Goal: Task Accomplishment & Management: Complete application form

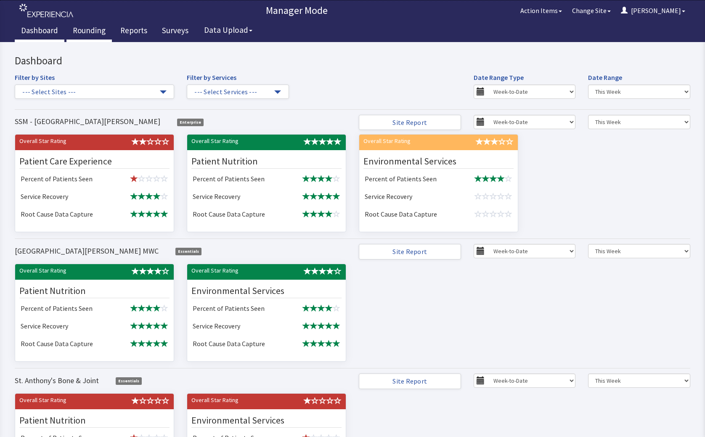
click at [81, 30] on link "Rounding" at bounding box center [88, 31] width 45 height 21
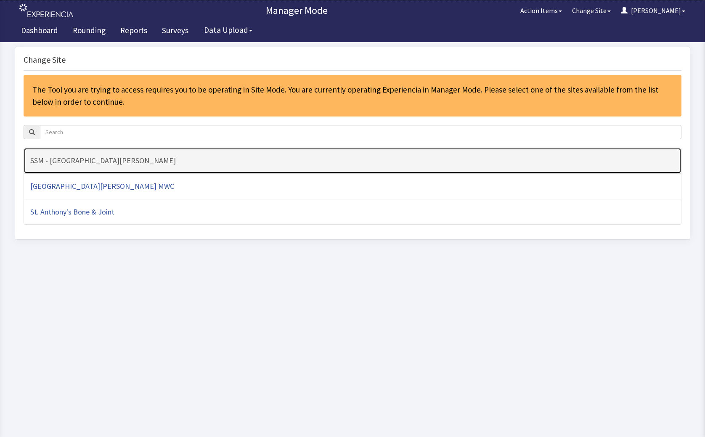
click at [257, 163] on h4 "SSM - [GEOGRAPHIC_DATA][PERSON_NAME]" at bounding box center [352, 160] width 644 height 8
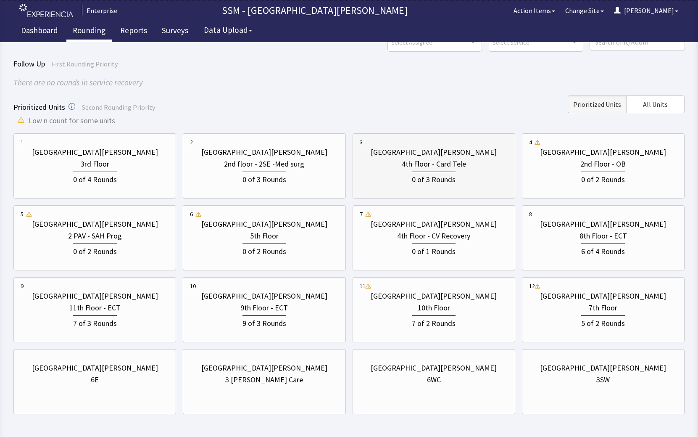
scroll to position [77, 0]
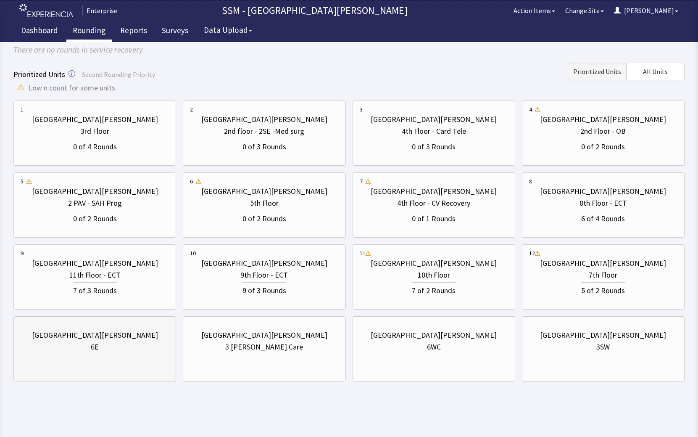
click at [56, 345] on div "6E" at bounding box center [95, 347] width 148 height 12
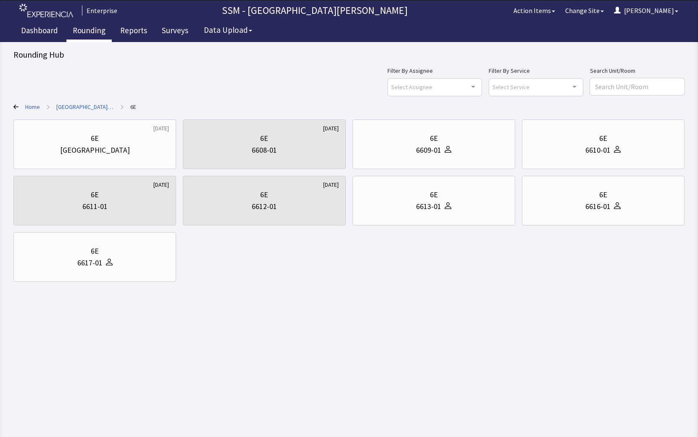
scroll to position [0, 0]
click at [14, 108] on icon at bounding box center [15, 107] width 5 height 5
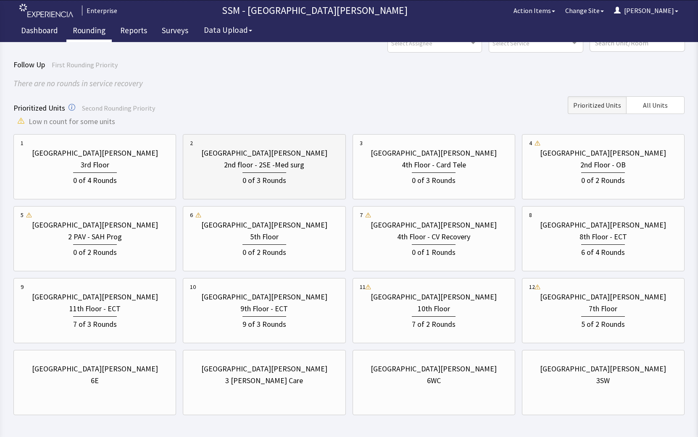
scroll to position [77, 0]
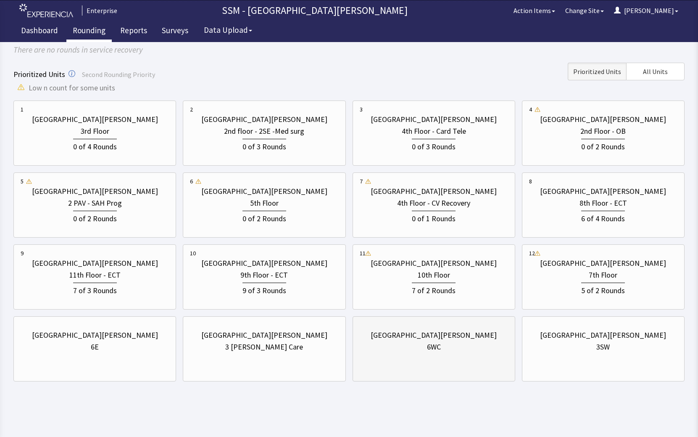
click at [415, 346] on div "6WC" at bounding box center [434, 347] width 148 height 12
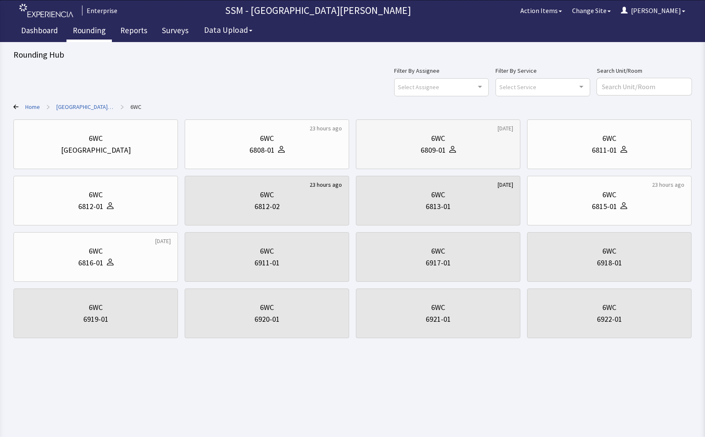
click at [490, 153] on div "6809-01" at bounding box center [438, 150] width 150 height 12
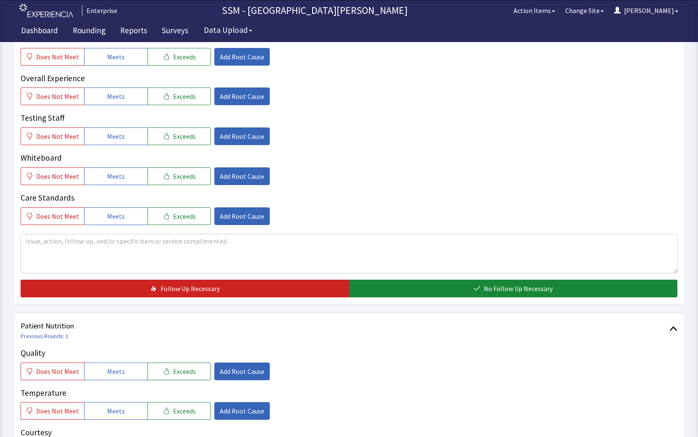
scroll to position [378, 0]
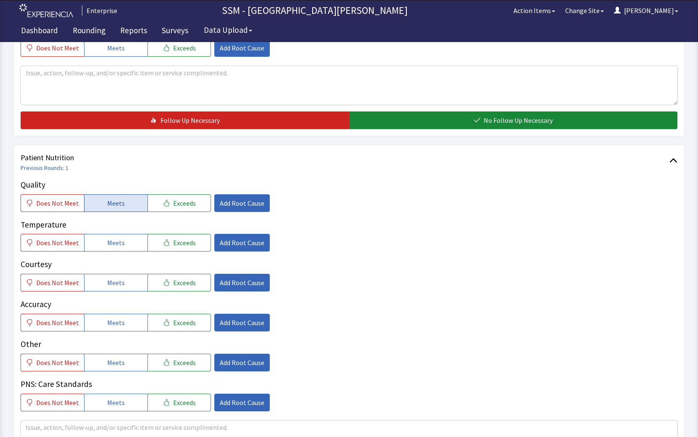
click at [107, 198] on span "Meets" at bounding box center [116, 203] width 18 height 10
click at [114, 243] on span "Meets" at bounding box center [116, 243] width 18 height 10
drag, startPoint x: 114, startPoint y: 286, endPoint x: 115, endPoint y: 318, distance: 32.0
click at [114, 296] on div "Quality Does Not Meet Meets Exceeds Add Root Cause Temperature Does Not Meet Me…" at bounding box center [349, 295] width 657 height 233
click at [116, 323] on span "Meets" at bounding box center [116, 322] width 18 height 10
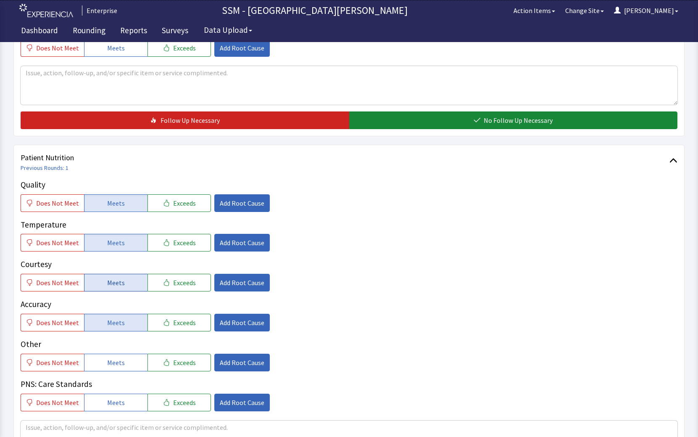
click at [120, 278] on span "Meets" at bounding box center [116, 283] width 18 height 10
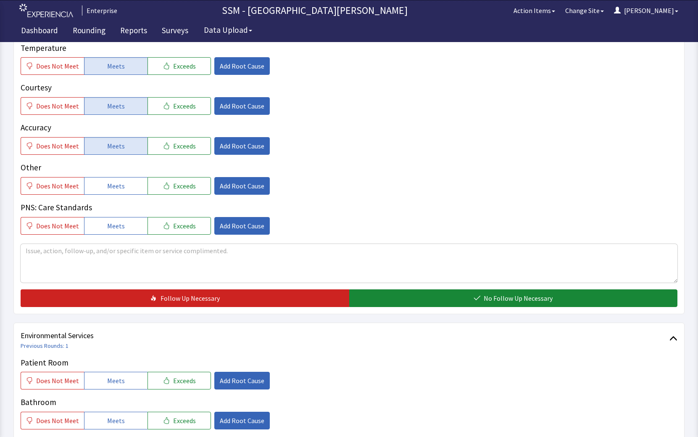
scroll to position [673, 0]
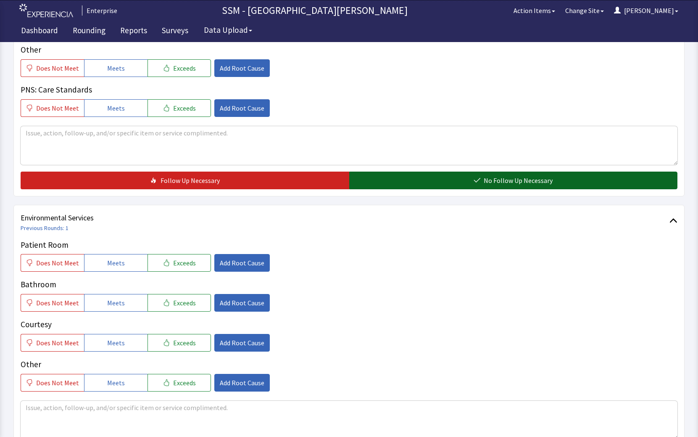
click at [444, 185] on button "No Follow Up Necessary" at bounding box center [513, 181] width 329 height 18
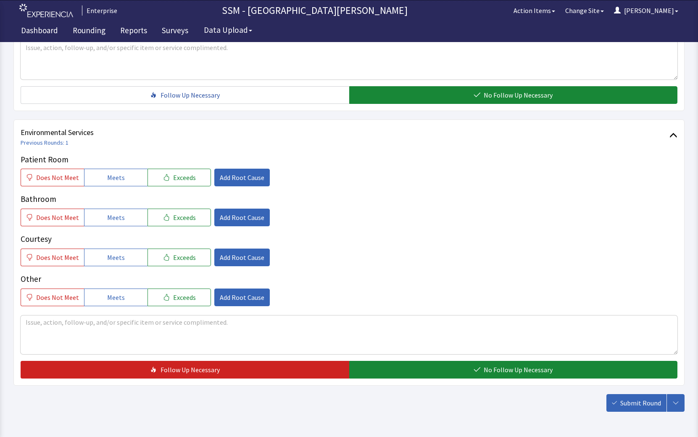
scroll to position [788, 0]
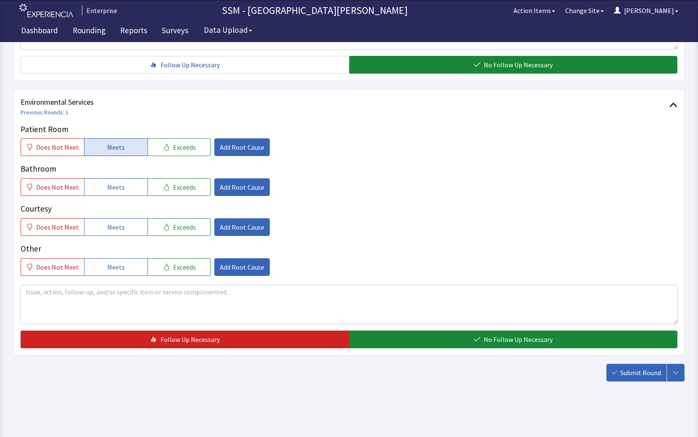
click at [116, 153] on button "Meets" at bounding box center [115, 147] width 63 height 18
click at [123, 189] on button "Meets" at bounding box center [115, 187] width 63 height 18
click at [122, 228] on button "Meets" at bounding box center [115, 227] width 63 height 18
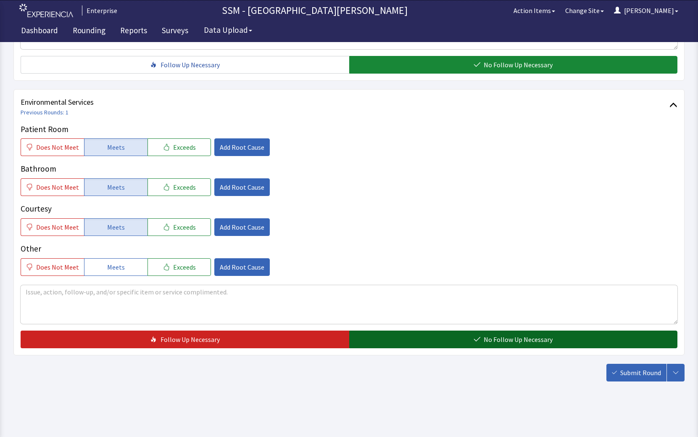
click at [460, 334] on button "No Follow Up Necessary" at bounding box center [513, 340] width 329 height 18
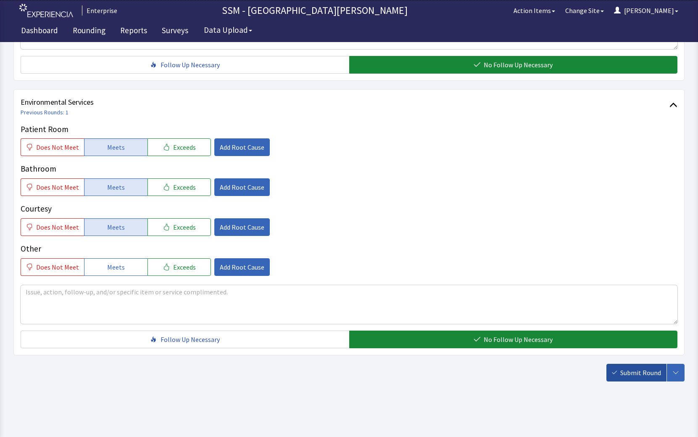
click at [637, 369] on span "Submit Round" at bounding box center [641, 373] width 41 height 10
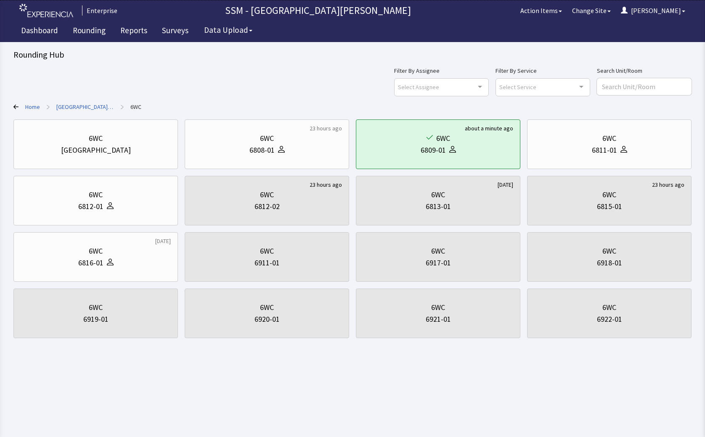
click at [13, 106] on div "Rounding Hub Filter By Assignee Select Assignee Clear Selection [PERSON_NAME] […" at bounding box center [352, 169] width 705 height 338
click at [14, 107] on icon at bounding box center [15, 107] width 5 height 5
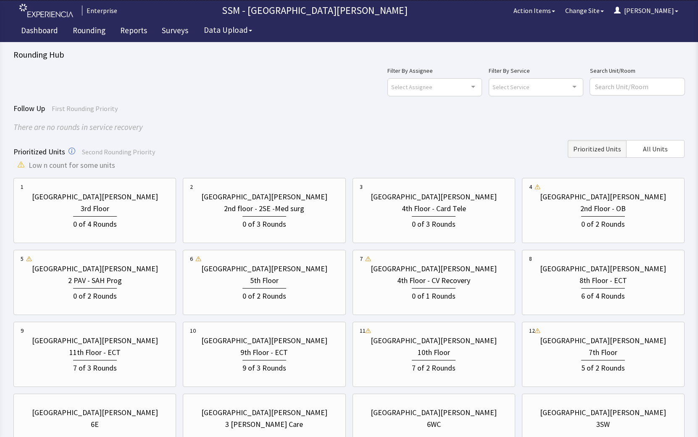
click at [203, 154] on div "Prioritized Units Second Rounding Priority Prioritized Units All Units" at bounding box center [349, 149] width 672 height 18
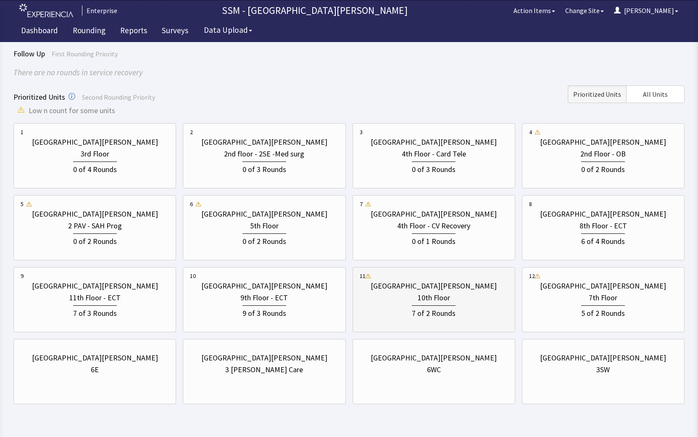
scroll to position [77, 0]
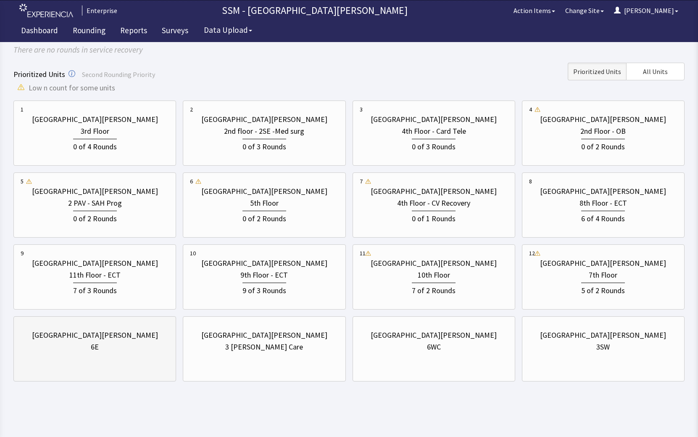
click at [86, 359] on div "[GEOGRAPHIC_DATA][PERSON_NAME] 6E" at bounding box center [95, 341] width 148 height 40
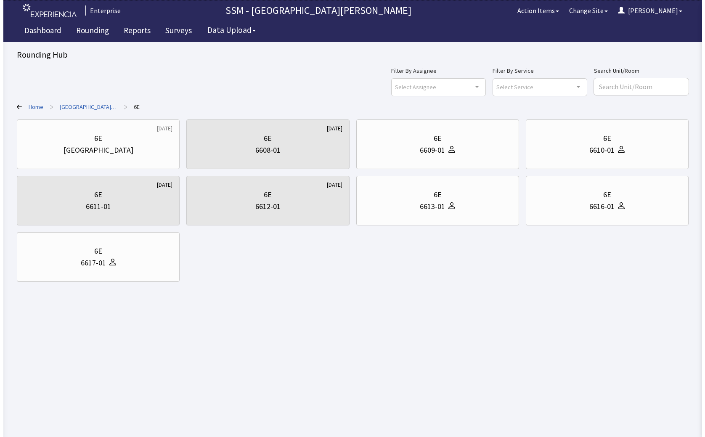
scroll to position [0, 0]
click at [618, 151] on div at bounding box center [622, 150] width 10 height 12
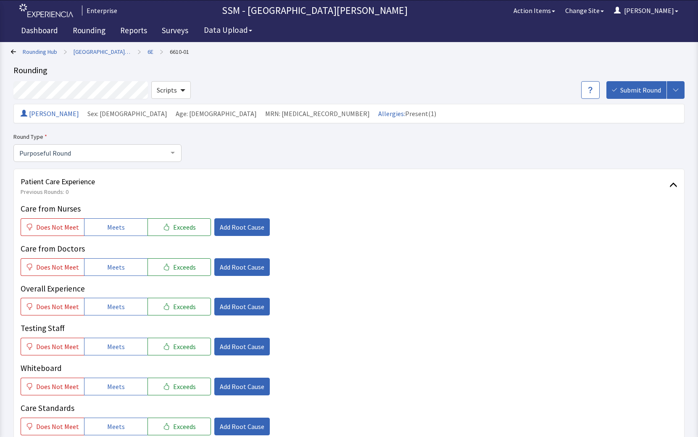
click at [16, 51] on div "Rounding Hub > St. Anthony Hospital > 6E > 6610-01" at bounding box center [347, 51] width 672 height 12
click at [12, 50] on icon at bounding box center [13, 51] width 5 height 5
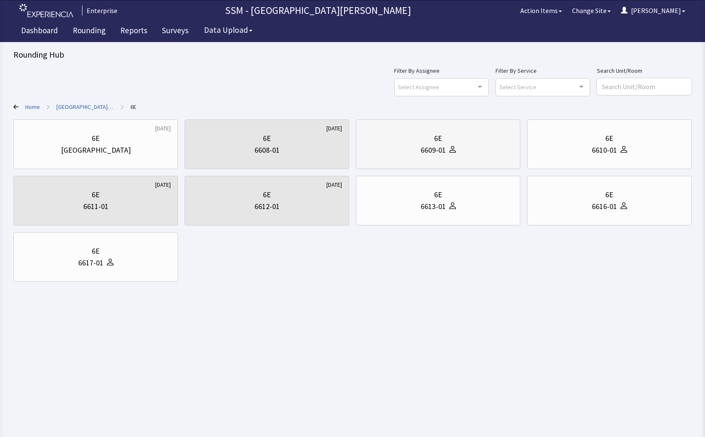
click at [448, 148] on div at bounding box center [451, 150] width 10 height 12
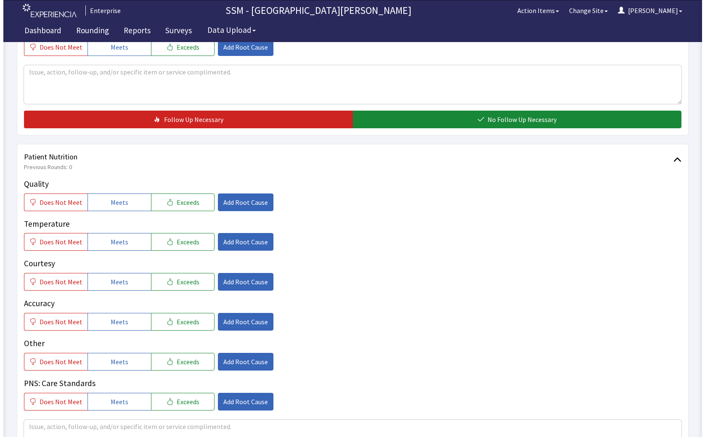
scroll to position [463, 0]
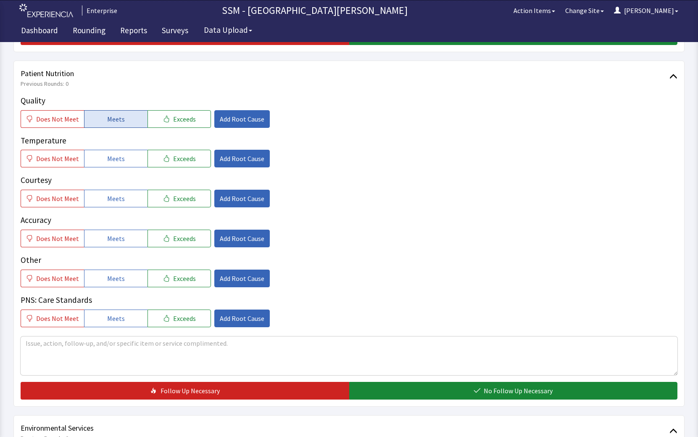
click at [124, 116] on button "Meets" at bounding box center [115, 119] width 63 height 18
click at [118, 156] on span "Meets" at bounding box center [116, 158] width 18 height 10
click at [119, 194] on span "Meets" at bounding box center [116, 198] width 18 height 10
click at [114, 241] on span "Meets" at bounding box center [116, 238] width 18 height 10
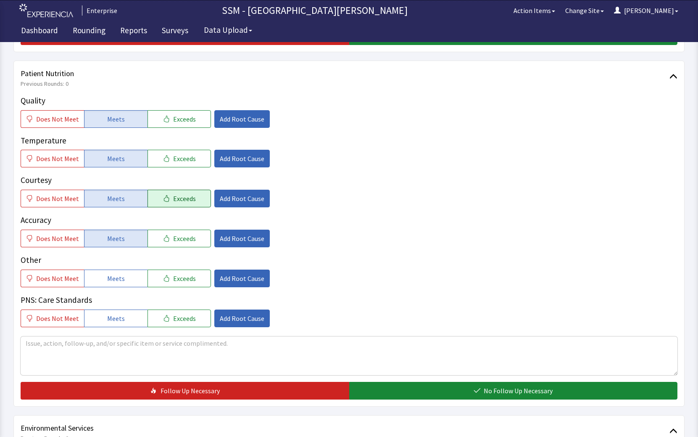
click at [173, 196] on span "Exceeds" at bounding box center [184, 198] width 23 height 10
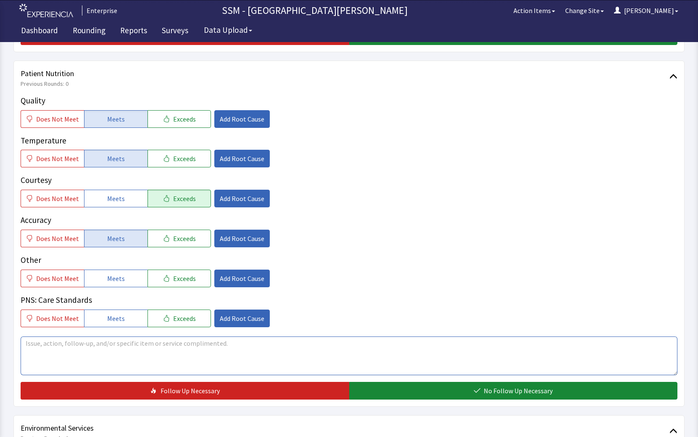
click at [160, 357] on textarea at bounding box center [349, 355] width 657 height 39
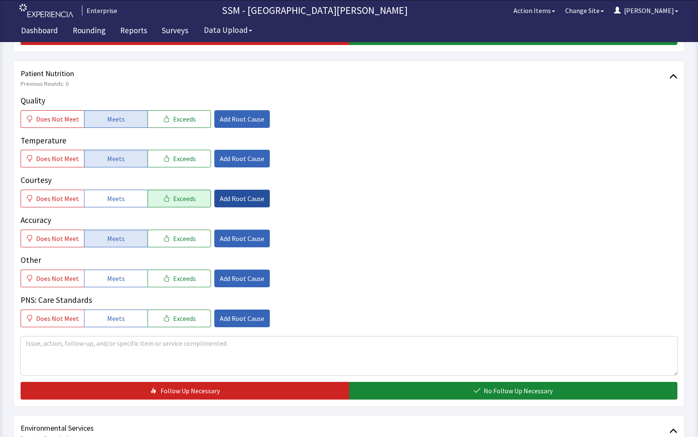
click at [232, 202] on span "Add Root Cause" at bounding box center [242, 198] width 45 height 10
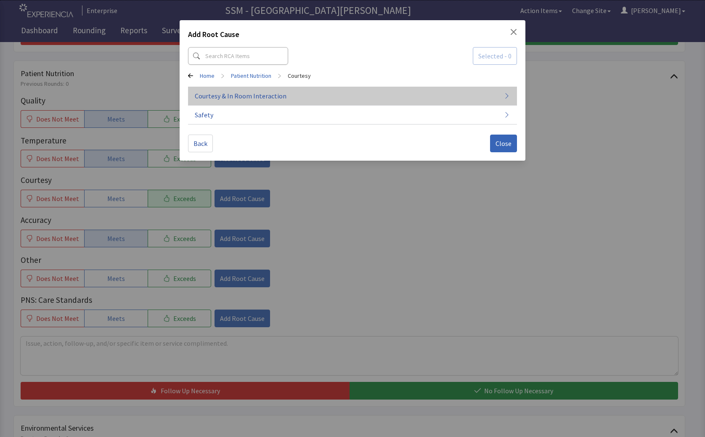
click at [251, 92] on span "Courtesy & In Room Interaction" at bounding box center [241, 96] width 92 height 10
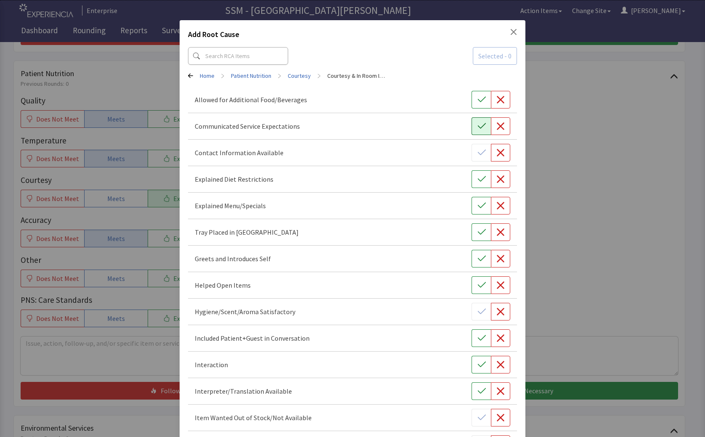
click at [479, 130] on button "button" at bounding box center [480, 126] width 19 height 18
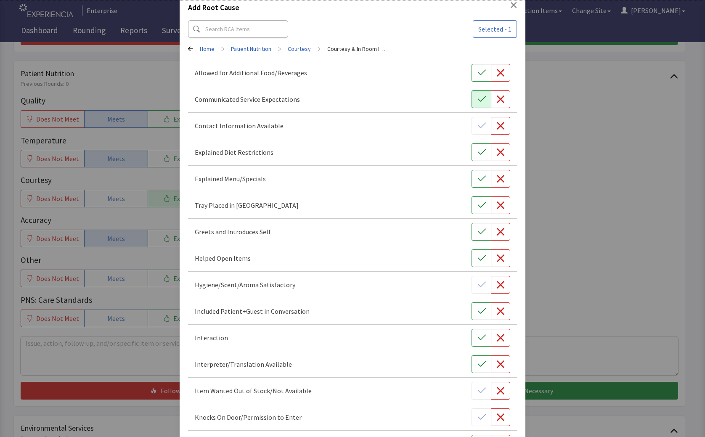
scroll to position [42, 0]
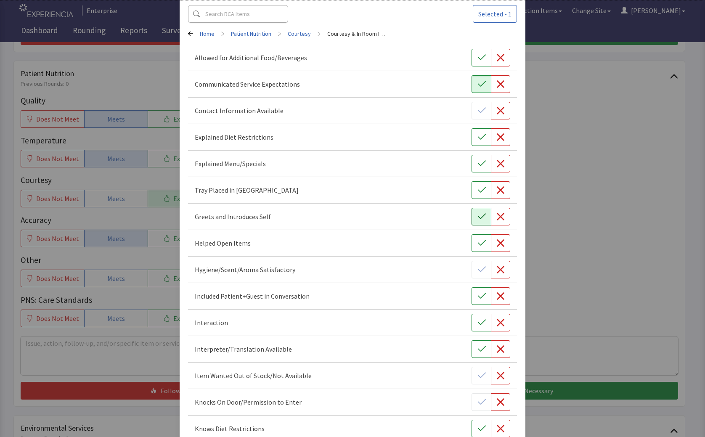
click at [479, 222] on button "button" at bounding box center [480, 217] width 19 height 18
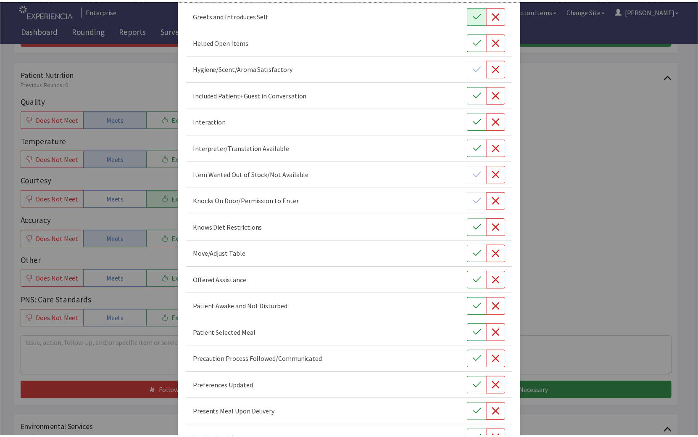
scroll to position [252, 0]
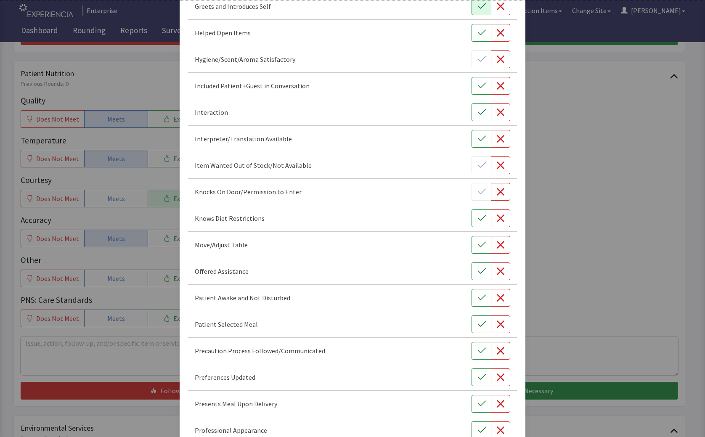
click at [575, 229] on div "Add Root Cause Selected - 2 Home > Patient Nutrition > Courtesy > Courtesy & In…" at bounding box center [352, 197] width 705 height 898
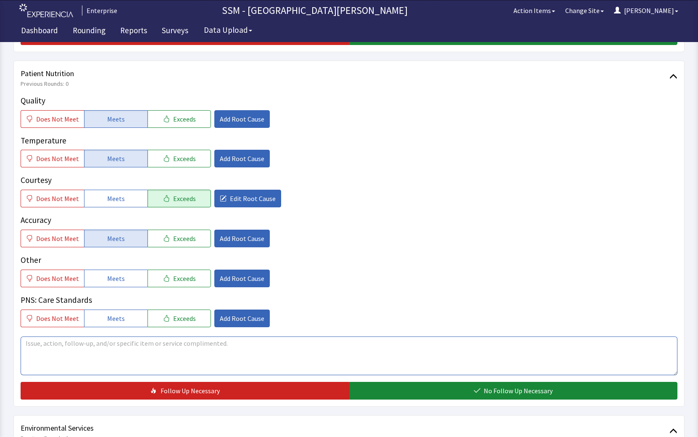
click at [100, 340] on textarea at bounding box center [349, 355] width 657 height 39
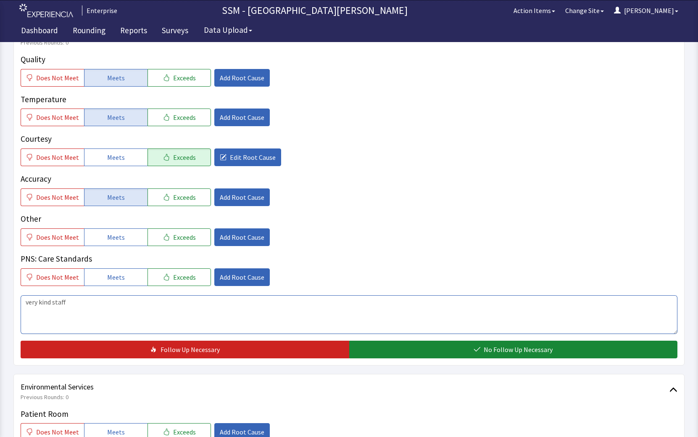
scroll to position [631, 0]
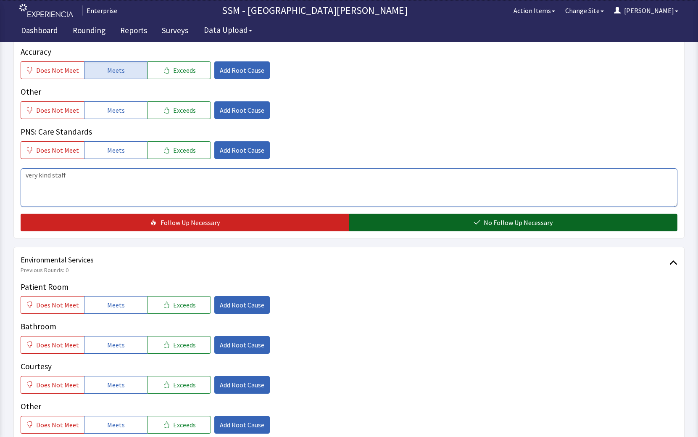
type textarea "very kind staff"
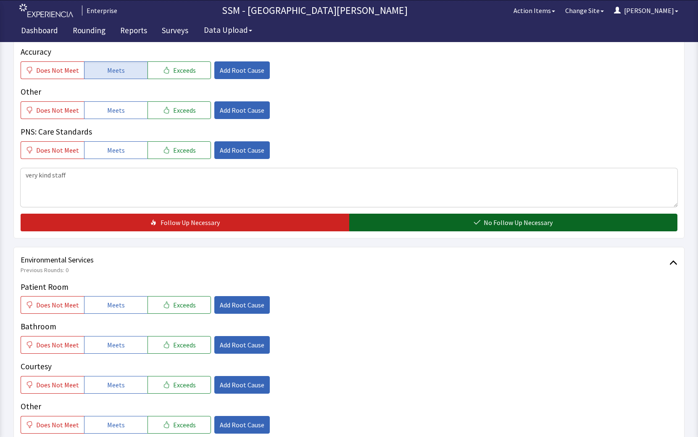
click at [519, 227] on span "No Follow Up Necessary" at bounding box center [518, 222] width 69 height 10
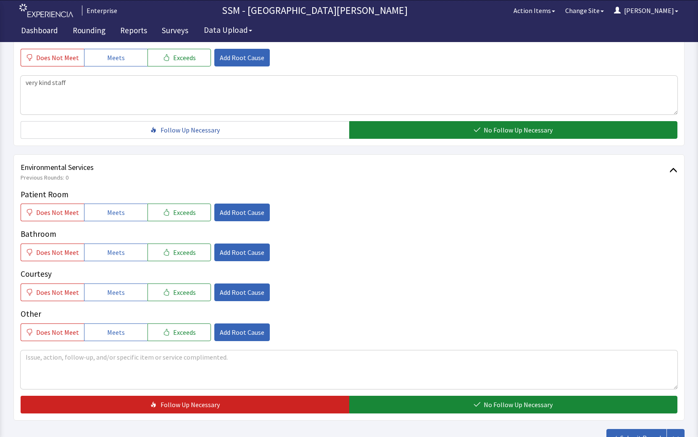
scroll to position [788, 0]
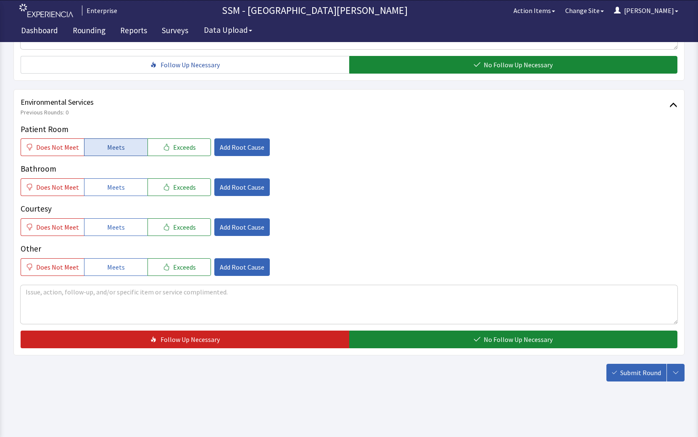
click at [116, 148] on span "Meets" at bounding box center [116, 147] width 18 height 10
click at [116, 190] on span "Meets" at bounding box center [116, 187] width 18 height 10
click at [118, 230] on span "Meets" at bounding box center [116, 227] width 18 height 10
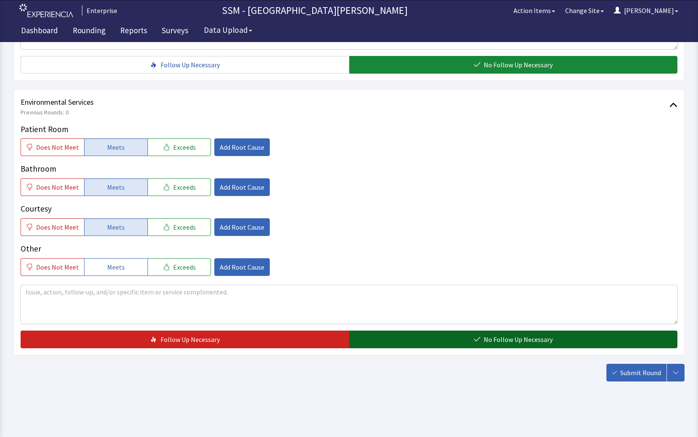
click at [456, 344] on button "No Follow Up Necessary" at bounding box center [513, 340] width 329 height 18
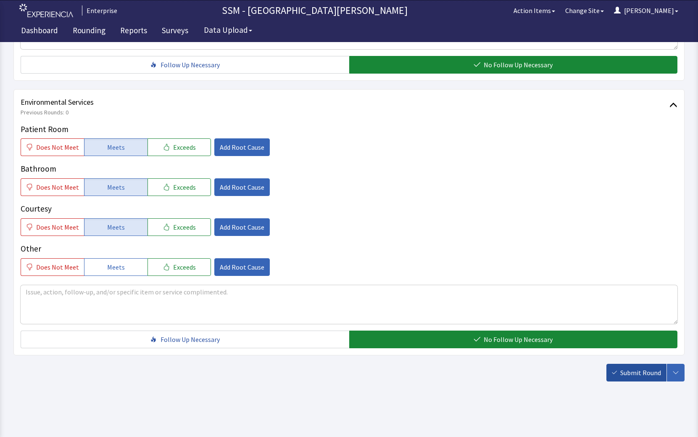
click at [616, 371] on icon "button" at bounding box center [614, 372] width 5 height 5
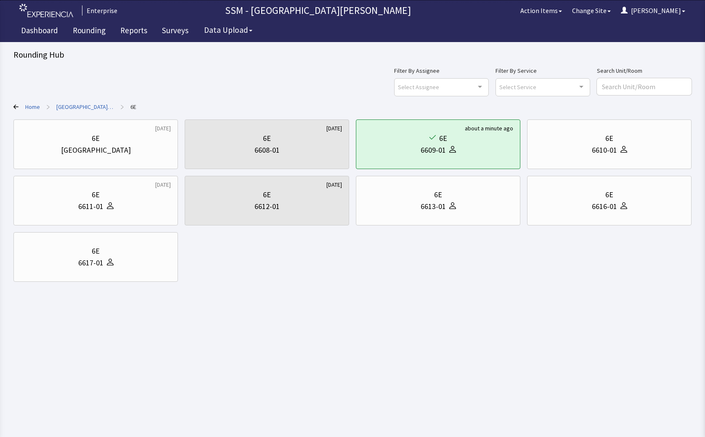
click at [304, 280] on div "11 months ago 6E Nurse Station 1 day ago 6E 6608-01 about a minute ago 6E 6609-…" at bounding box center [352, 200] width 678 height 162
click at [78, 26] on link "Rounding" at bounding box center [88, 31] width 45 height 21
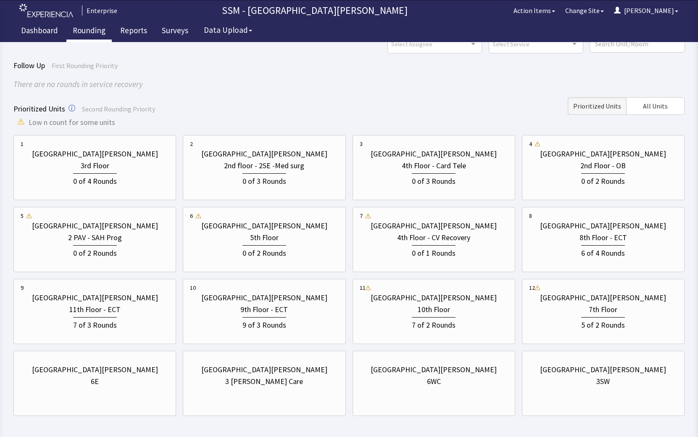
scroll to position [77, 0]
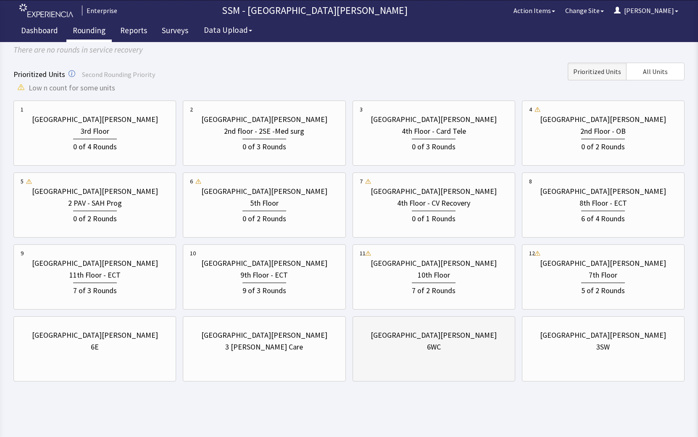
click at [440, 345] on div "6WC" at bounding box center [434, 347] width 14 height 12
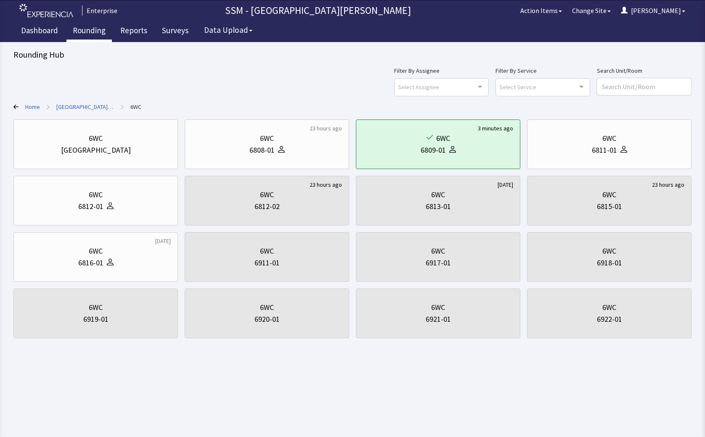
click at [15, 104] on div "Home > [GEOGRAPHIC_DATA][PERSON_NAME] > 6WC" at bounding box center [352, 107] width 678 height 8
click at [15, 108] on icon at bounding box center [15, 106] width 5 height 5
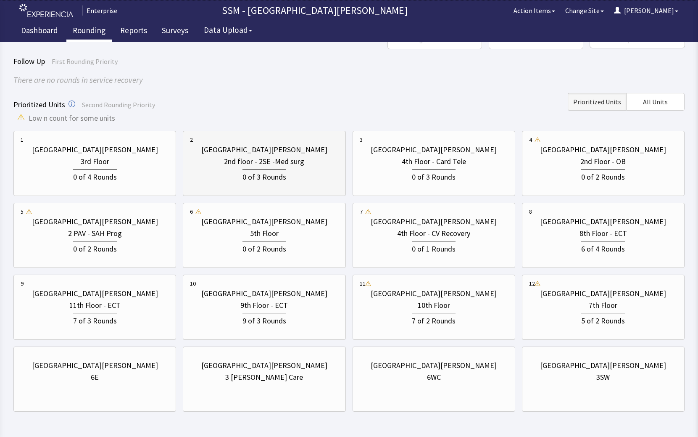
scroll to position [77, 0]
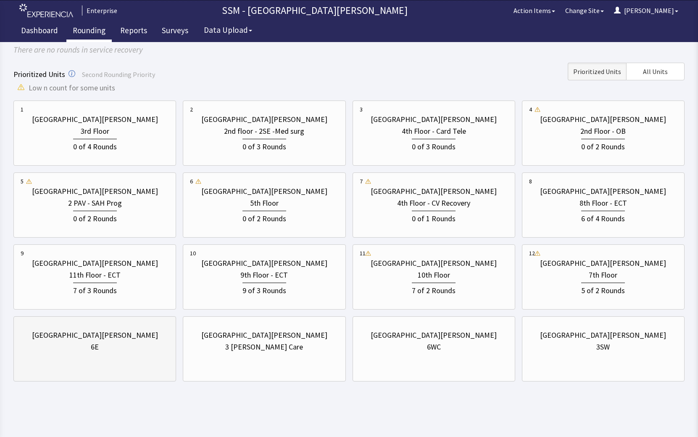
click at [104, 353] on div "[GEOGRAPHIC_DATA][PERSON_NAME] 6E" at bounding box center [95, 341] width 148 height 40
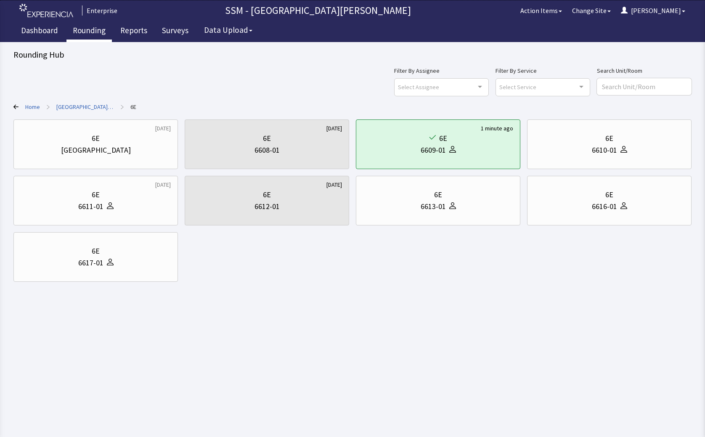
click at [189, 294] on body "Enterprise SSM - St. [PERSON_NAME] Hospital Action Items Change Site [PERSON_NA…" at bounding box center [352, 148] width 705 height 297
click at [646, 160] on div "6E 6610-01" at bounding box center [609, 144] width 150 height 40
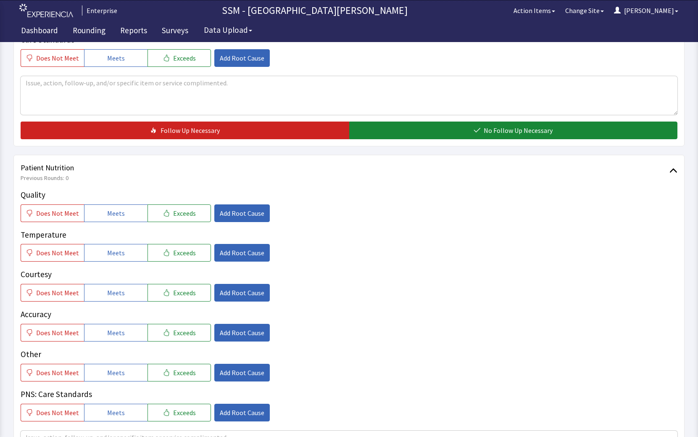
scroll to position [463, 0]
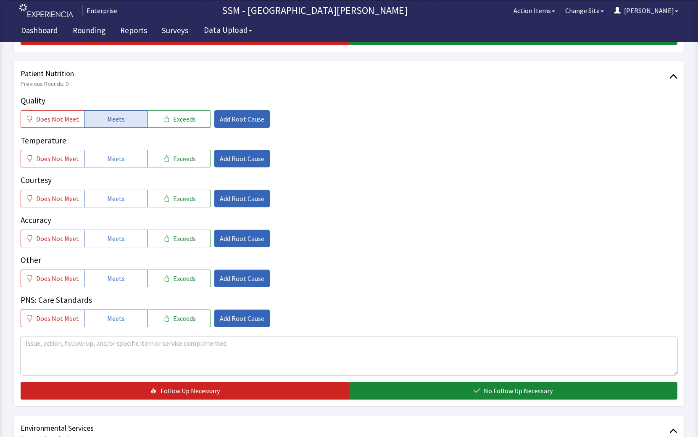
click at [115, 126] on button "Meets" at bounding box center [115, 119] width 63 height 18
click at [122, 166] on button "Meets" at bounding box center [115, 159] width 63 height 18
click at [123, 206] on button "Meets" at bounding box center [115, 199] width 63 height 18
click at [125, 238] on button "Meets" at bounding box center [115, 239] width 63 height 18
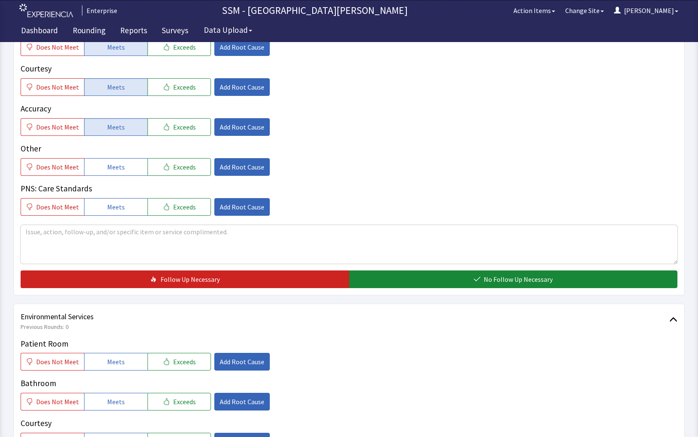
scroll to position [631, 0]
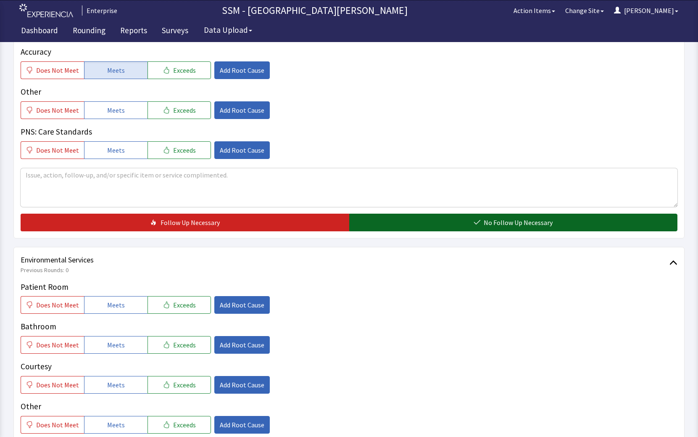
click at [463, 226] on button "No Follow Up Necessary" at bounding box center [513, 223] width 329 height 18
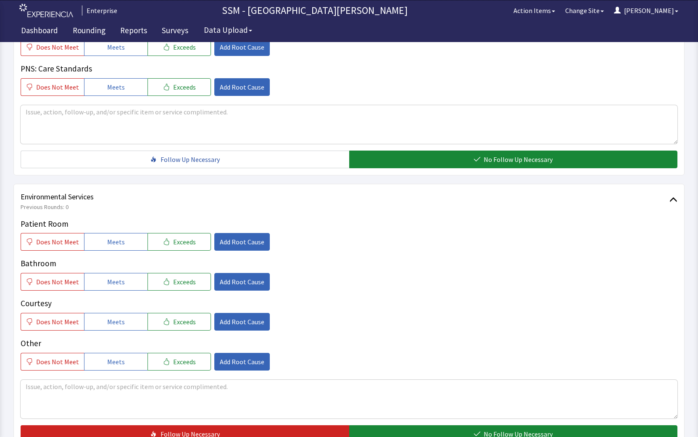
scroll to position [788, 0]
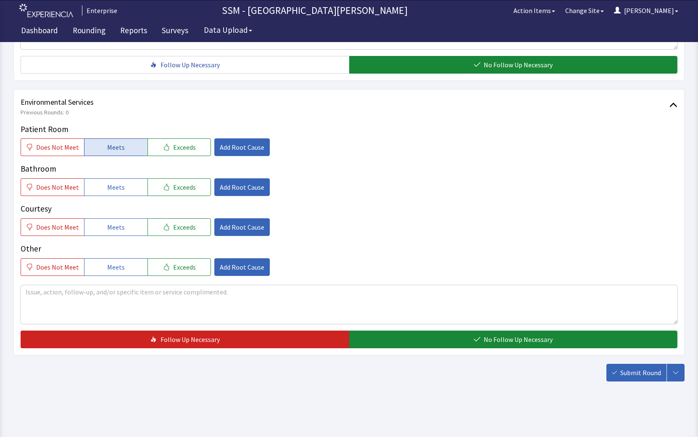
click at [109, 150] on span "Meets" at bounding box center [116, 147] width 18 height 10
click at [117, 185] on span "Meets" at bounding box center [116, 187] width 18 height 10
click at [119, 225] on span "Meets" at bounding box center [116, 227] width 18 height 10
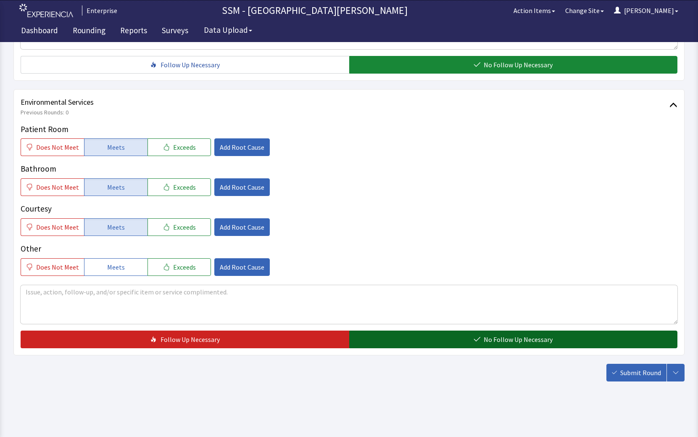
click at [446, 346] on button "No Follow Up Necessary" at bounding box center [513, 340] width 329 height 18
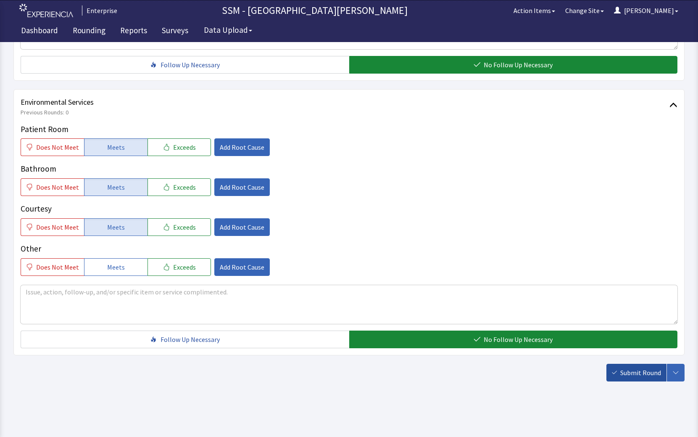
click at [621, 373] on span "Submit Round" at bounding box center [641, 373] width 41 height 10
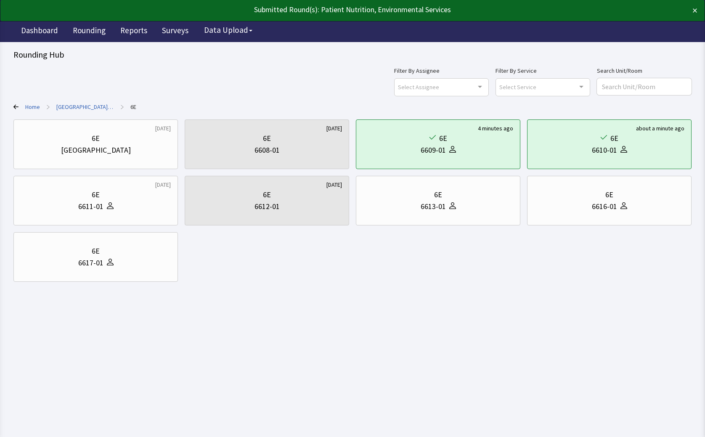
click at [294, 280] on div "[DATE] 6E Nurse Station [DATE] 6E 6608-01 4 minutes ago 6E 6609-01 about a minu…" at bounding box center [352, 200] width 678 height 162
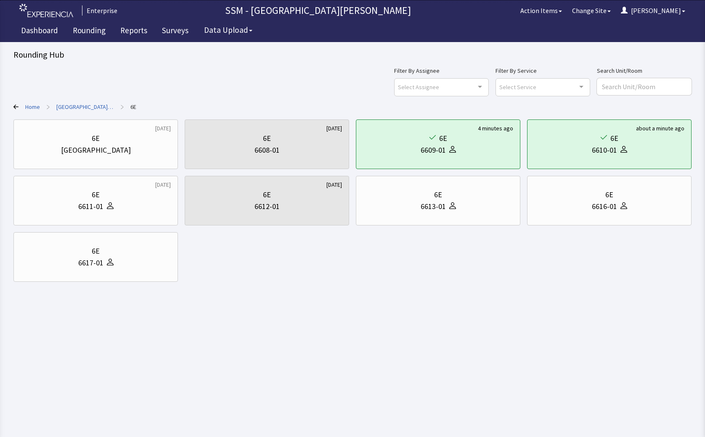
click at [338, 310] on html "Enterprise SSM - St. [PERSON_NAME] Hospital Action Items Change Site [PERSON_NA…" at bounding box center [352, 218] width 705 height 437
click at [292, 280] on div "[DATE] 6E Nurse Station [DATE] 6E 6608-01 4 minutes ago 6E 6609-01 about a minu…" at bounding box center [352, 200] width 678 height 162
click at [82, 32] on link "Rounding" at bounding box center [88, 31] width 45 height 21
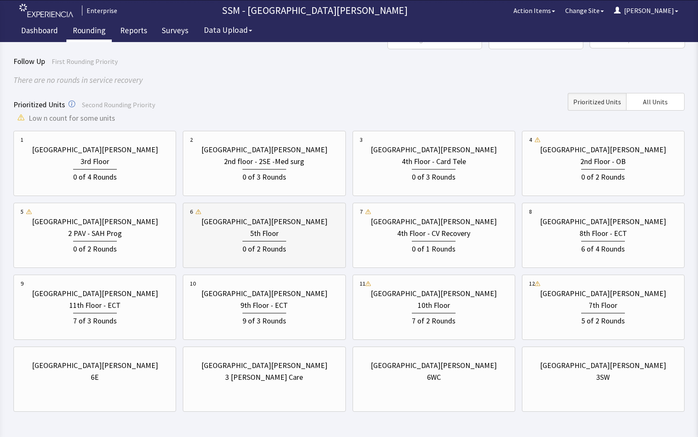
scroll to position [77, 0]
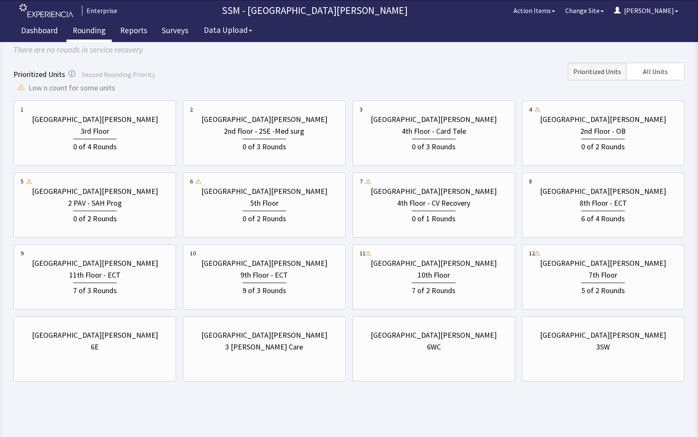
click at [254, 405] on html "Enterprise SSM - St. [PERSON_NAME] Hospital Action Items Change Site [PERSON_NA…" at bounding box center [349, 180] width 698 height 514
click at [61, 347] on div "6E" at bounding box center [95, 347] width 148 height 12
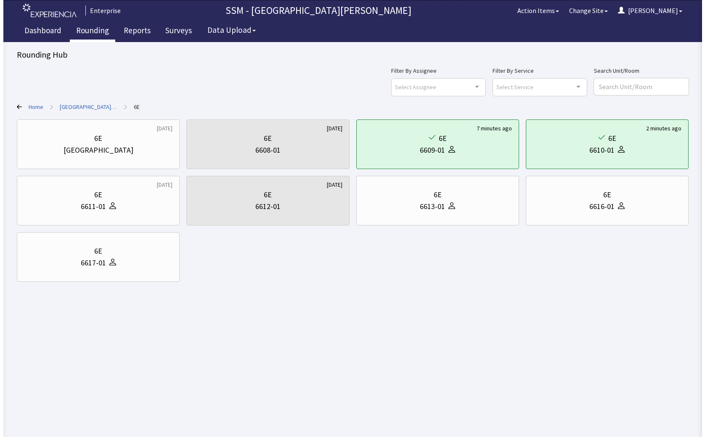
scroll to position [0, 0]
click at [216, 338] on html "Enterprise SSM - St. [PERSON_NAME] Hospital Action Items Change Site [PERSON_NA…" at bounding box center [352, 218] width 705 height 437
click at [273, 302] on html "Enterprise SSM - St. [PERSON_NAME] Hospital Action Items Change Site [PERSON_NA…" at bounding box center [352, 218] width 705 height 437
click at [283, 311] on html "Enterprise SSM - St. [PERSON_NAME] Hospital Action Items Change Site [PERSON_NA…" at bounding box center [352, 218] width 705 height 437
click at [85, 30] on link "Rounding" at bounding box center [88, 31] width 45 height 21
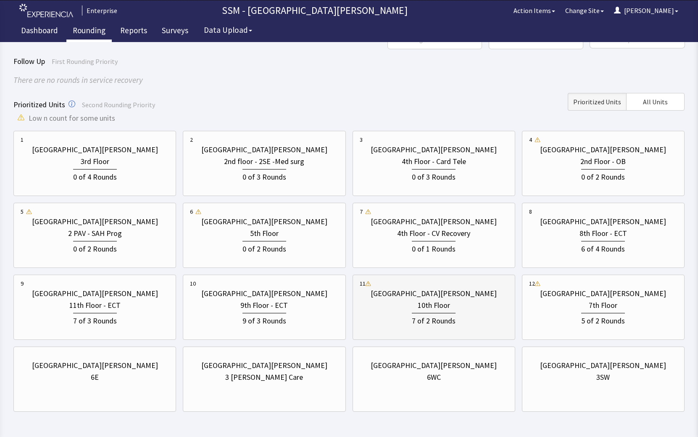
scroll to position [77, 0]
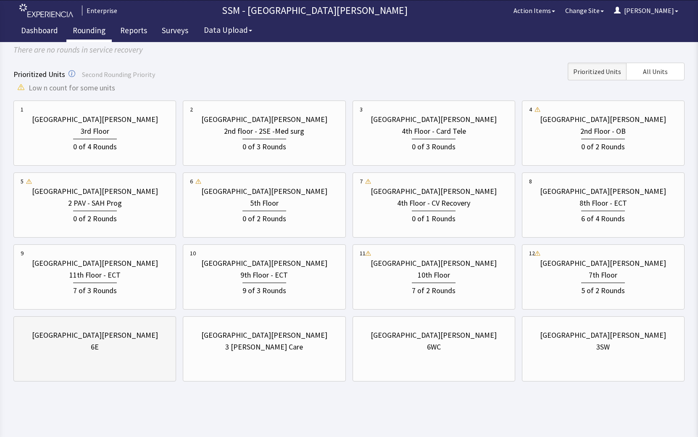
click at [90, 353] on div "St. Anthony Hospital 6E" at bounding box center [95, 341] width 148 height 40
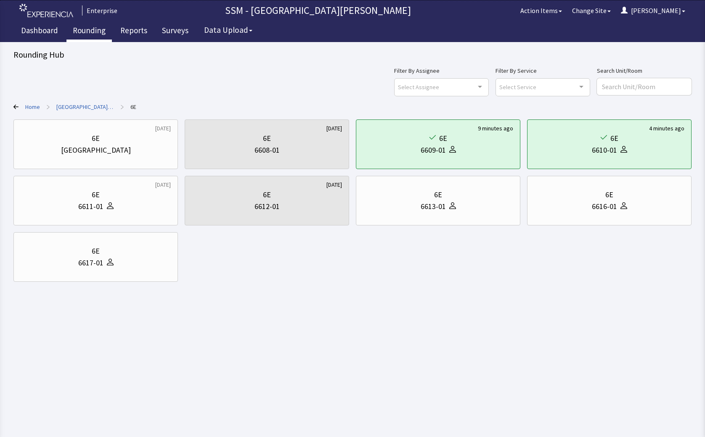
click at [83, 35] on link "Rounding" at bounding box center [88, 31] width 45 height 21
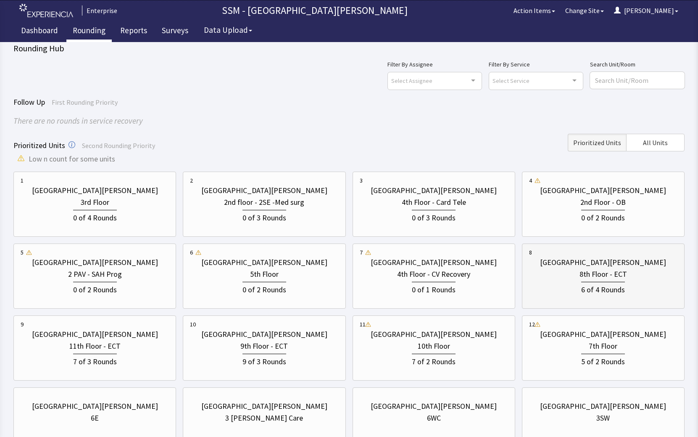
scroll to position [77, 0]
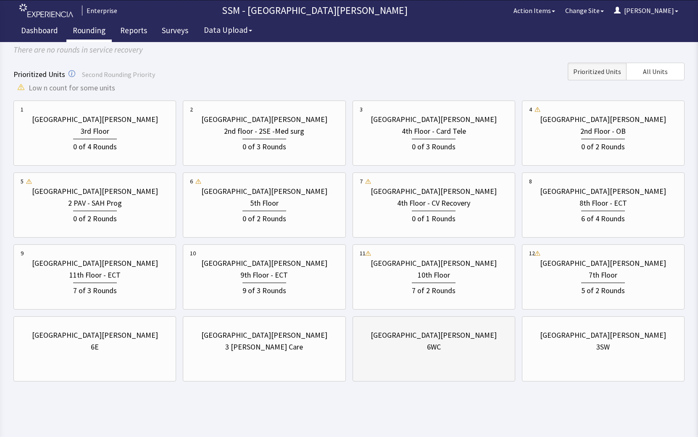
click at [451, 364] on div "[GEOGRAPHIC_DATA][PERSON_NAME] 6WC" at bounding box center [434, 348] width 163 height 65
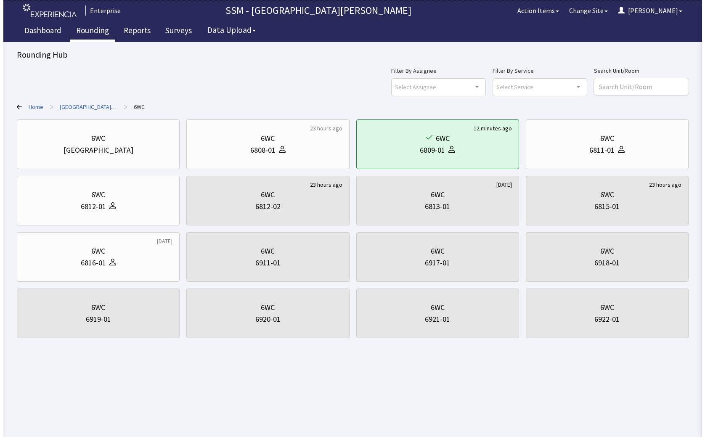
scroll to position [0, 0]
click at [175, 357] on html "Enterprise SSM - St. Anthony Hospital Action Items Change Site Dorothy Menu Men…" at bounding box center [352, 218] width 705 height 437
click at [299, 382] on html "Enterprise SSM - St. Anthony Hospital Action Items Change Site Dorothy Menu Men…" at bounding box center [352, 218] width 705 height 437
click at [373, 389] on html "Enterprise SSM - St. Anthony Hospital Action Items Change Site Dorothy Menu Men…" at bounding box center [352, 218] width 705 height 437
click at [85, 29] on link "Rounding" at bounding box center [88, 31] width 45 height 21
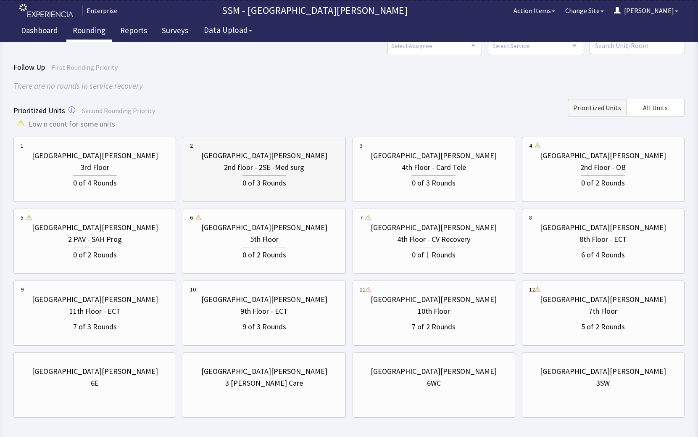
scroll to position [77, 0]
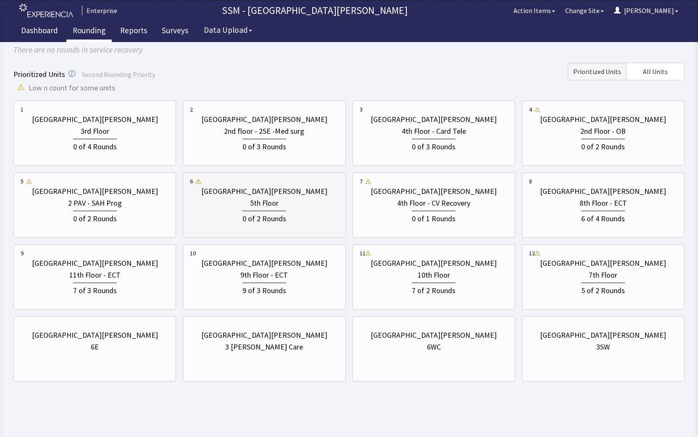
click at [236, 205] on div "5th Floor" at bounding box center [264, 203] width 148 height 12
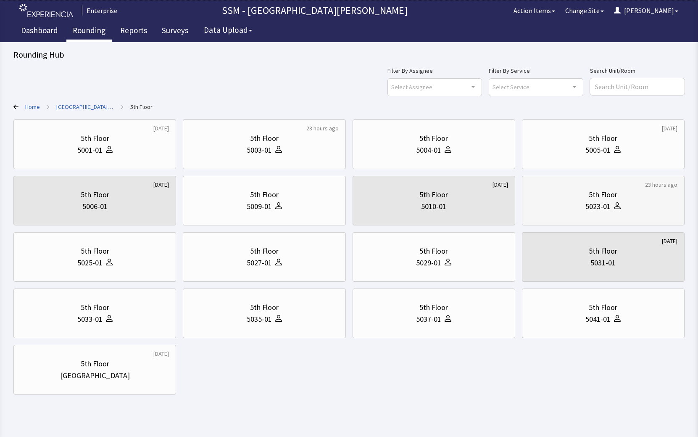
click at [587, 204] on div "5023-01" at bounding box center [598, 207] width 25 height 12
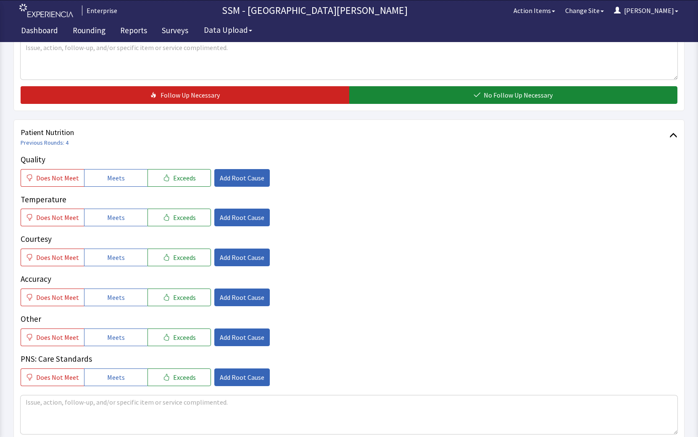
scroll to position [421, 0]
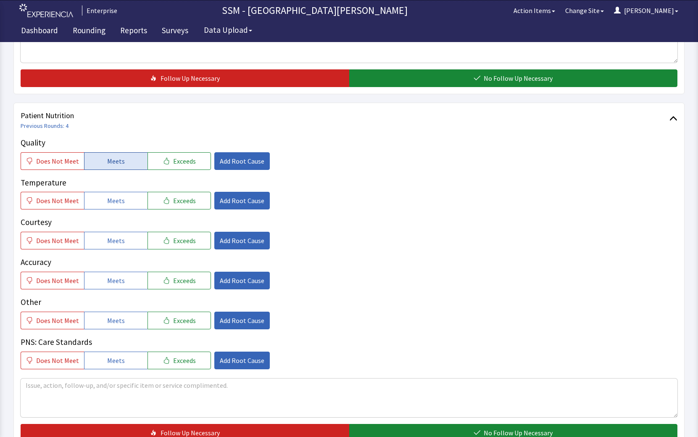
click at [133, 159] on button "Meets" at bounding box center [115, 161] width 63 height 18
click at [136, 207] on button "Meets" at bounding box center [115, 201] width 63 height 18
click at [135, 238] on button "Meets" at bounding box center [115, 241] width 63 height 18
click at [126, 283] on button "Meets" at bounding box center [115, 281] width 63 height 18
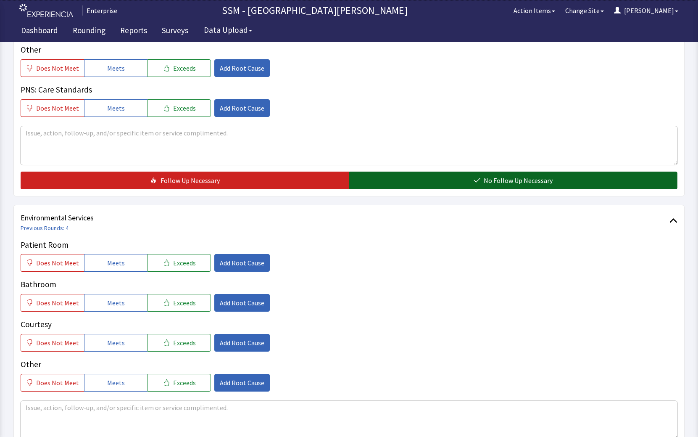
click at [524, 181] on span "No Follow Up Necessary" at bounding box center [518, 180] width 69 height 10
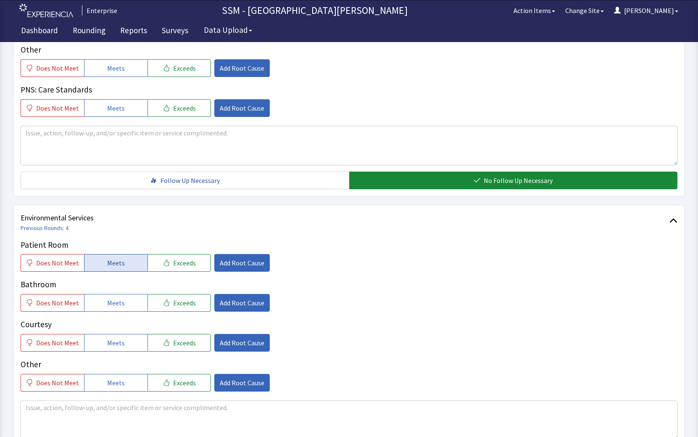
click at [93, 265] on button "Meets" at bounding box center [115, 263] width 63 height 18
click at [116, 314] on div "Patient Room Does Not Meet Meets Exceeds Add Root Cause Bathroom Does Not Meet …" at bounding box center [349, 315] width 657 height 153
click at [118, 304] on span "Meets" at bounding box center [116, 303] width 18 height 10
click at [111, 350] on button "Meets" at bounding box center [115, 343] width 63 height 18
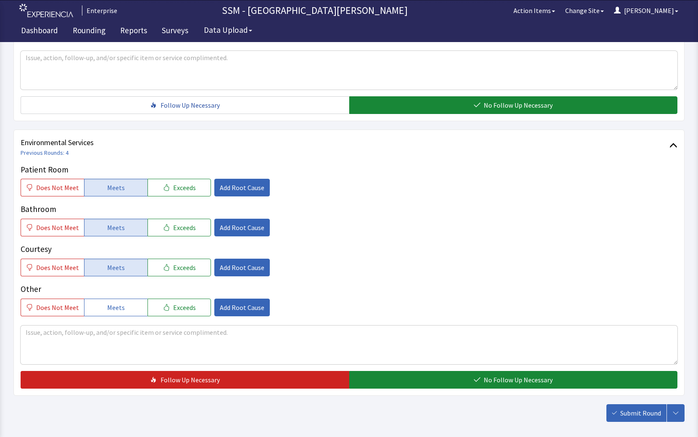
scroll to position [788, 0]
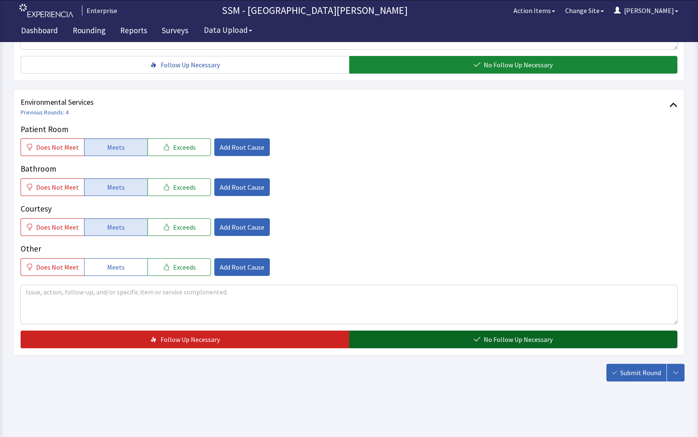
click at [486, 335] on span "No Follow Up Necessary" at bounding box center [518, 339] width 69 height 10
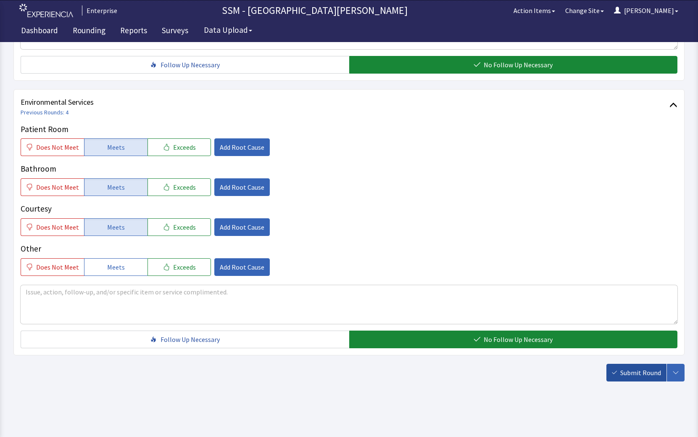
click at [646, 373] on span "Submit Round" at bounding box center [641, 373] width 41 height 10
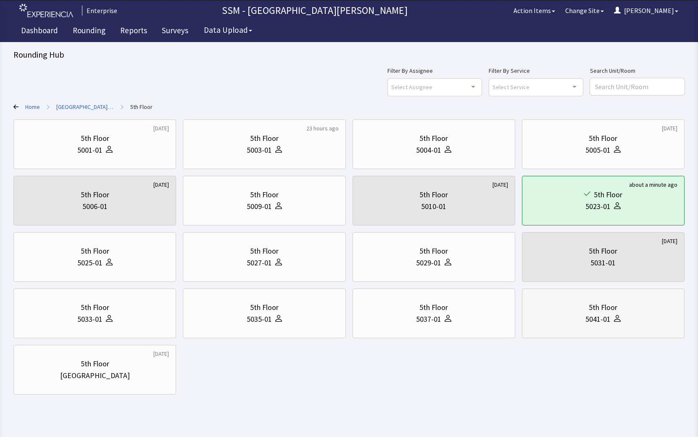
click at [611, 319] on div at bounding box center [616, 319] width 10 height 12
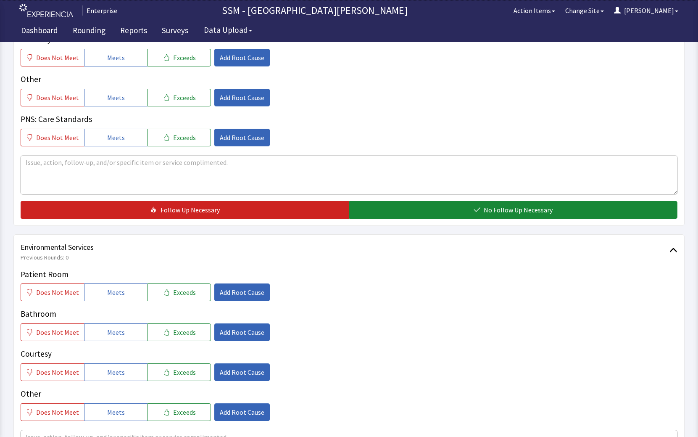
scroll to position [715, 0]
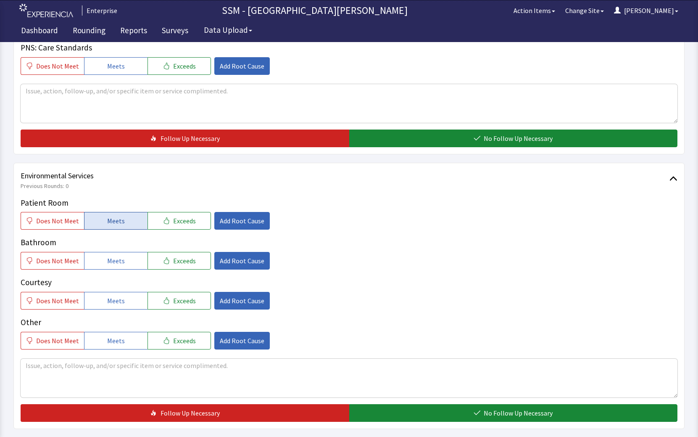
click at [122, 223] on button "Meets" at bounding box center [115, 221] width 63 height 18
click at [119, 255] on button "Meets" at bounding box center [115, 261] width 63 height 18
click at [118, 299] on span "Meets" at bounding box center [116, 301] width 18 height 10
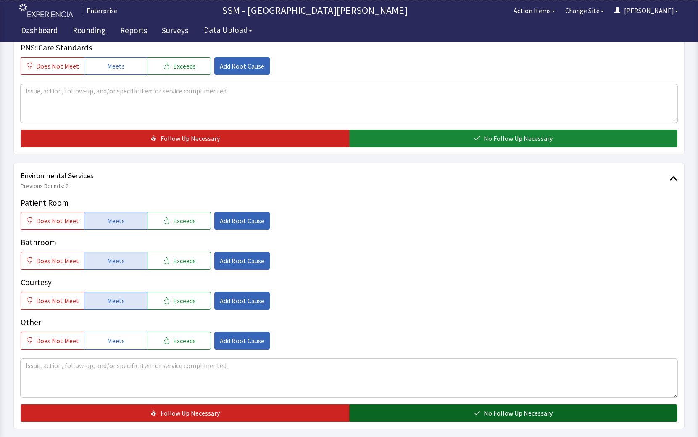
click at [420, 408] on button "No Follow Up Necessary" at bounding box center [513, 413] width 329 height 18
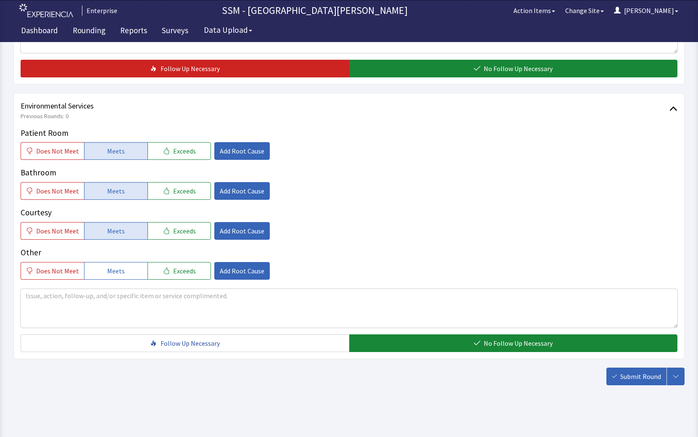
scroll to position [788, 0]
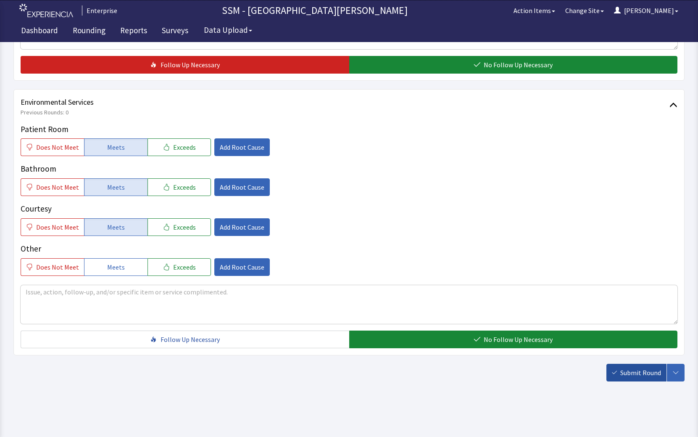
click at [630, 373] on span "Submit Round" at bounding box center [641, 373] width 41 height 10
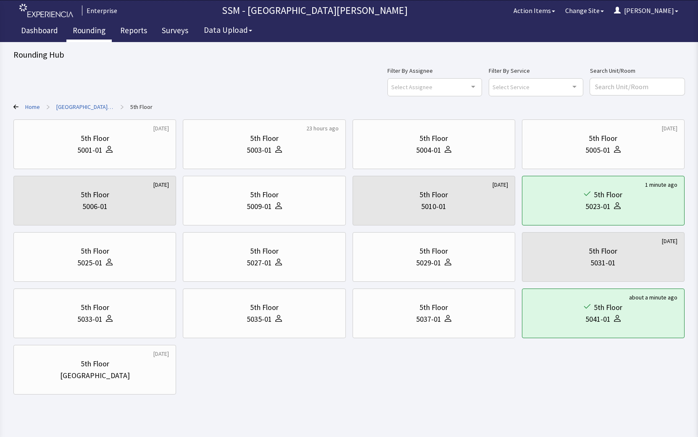
click at [96, 33] on link "Rounding" at bounding box center [88, 31] width 45 height 21
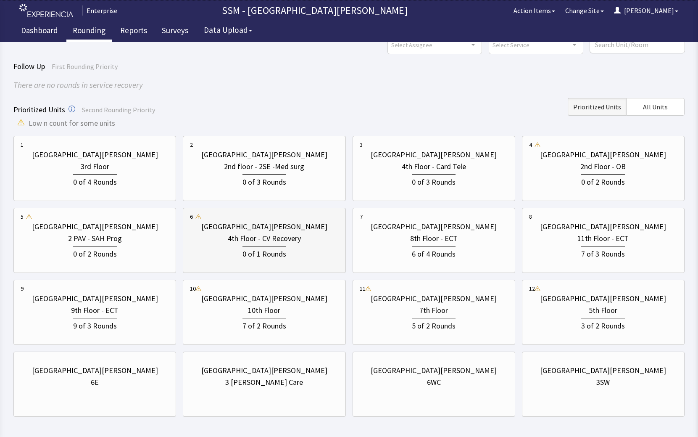
scroll to position [77, 0]
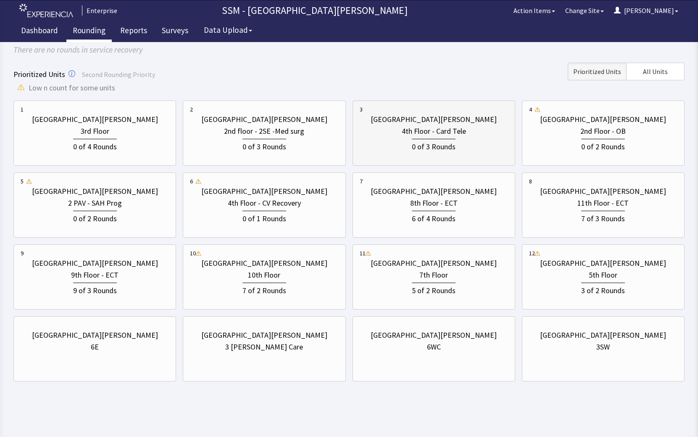
click at [436, 133] on div "4th Floor - Card Tele" at bounding box center [434, 131] width 64 height 12
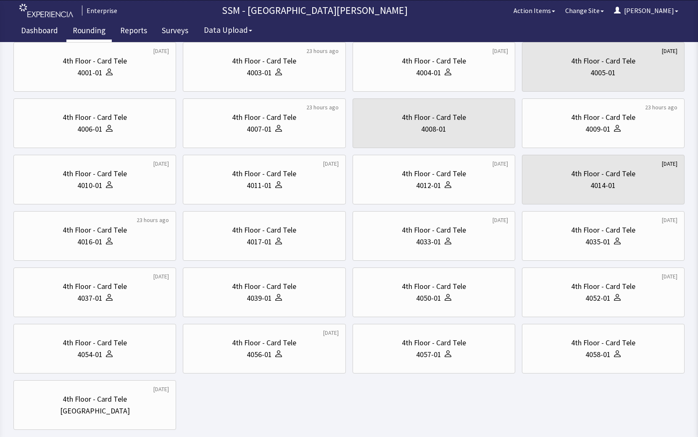
scroll to position [0, 0]
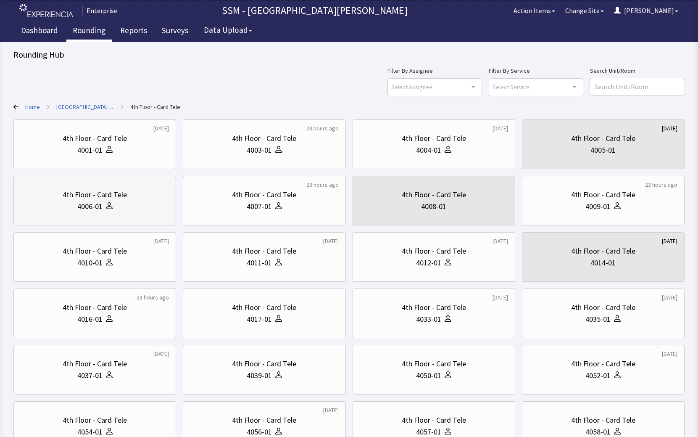
click at [84, 211] on div "4006-01" at bounding box center [89, 207] width 25 height 12
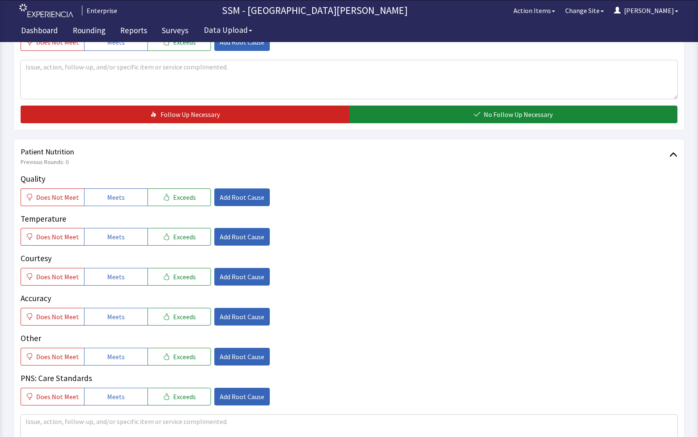
scroll to position [378, 0]
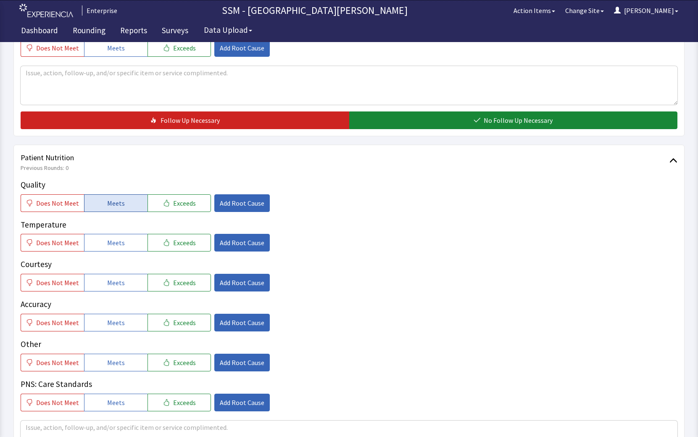
click at [122, 210] on button "Meets" at bounding box center [115, 203] width 63 height 18
click at [126, 243] on button "Meets" at bounding box center [115, 243] width 63 height 18
click at [107, 280] on span "Meets" at bounding box center [116, 283] width 18 height 10
click at [110, 329] on button "Meets" at bounding box center [115, 323] width 63 height 18
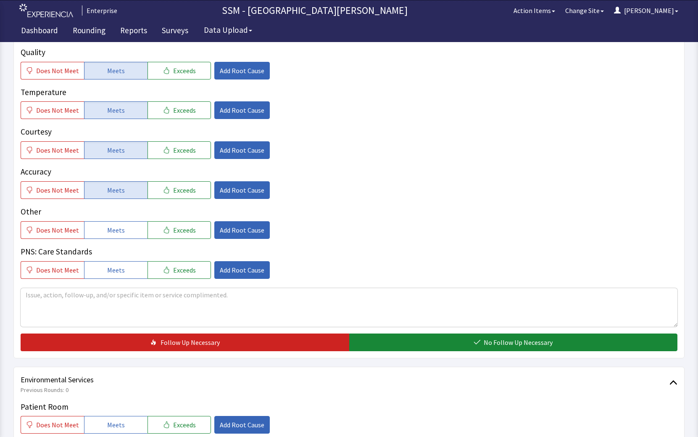
scroll to position [631, 0]
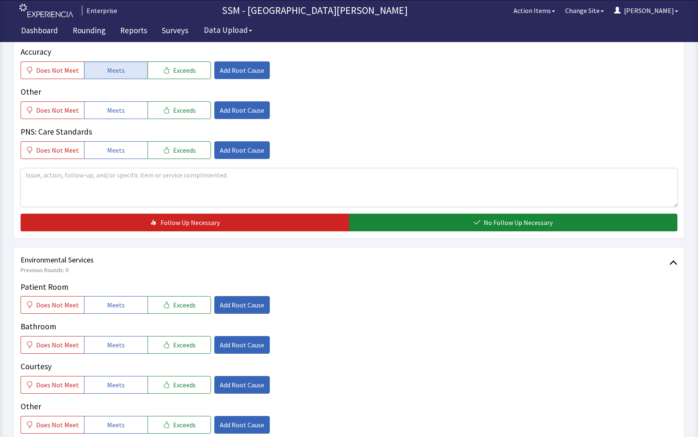
click at [412, 210] on div "Quality Does Not Meet Meets Exceeds Add Root Cause Temperature Does Not Meet Me…" at bounding box center [349, 78] width 657 height 305
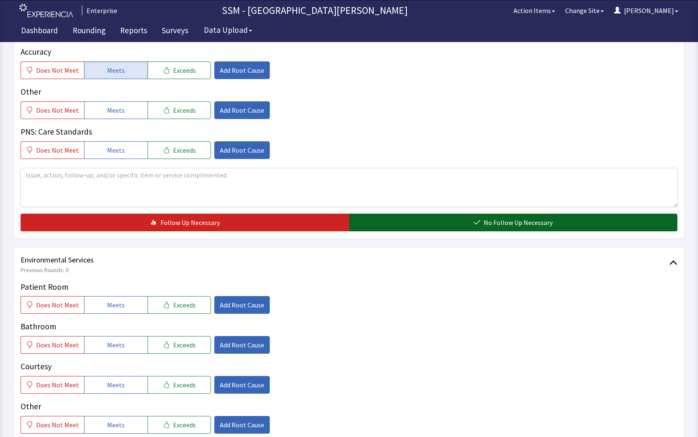
click at [405, 222] on button "No Follow Up Necessary" at bounding box center [513, 223] width 329 height 18
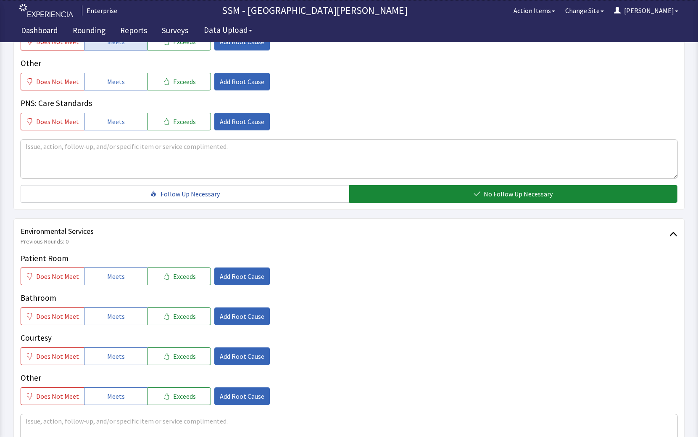
scroll to position [673, 0]
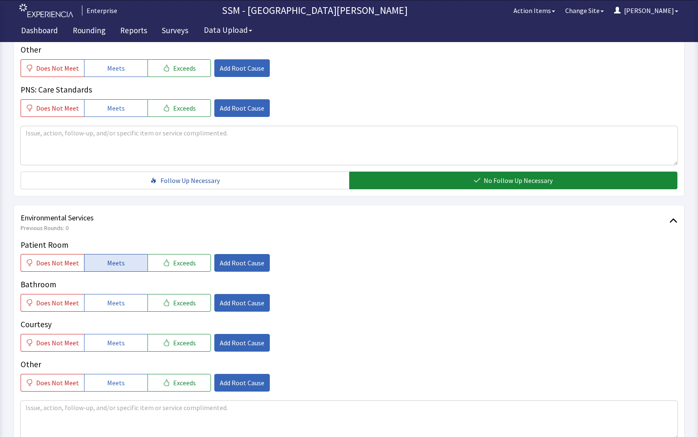
click at [100, 267] on button "Meets" at bounding box center [115, 263] width 63 height 18
drag, startPoint x: 105, startPoint y: 298, endPoint x: 110, endPoint y: 318, distance: 20.4
click at [107, 300] on span "Meets" at bounding box center [116, 303] width 18 height 10
click at [111, 347] on span "Meets" at bounding box center [116, 343] width 18 height 10
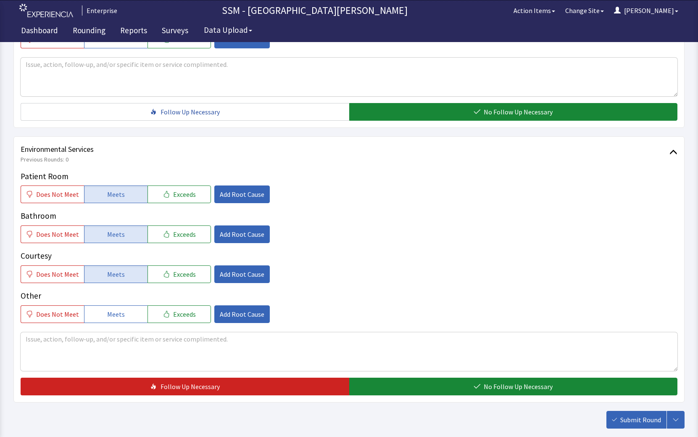
scroll to position [788, 0]
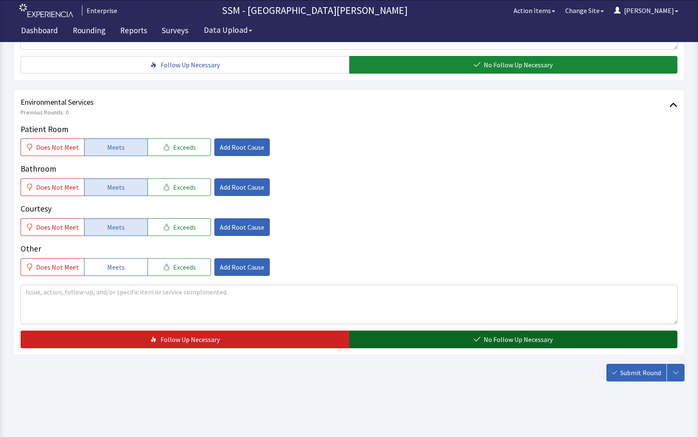
click at [476, 344] on button "No Follow Up Necessary" at bounding box center [513, 340] width 329 height 18
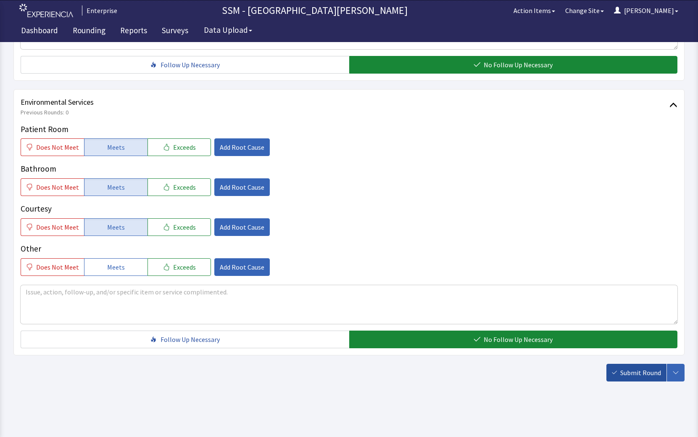
click at [625, 373] on span "Submit Round" at bounding box center [641, 373] width 41 height 10
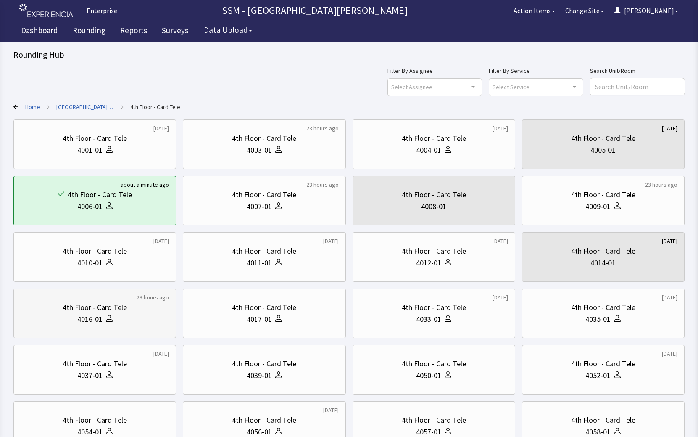
click at [114, 323] on div "4016-01" at bounding box center [95, 319] width 148 height 12
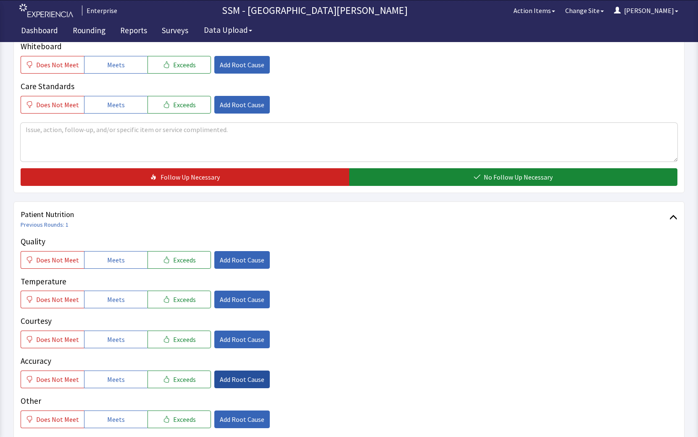
scroll to position [421, 0]
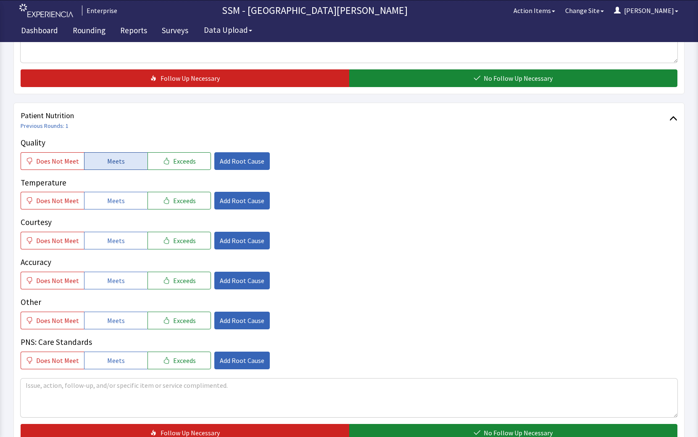
click at [115, 161] on span "Meets" at bounding box center [116, 161] width 18 height 10
click at [110, 208] on button "Meets" at bounding box center [115, 201] width 63 height 18
click at [122, 244] on button "Meets" at bounding box center [115, 241] width 63 height 18
click at [125, 281] on button "Meets" at bounding box center [115, 281] width 63 height 18
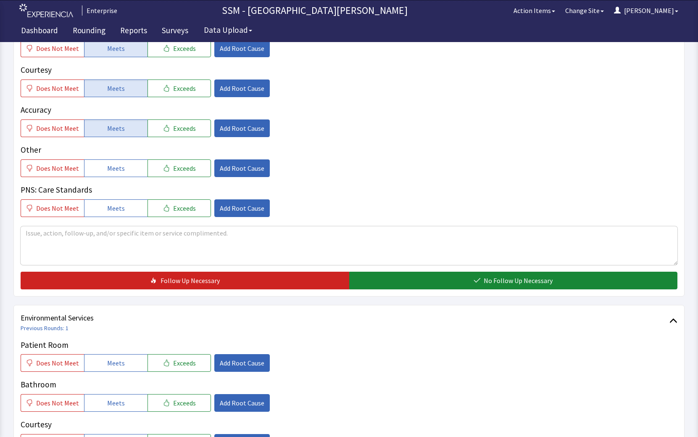
scroll to position [673, 0]
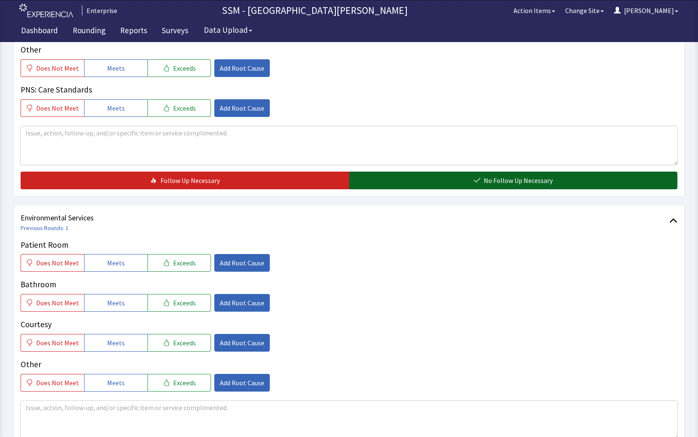
click at [514, 181] on span "No Follow Up Necessary" at bounding box center [518, 180] width 69 height 10
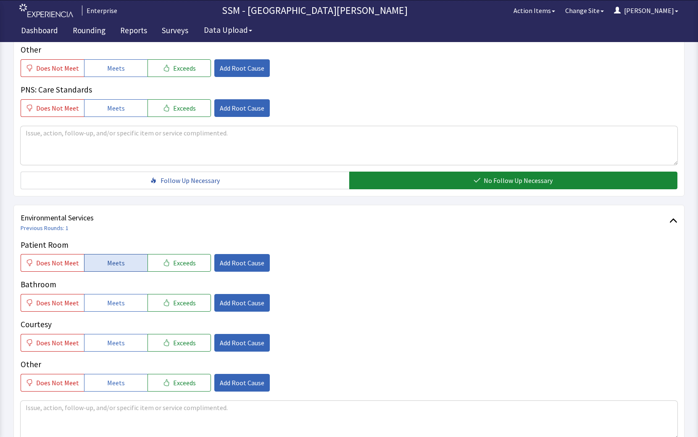
click at [114, 270] on button "Meets" at bounding box center [115, 263] width 63 height 18
click at [111, 308] on span "Meets" at bounding box center [116, 303] width 18 height 10
click at [110, 343] on span "Meets" at bounding box center [116, 343] width 18 height 10
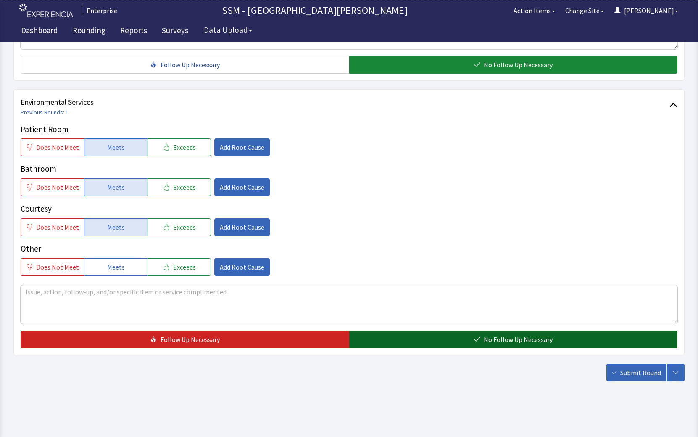
drag, startPoint x: 453, startPoint y: 338, endPoint x: 584, endPoint y: 351, distance: 131.0
click at [453, 339] on button "No Follow Up Necessary" at bounding box center [513, 340] width 329 height 18
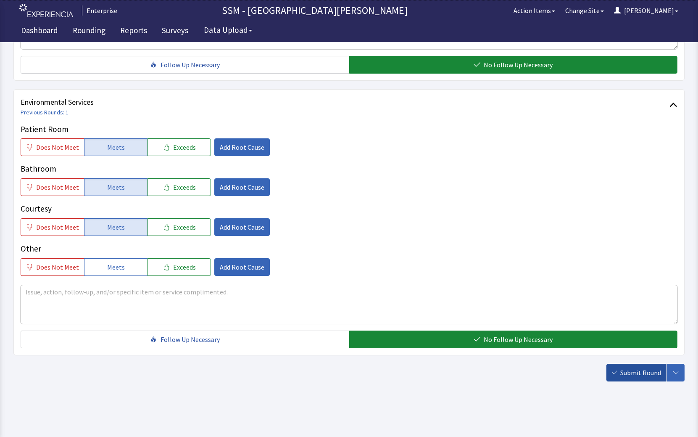
click at [632, 368] on span "Submit Round" at bounding box center [641, 373] width 41 height 10
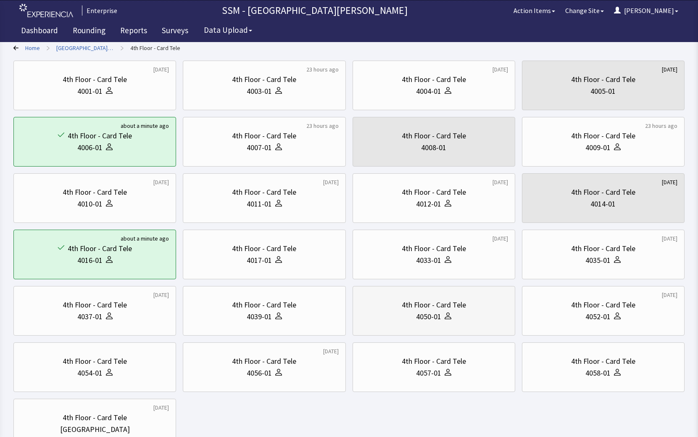
scroll to position [126, 0]
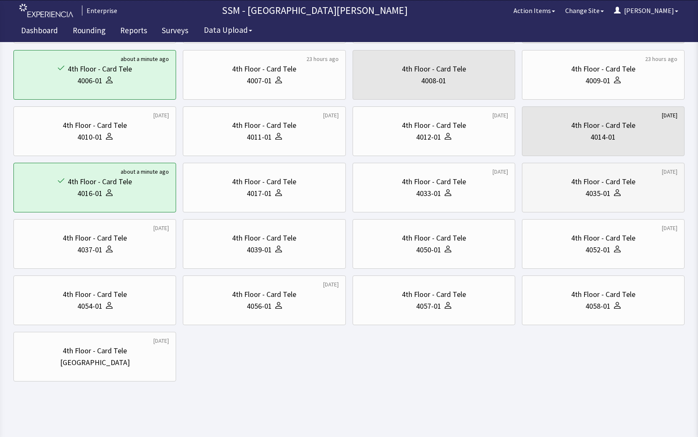
click at [564, 190] on div "4035-01" at bounding box center [603, 194] width 148 height 12
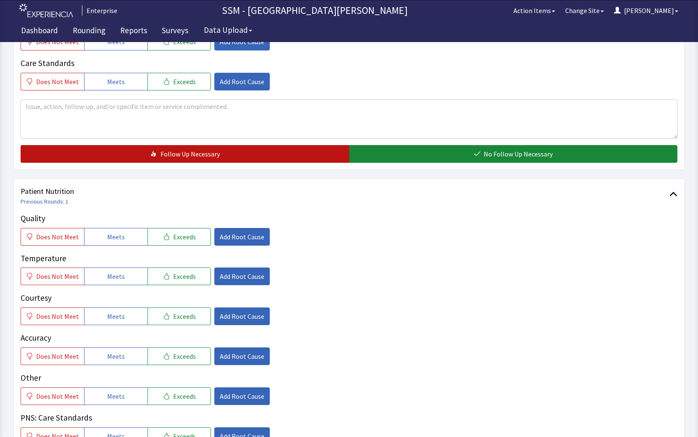
scroll to position [421, 0]
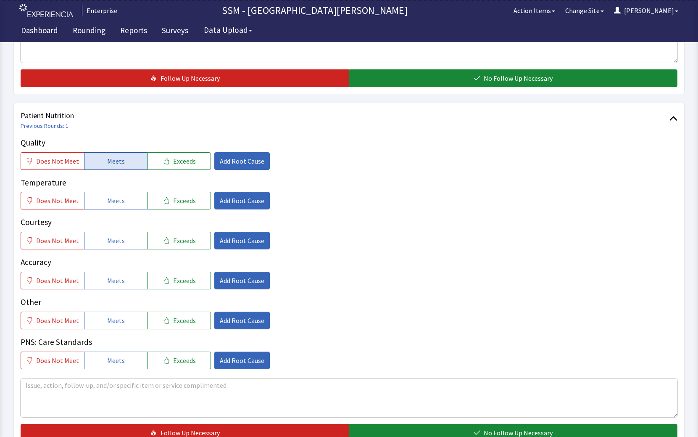
click at [128, 161] on button "Meets" at bounding box center [115, 161] width 63 height 18
click at [119, 206] on button "Meets" at bounding box center [115, 201] width 63 height 18
click at [117, 237] on span "Meets" at bounding box center [116, 240] width 18 height 10
click at [120, 280] on span "Meets" at bounding box center [116, 280] width 18 height 10
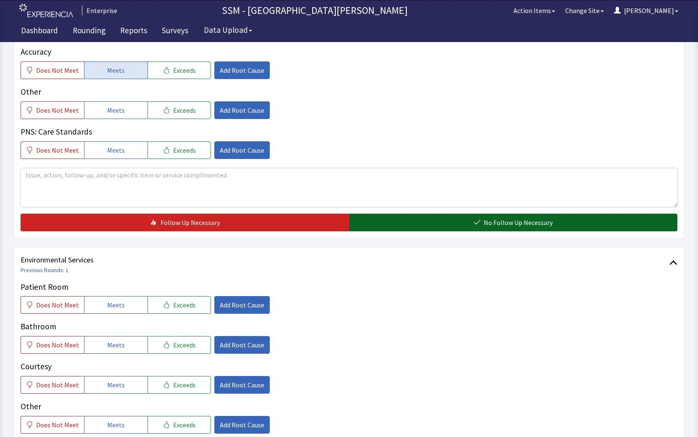
click at [468, 218] on button "No Follow Up Necessary" at bounding box center [513, 223] width 329 height 18
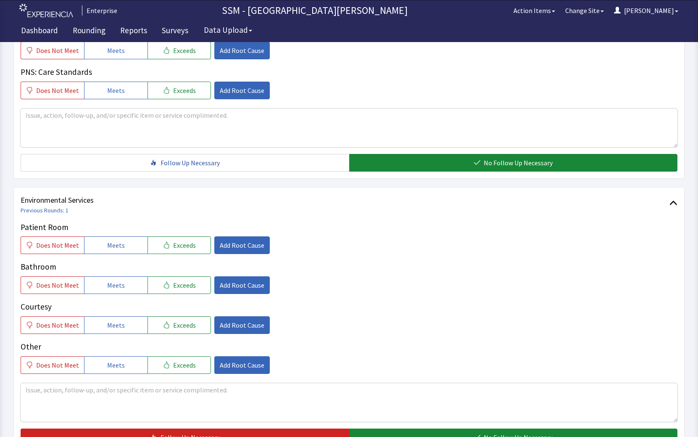
scroll to position [788, 0]
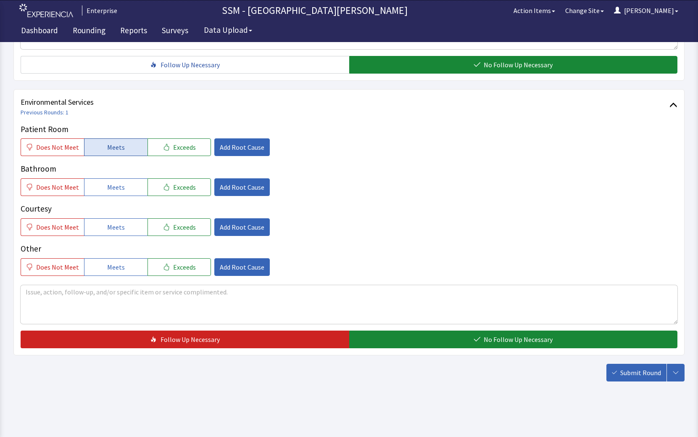
click at [115, 150] on span "Meets" at bounding box center [116, 147] width 18 height 10
click at [115, 191] on span "Meets" at bounding box center [116, 187] width 18 height 10
click at [113, 227] on span "Meets" at bounding box center [116, 227] width 18 height 10
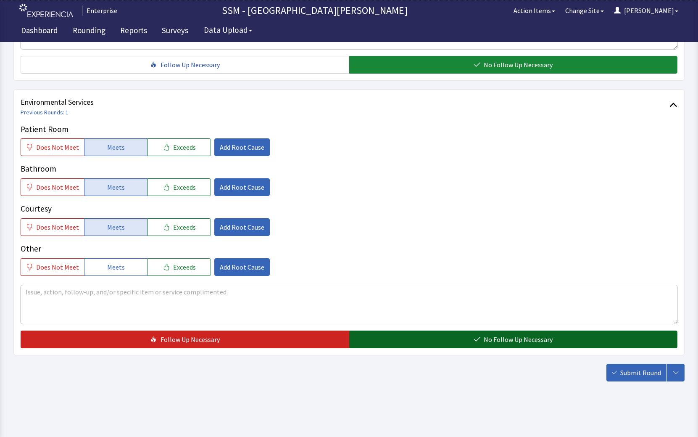
click at [458, 343] on button "No Follow Up Necessary" at bounding box center [513, 340] width 329 height 18
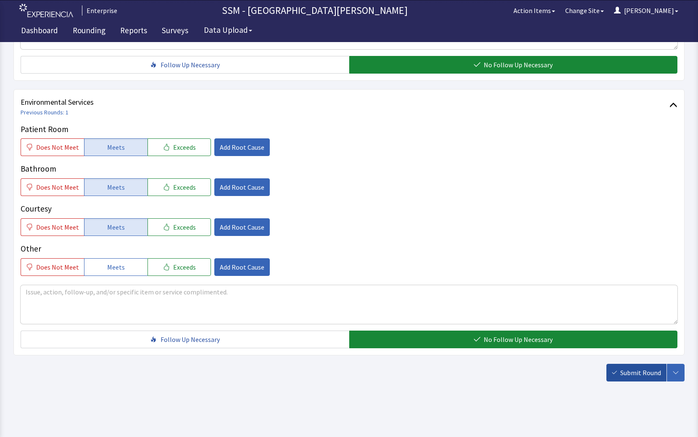
click at [619, 370] on button "Submit Round" at bounding box center [637, 373] width 60 height 18
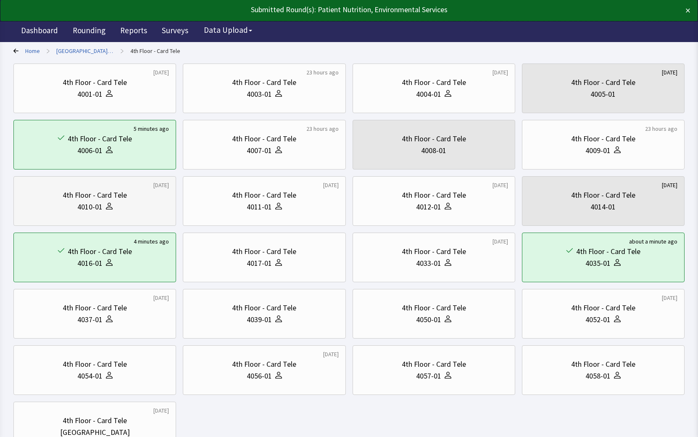
scroll to position [126, 0]
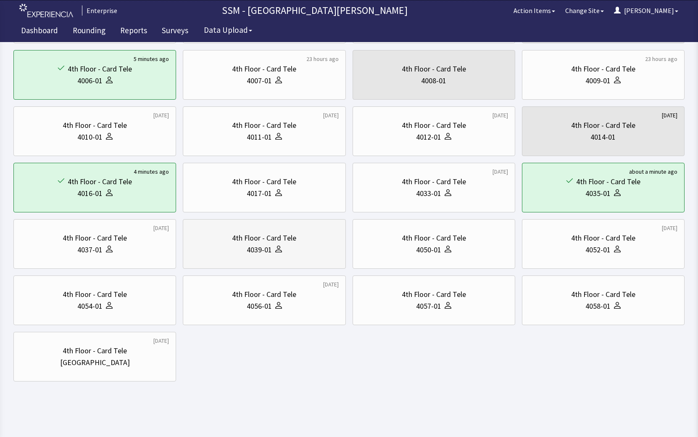
click at [299, 246] on div "4039-01" at bounding box center [264, 250] width 148 height 12
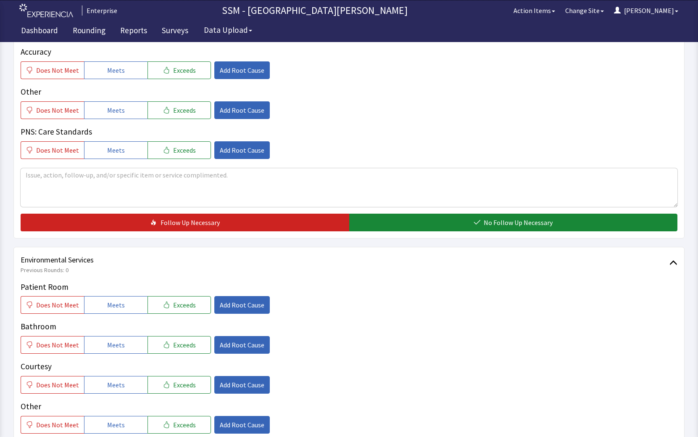
scroll to position [757, 0]
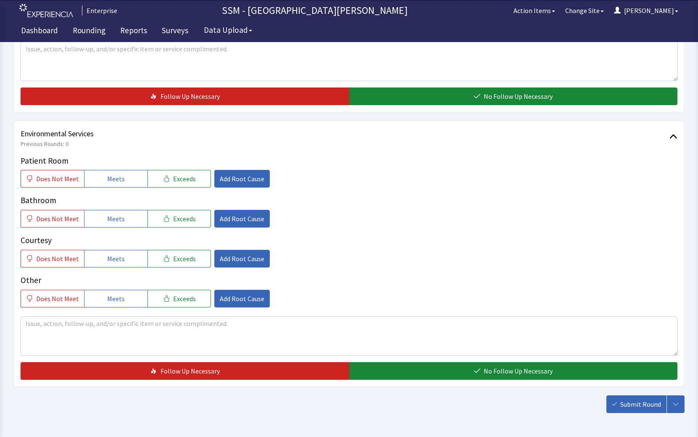
click at [113, 191] on div "Patient Room Does Not Meet Meets Exceeds Add Root Cause Bathroom Does Not Meet …" at bounding box center [349, 231] width 657 height 153
click at [116, 183] on span "Meets" at bounding box center [116, 179] width 18 height 10
click at [115, 213] on button "Meets" at bounding box center [115, 219] width 63 height 18
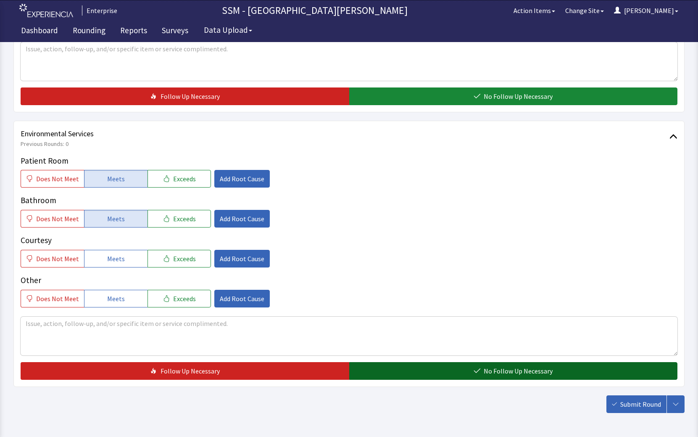
click at [472, 371] on button "No Follow Up Necessary" at bounding box center [513, 371] width 329 height 18
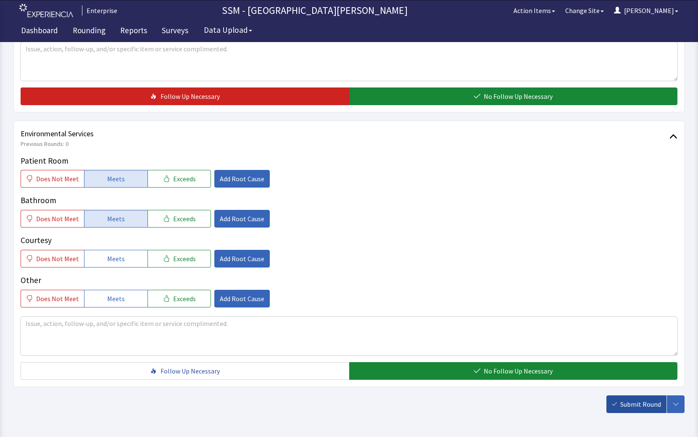
click at [632, 407] on span "Submit Round" at bounding box center [641, 404] width 41 height 10
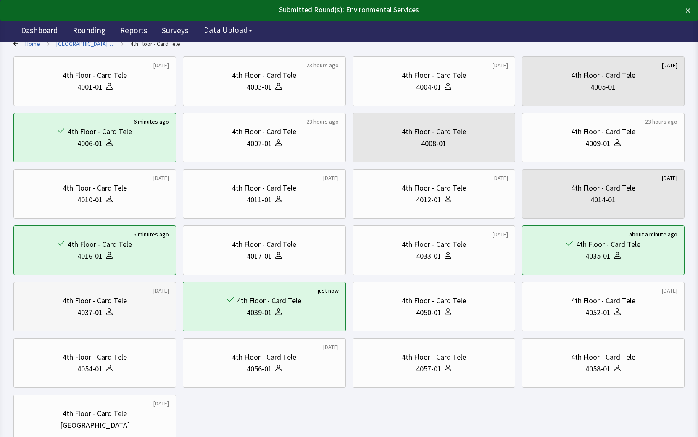
scroll to position [126, 0]
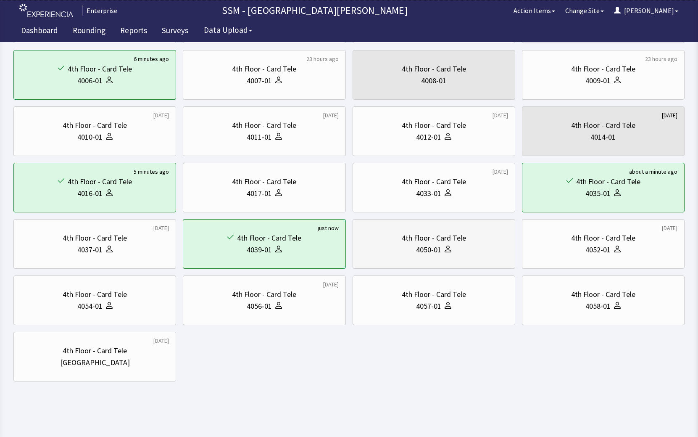
click at [437, 252] on div "4050-01" at bounding box center [428, 250] width 25 height 12
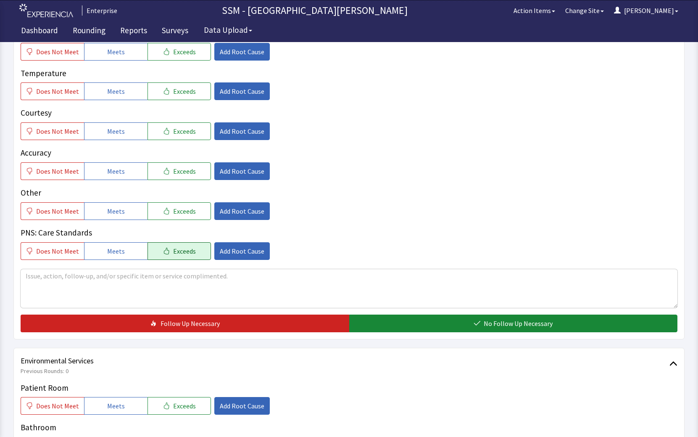
scroll to position [336, 0]
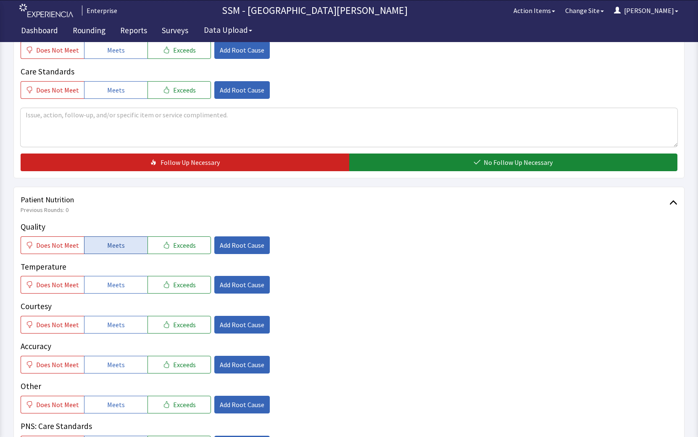
click at [112, 244] on span "Meets" at bounding box center [116, 245] width 18 height 10
drag, startPoint x: 125, startPoint y: 280, endPoint x: 130, endPoint y: 296, distance: 17.3
click at [125, 281] on button "Meets" at bounding box center [115, 285] width 63 height 18
click at [127, 323] on button "Meets" at bounding box center [115, 325] width 63 height 18
click at [123, 360] on button "Meets" at bounding box center [115, 365] width 63 height 18
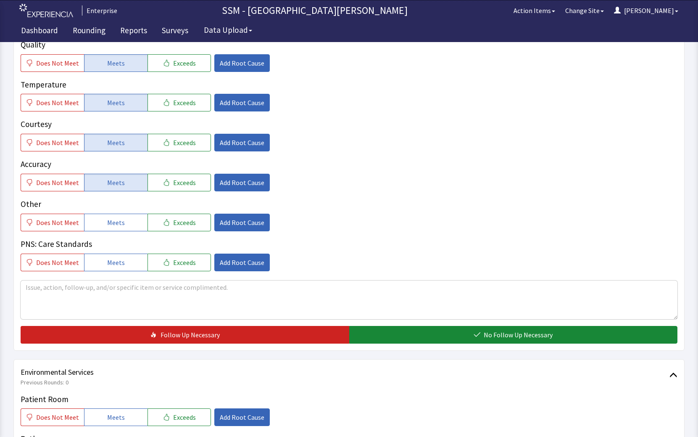
scroll to position [631, 0]
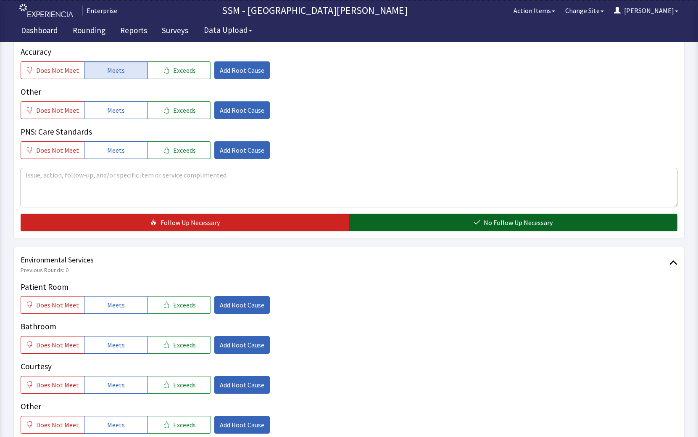
click at [494, 214] on button "No Follow Up Necessary" at bounding box center [513, 223] width 329 height 18
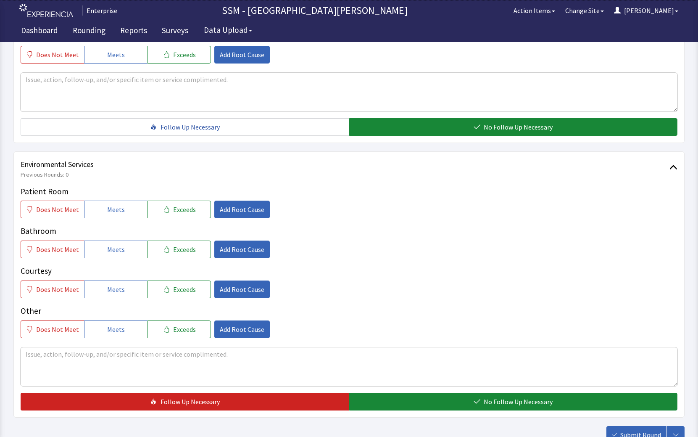
scroll to position [788, 0]
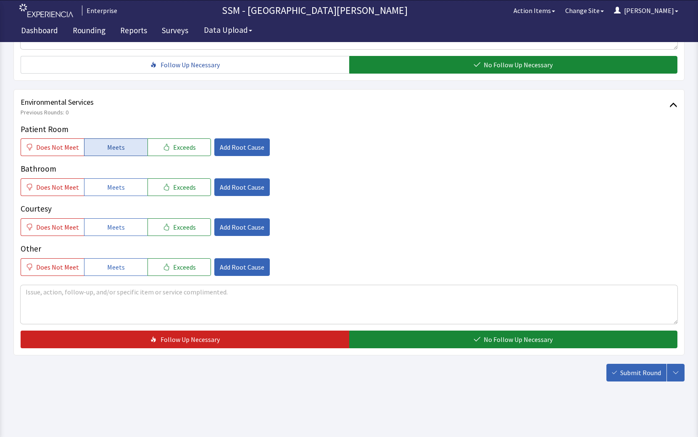
click at [107, 151] on span "Meets" at bounding box center [116, 147] width 18 height 10
drag, startPoint x: 111, startPoint y: 190, endPoint x: 112, endPoint y: 200, distance: 10.1
click at [111, 190] on span "Meets" at bounding box center [116, 187] width 18 height 10
click at [108, 227] on span "Meets" at bounding box center [116, 227] width 18 height 10
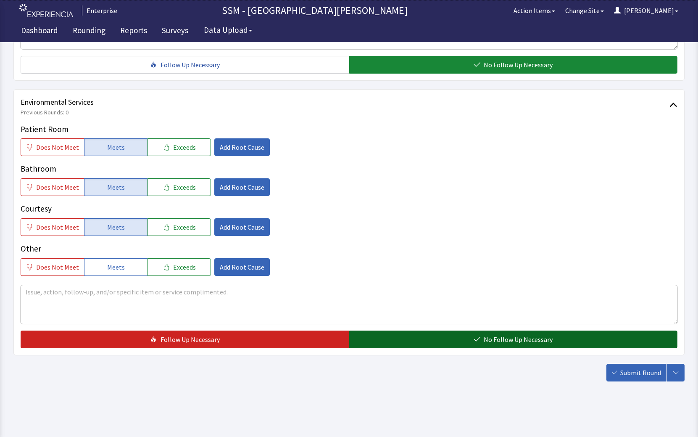
drag, startPoint x: 440, startPoint y: 341, endPoint x: 458, endPoint y: 345, distance: 18.2
click at [441, 341] on button "No Follow Up Necessary" at bounding box center [513, 340] width 329 height 18
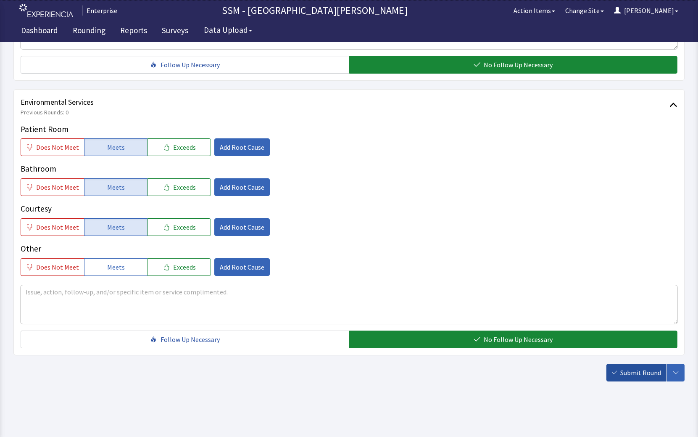
click at [631, 376] on span "Submit Round" at bounding box center [641, 373] width 41 height 10
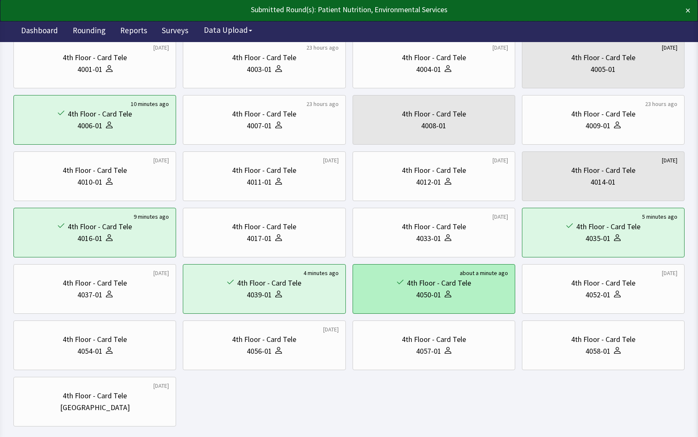
scroll to position [126, 0]
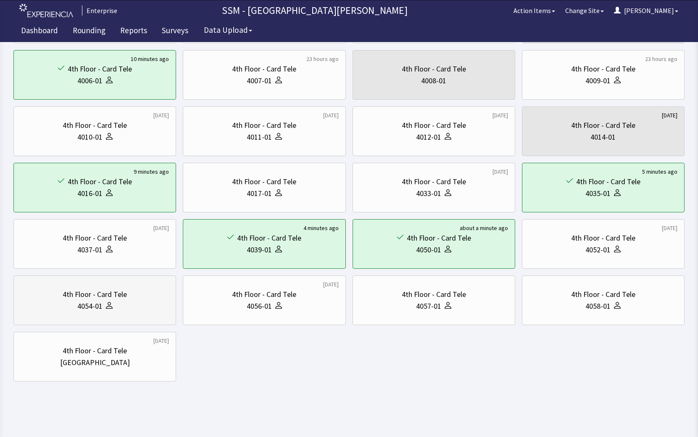
click at [116, 298] on div "4th Floor - Card Tele" at bounding box center [95, 294] width 64 height 12
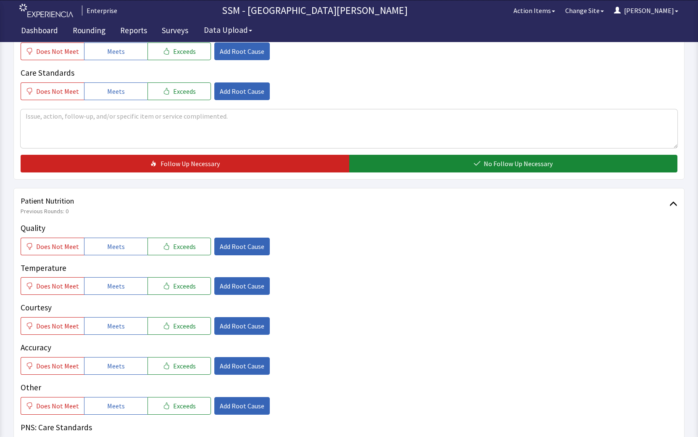
scroll to position [336, 0]
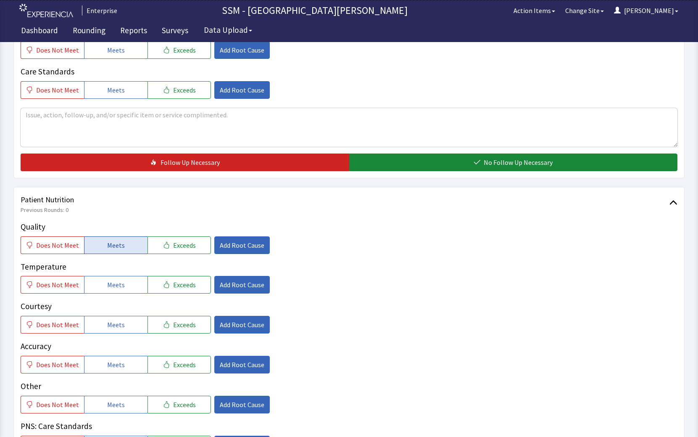
click at [127, 246] on button "Meets" at bounding box center [115, 245] width 63 height 18
click at [116, 289] on span "Meets" at bounding box center [116, 285] width 18 height 10
click at [121, 325] on span "Meets" at bounding box center [116, 325] width 18 height 10
click at [124, 364] on button "Meets" at bounding box center [115, 365] width 63 height 18
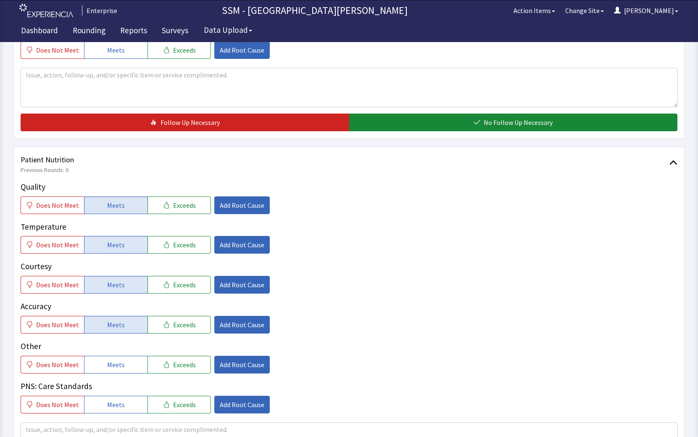
scroll to position [547, 0]
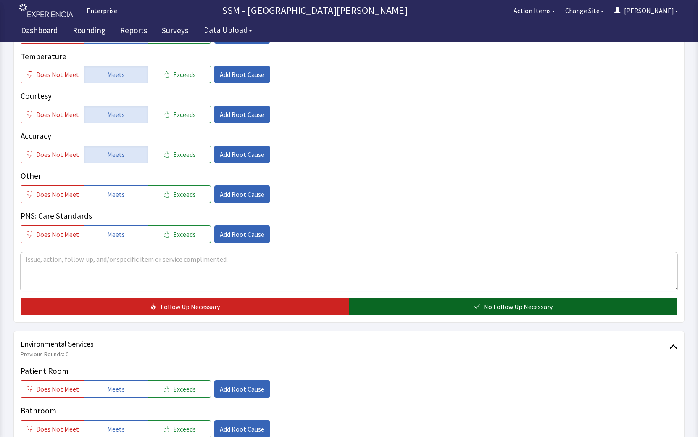
click at [539, 310] on span "No Follow Up Necessary" at bounding box center [518, 307] width 69 height 10
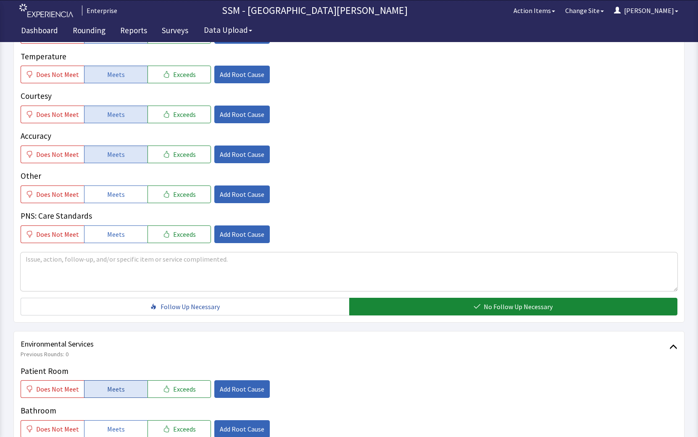
click at [95, 394] on button "Meets" at bounding box center [115, 389] width 63 height 18
click at [107, 424] on span "Meets" at bounding box center [116, 429] width 18 height 10
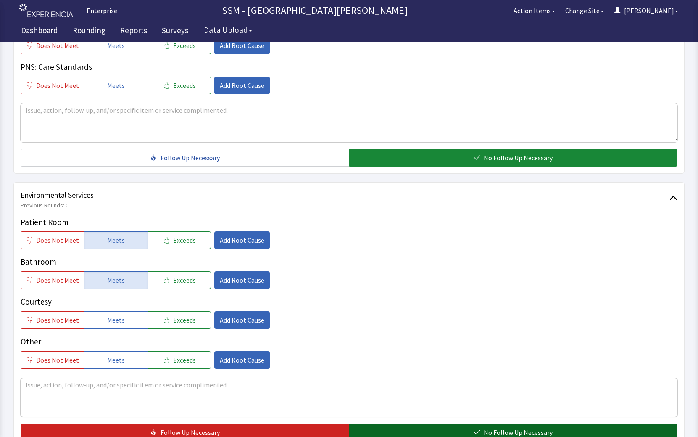
scroll to position [757, 0]
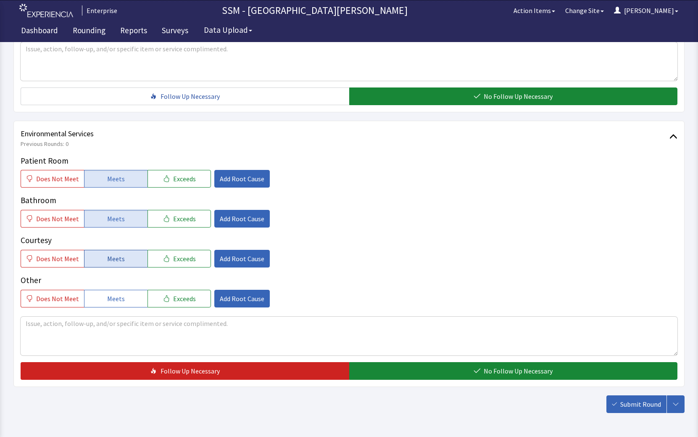
click at [107, 262] on span "Meets" at bounding box center [116, 259] width 18 height 10
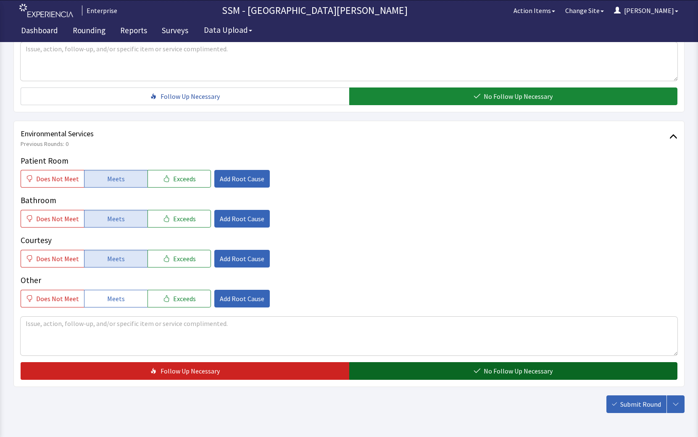
click at [409, 374] on button "No Follow Up Necessary" at bounding box center [513, 371] width 329 height 18
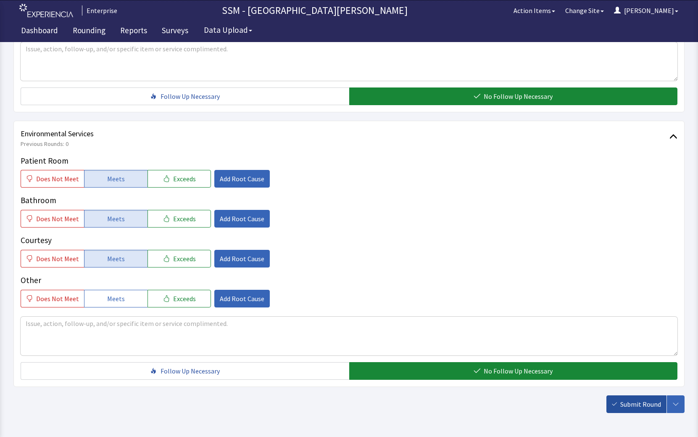
click at [622, 407] on span "Submit Round" at bounding box center [641, 404] width 41 height 10
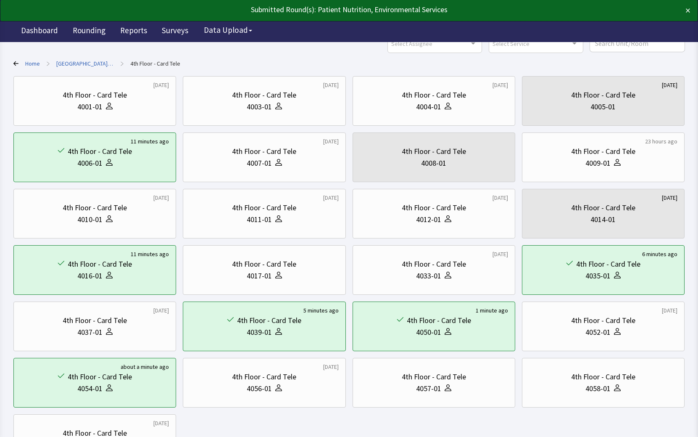
scroll to position [84, 0]
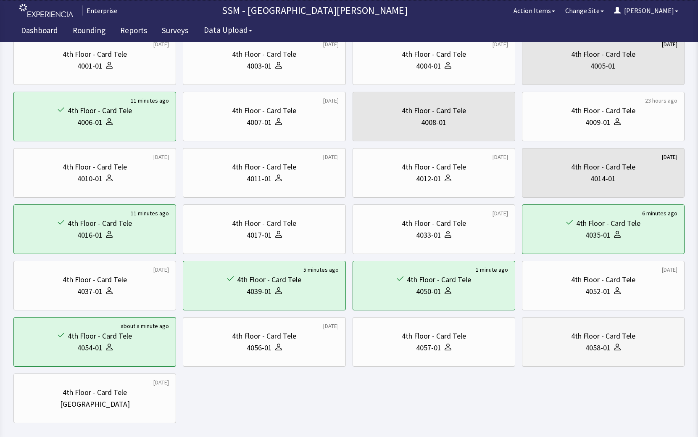
click at [580, 354] on div "4th Floor - Card Tele 4058-01" at bounding box center [603, 342] width 148 height 40
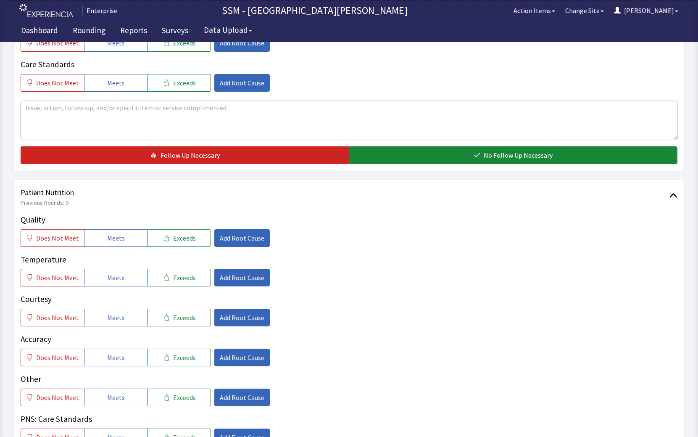
scroll to position [463, 0]
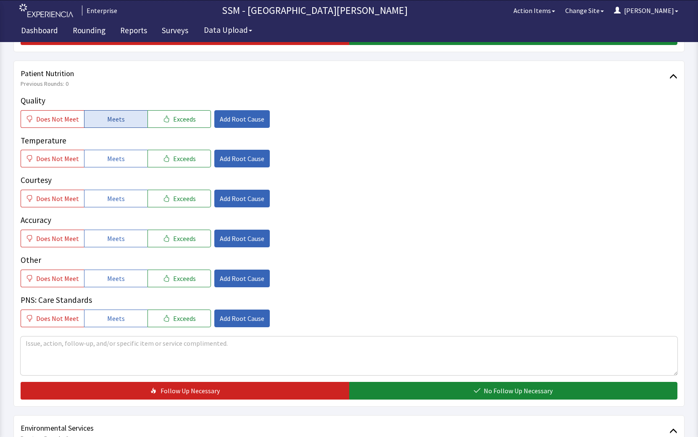
click at [111, 117] on span "Meets" at bounding box center [116, 119] width 18 height 10
click at [115, 153] on button "Meets" at bounding box center [115, 159] width 63 height 18
click at [117, 201] on span "Meets" at bounding box center [116, 198] width 18 height 10
click at [122, 232] on button "Meets" at bounding box center [115, 239] width 63 height 18
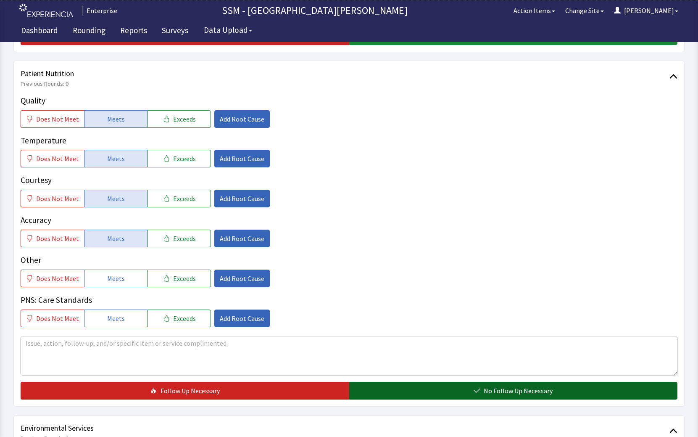
click at [437, 387] on button "No Follow Up Necessary" at bounding box center [513, 391] width 329 height 18
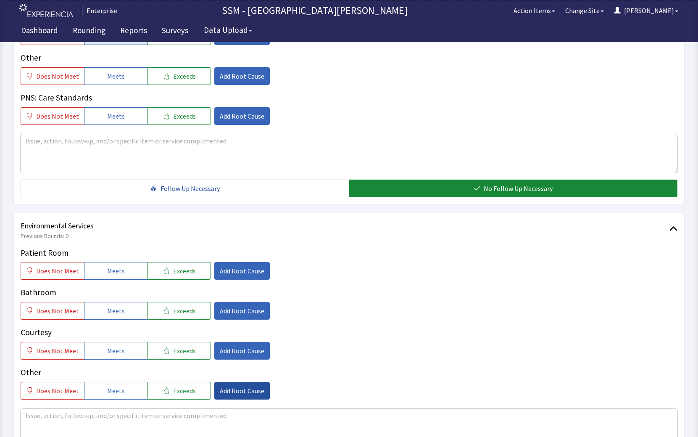
scroll to position [757, 0]
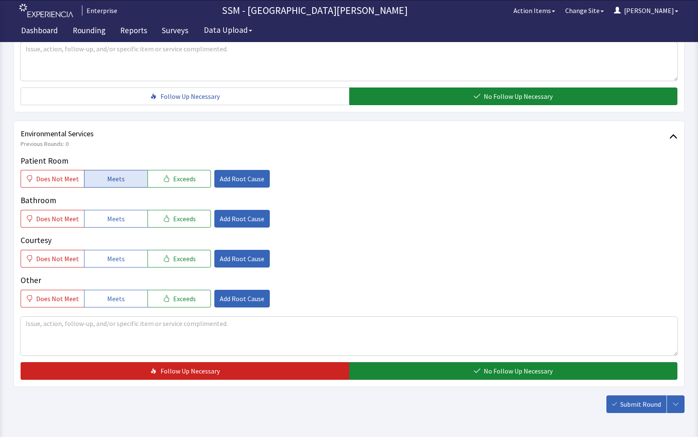
click at [110, 180] on span "Meets" at bounding box center [116, 179] width 18 height 10
click at [111, 217] on span "Meets" at bounding box center [116, 219] width 18 height 10
click at [120, 254] on span "Meets" at bounding box center [116, 259] width 18 height 10
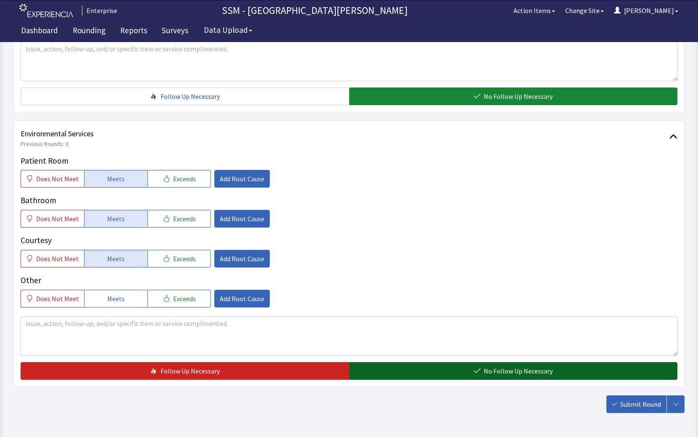
click at [502, 376] on button "No Follow Up Necessary" at bounding box center [513, 371] width 329 height 18
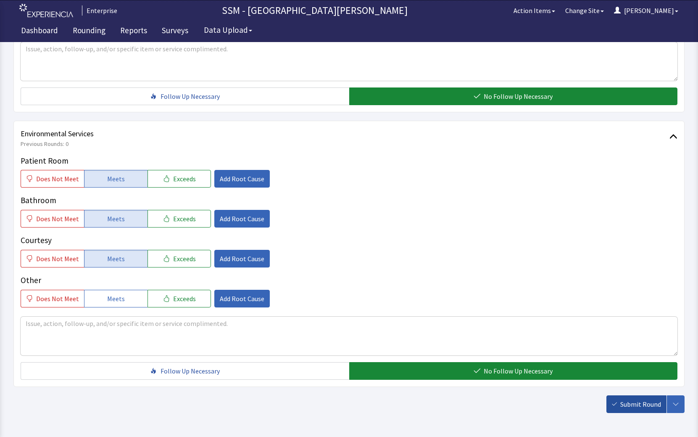
click at [625, 402] on span "Submit Round" at bounding box center [641, 404] width 41 height 10
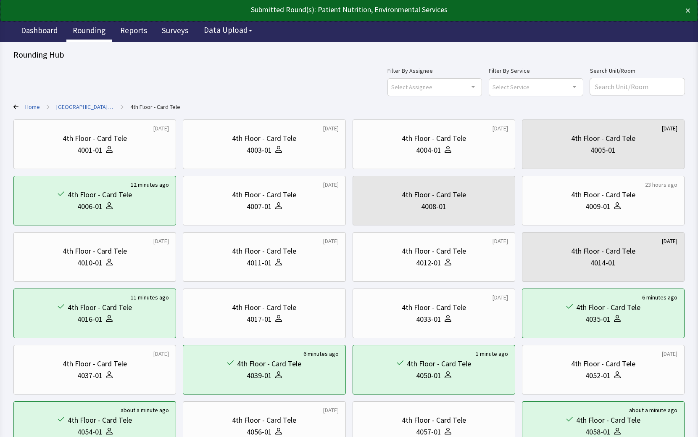
click at [80, 29] on link "Rounding" at bounding box center [88, 31] width 45 height 21
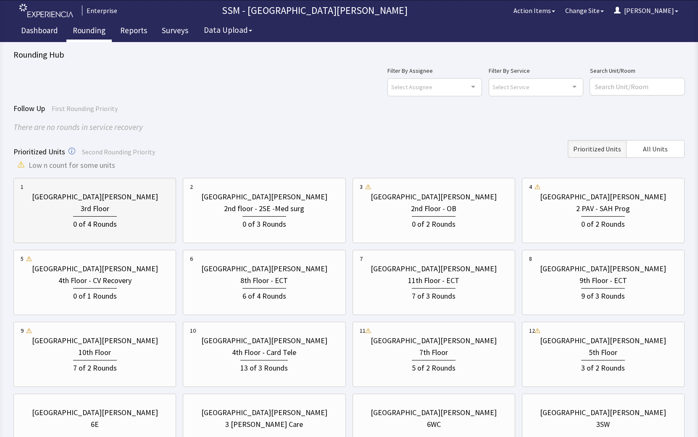
click at [105, 217] on div "0 of 4 Rounds" at bounding box center [95, 223] width 44 height 14
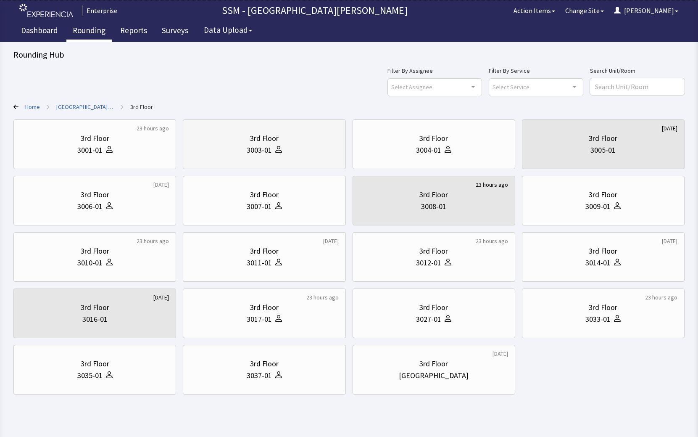
click at [291, 143] on div "3rd Floor" at bounding box center [264, 138] width 148 height 12
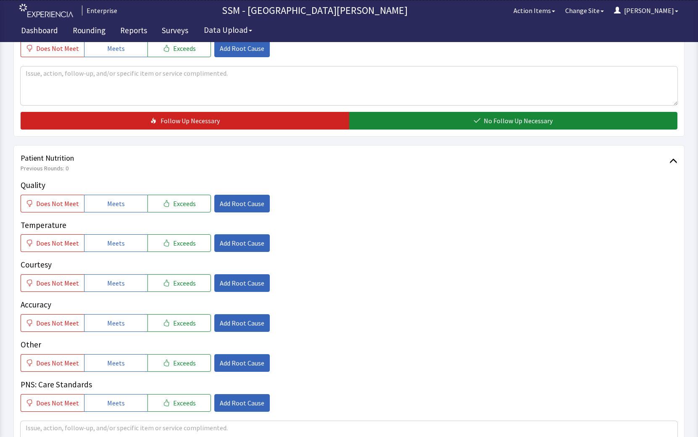
scroll to position [463, 0]
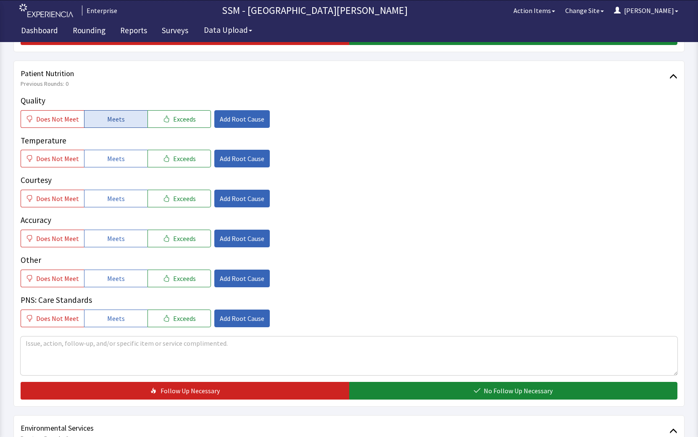
click at [110, 123] on span "Meets" at bounding box center [116, 119] width 18 height 10
click at [120, 159] on span "Meets" at bounding box center [116, 158] width 18 height 10
click at [118, 194] on span "Meets" at bounding box center [116, 198] width 18 height 10
click at [133, 238] on button "Meets" at bounding box center [115, 239] width 63 height 18
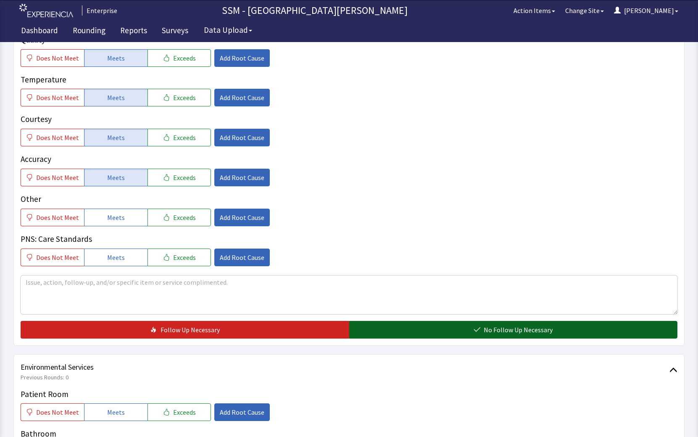
scroll to position [589, 0]
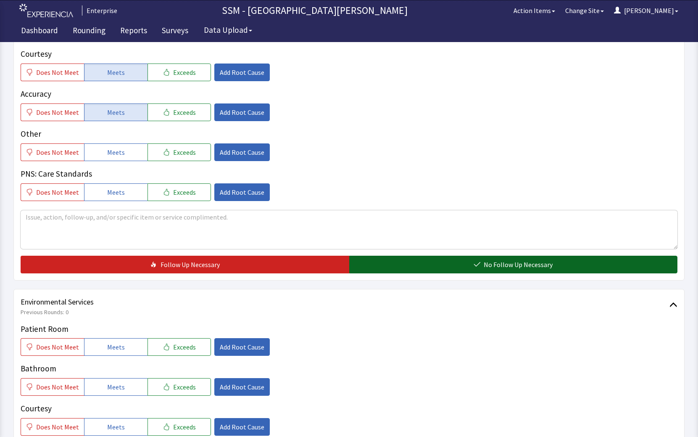
click at [453, 266] on button "No Follow Up Necessary" at bounding box center [513, 265] width 329 height 18
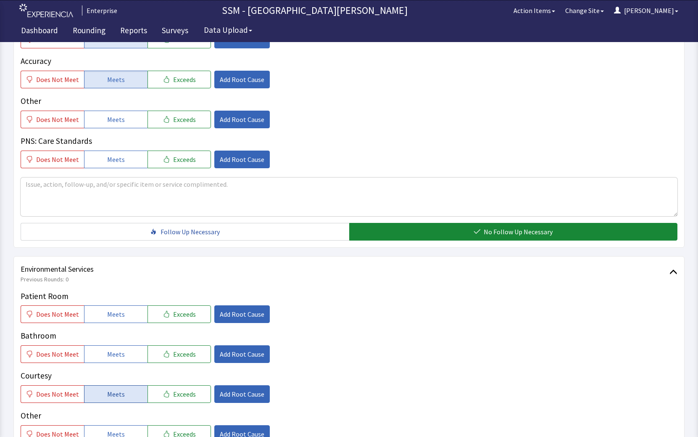
scroll to position [788, 0]
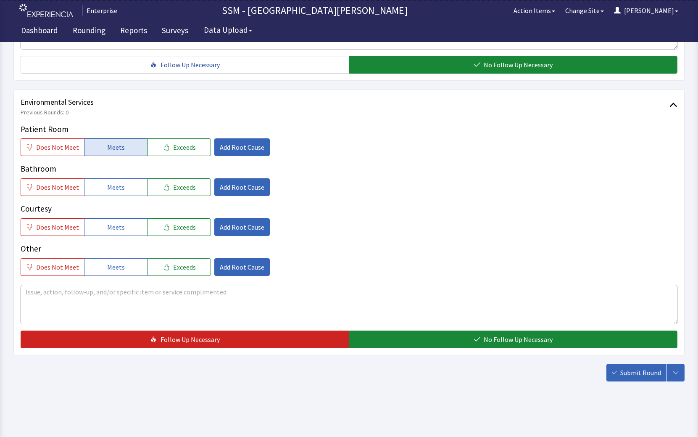
click at [107, 148] on span "Meets" at bounding box center [116, 147] width 18 height 10
click at [107, 191] on span "Meets" at bounding box center [116, 187] width 18 height 10
click at [109, 228] on span "Meets" at bounding box center [116, 227] width 18 height 10
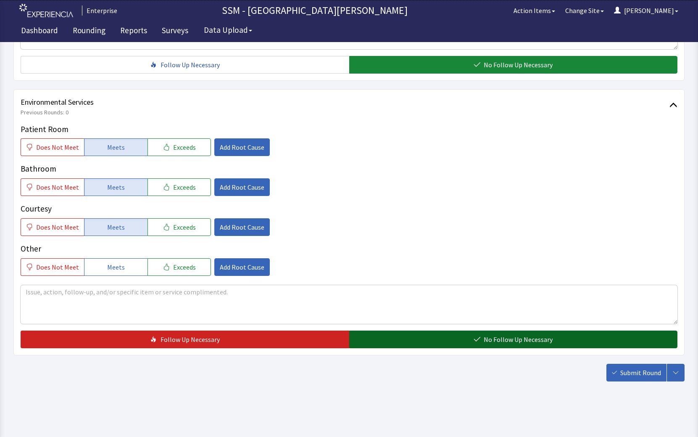
click at [449, 331] on button "No Follow Up Necessary" at bounding box center [513, 340] width 329 height 18
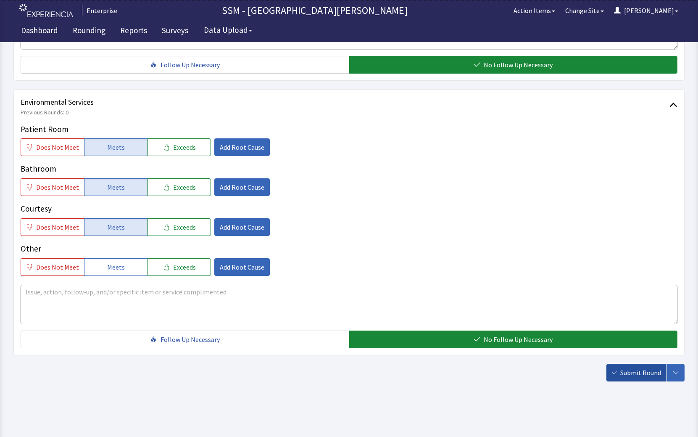
click at [644, 374] on span "Submit Round" at bounding box center [641, 373] width 41 height 10
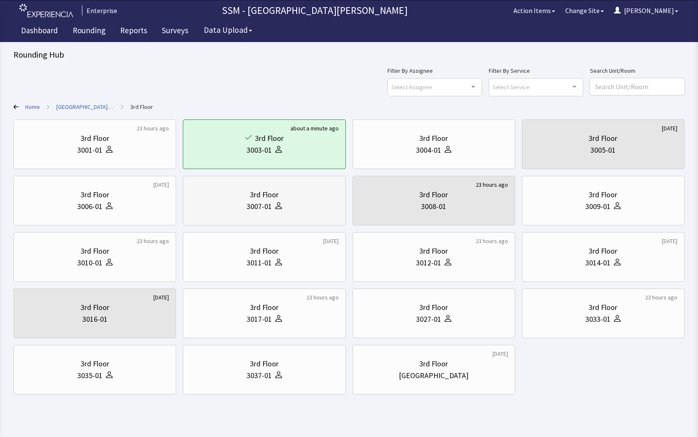
click at [291, 208] on div "3007-01" at bounding box center [264, 207] width 148 height 12
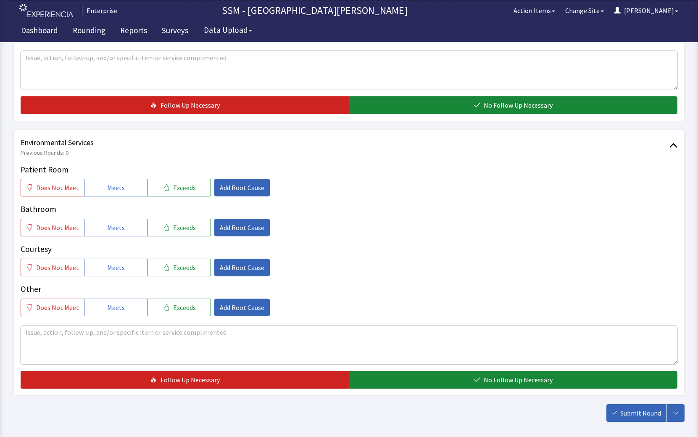
scroll to position [788, 0]
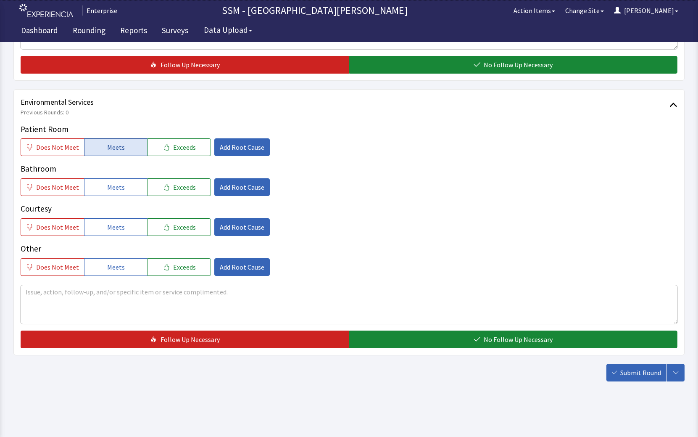
click at [116, 143] on span "Meets" at bounding box center [116, 147] width 18 height 10
click at [110, 192] on span "Meets" at bounding box center [116, 187] width 18 height 10
click at [111, 218] on button "Meets" at bounding box center [115, 227] width 63 height 18
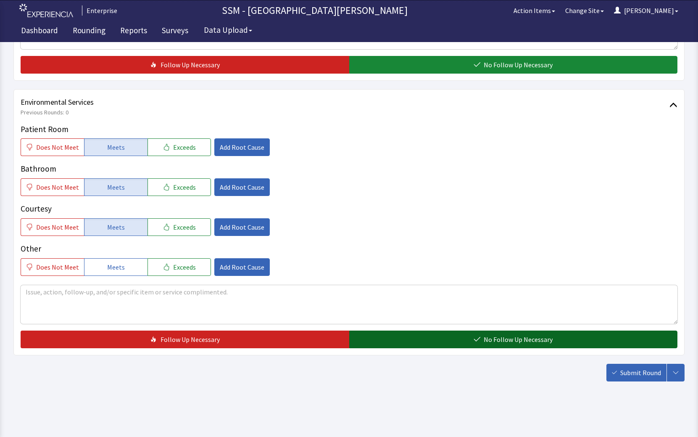
click at [397, 340] on button "No Follow Up Necessary" at bounding box center [513, 340] width 329 height 18
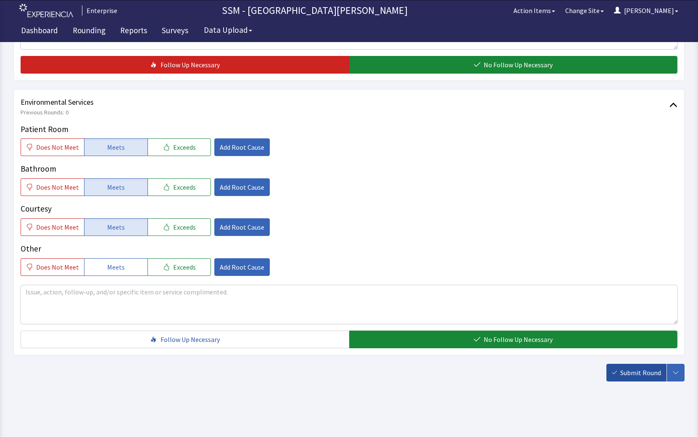
click at [635, 377] on span "Submit Round" at bounding box center [641, 373] width 41 height 10
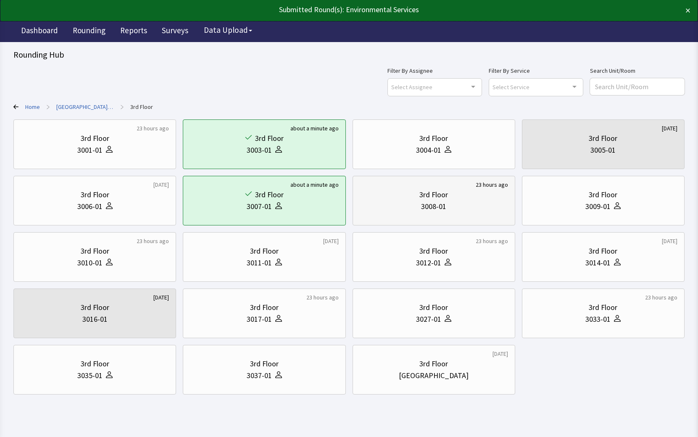
click at [434, 207] on div "3008-01" at bounding box center [433, 207] width 25 height 12
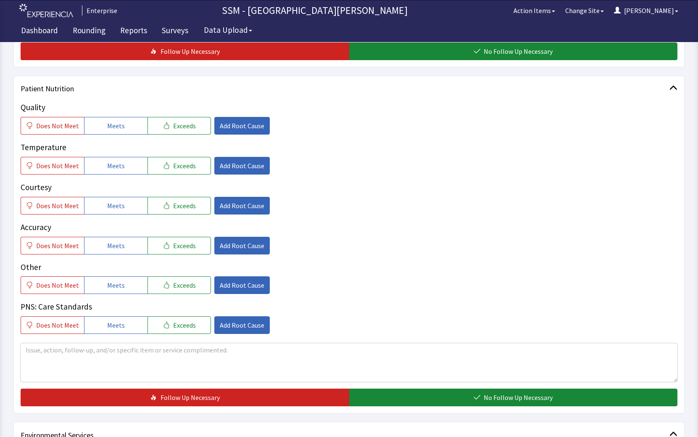
scroll to position [421, 0]
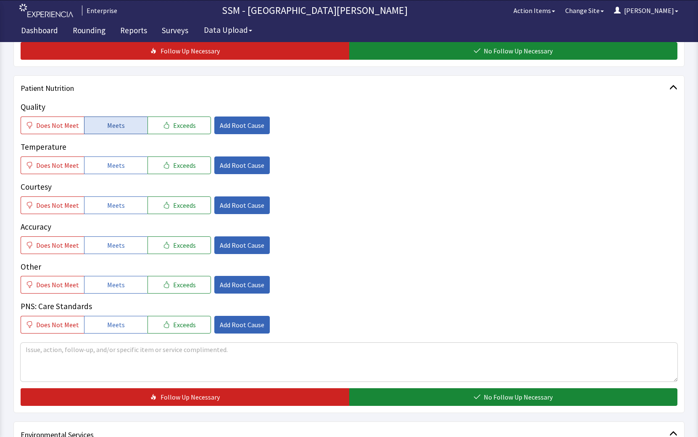
click at [111, 127] on span "Meets" at bounding box center [116, 125] width 18 height 10
click at [111, 167] on span "Meets" at bounding box center [116, 165] width 18 height 10
click at [115, 203] on span "Meets" at bounding box center [116, 205] width 18 height 10
click at [122, 244] on button "Meets" at bounding box center [115, 245] width 63 height 18
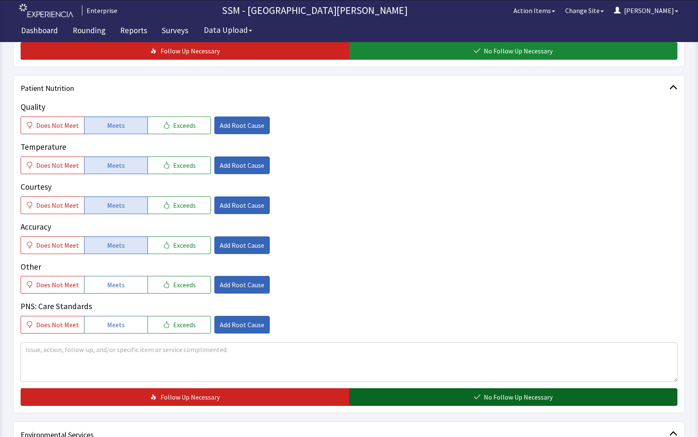
click at [474, 392] on button "No Follow Up Necessary" at bounding box center [513, 397] width 329 height 18
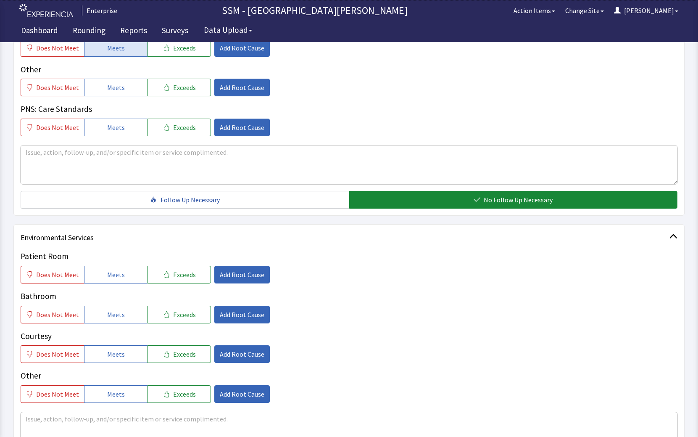
scroll to position [631, 0]
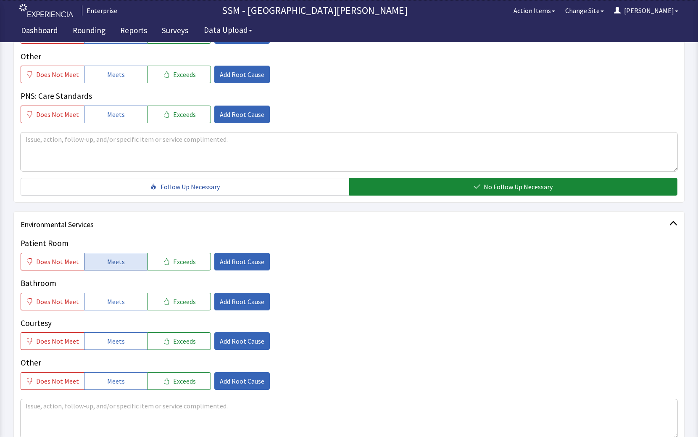
click at [110, 263] on span "Meets" at bounding box center [116, 262] width 18 height 10
click at [108, 311] on div "Patient Room Does Not Meet Meets Exceeds Add Root Cause Bathroom Does Not Meet …" at bounding box center [349, 313] width 657 height 153
click at [110, 303] on span "Meets" at bounding box center [116, 301] width 18 height 10
click at [115, 338] on span "Meets" at bounding box center [116, 341] width 18 height 10
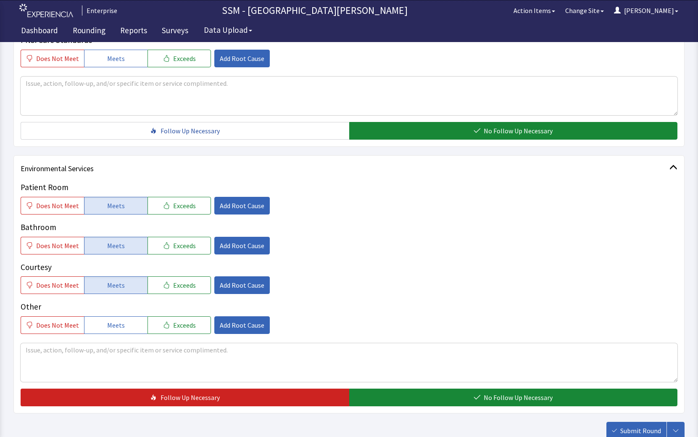
scroll to position [745, 0]
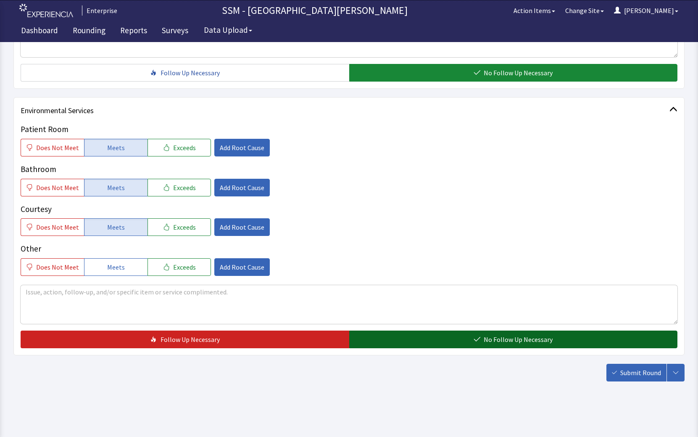
click at [460, 345] on button "No Follow Up Necessary" at bounding box center [513, 340] width 329 height 18
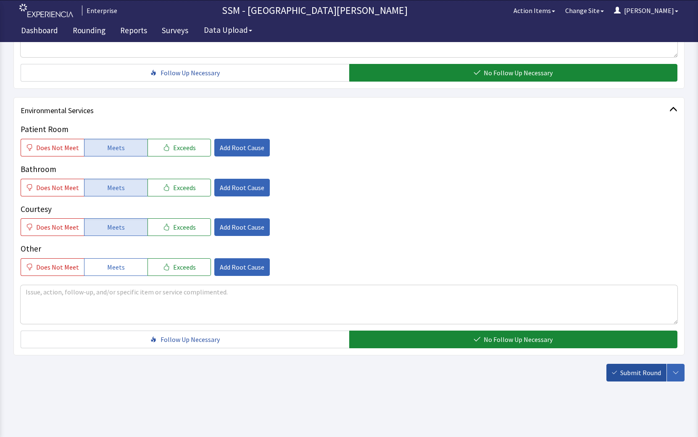
click at [626, 377] on span "Submit Round" at bounding box center [641, 373] width 41 height 10
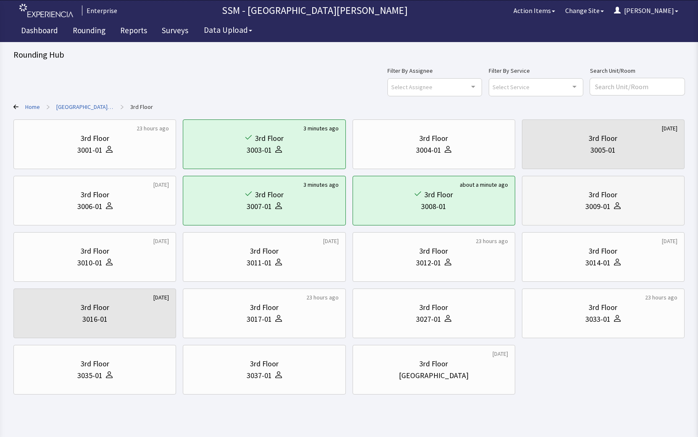
click at [585, 213] on div "3rd Floor 3009-01" at bounding box center [603, 200] width 148 height 40
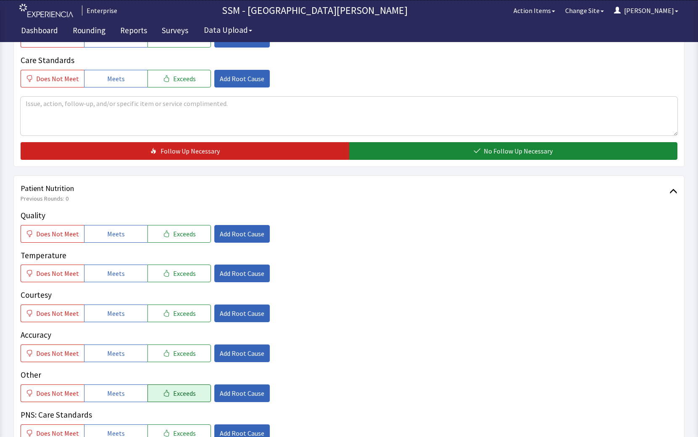
scroll to position [463, 0]
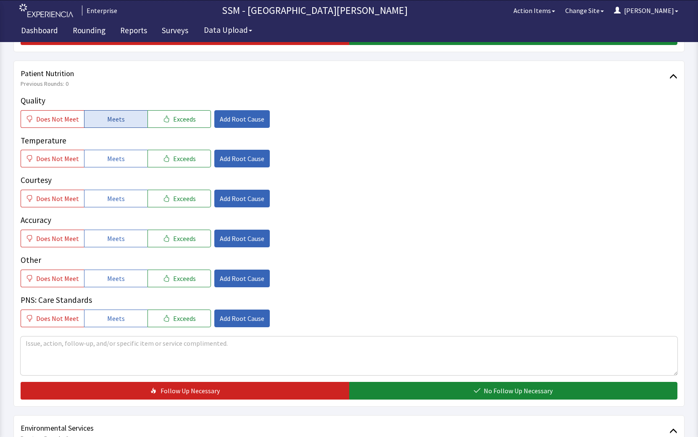
click at [110, 112] on button "Meets" at bounding box center [115, 119] width 63 height 18
click at [122, 153] on button "Meets" at bounding box center [115, 159] width 63 height 18
click at [111, 203] on span "Meets" at bounding box center [116, 198] width 18 height 10
click at [173, 122] on span "Exceeds" at bounding box center [184, 119] width 23 height 10
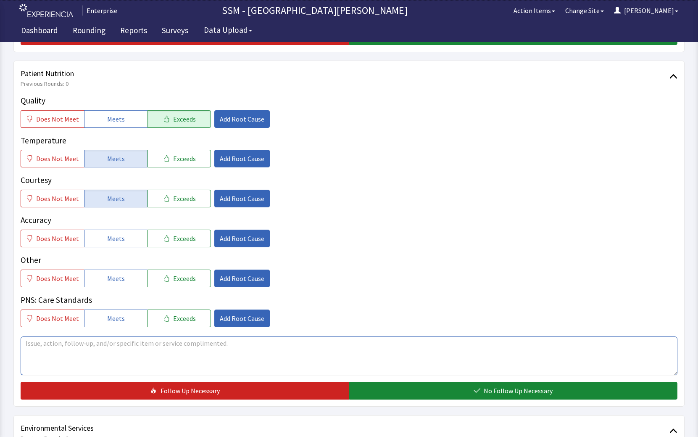
click at [114, 344] on textarea at bounding box center [349, 355] width 657 height 39
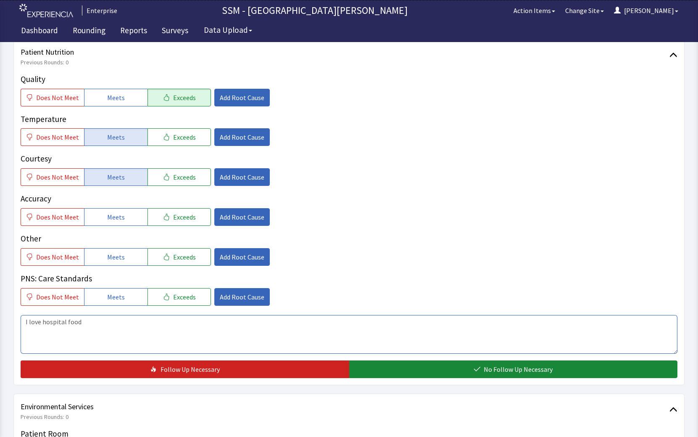
scroll to position [589, 0]
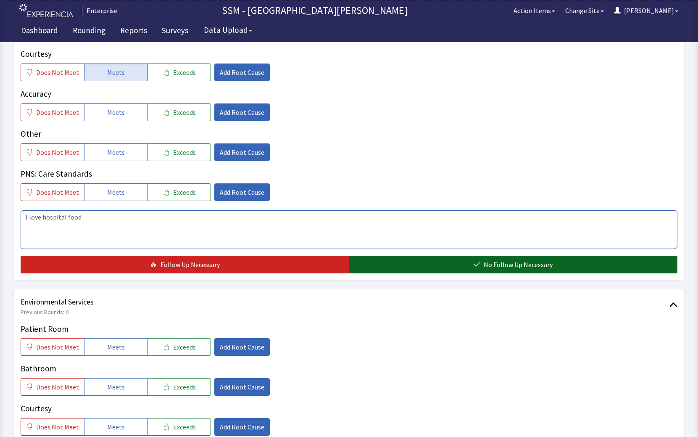
type textarea "I love hospital food"
click at [516, 264] on span "No Follow Up Necessary" at bounding box center [518, 264] width 69 height 10
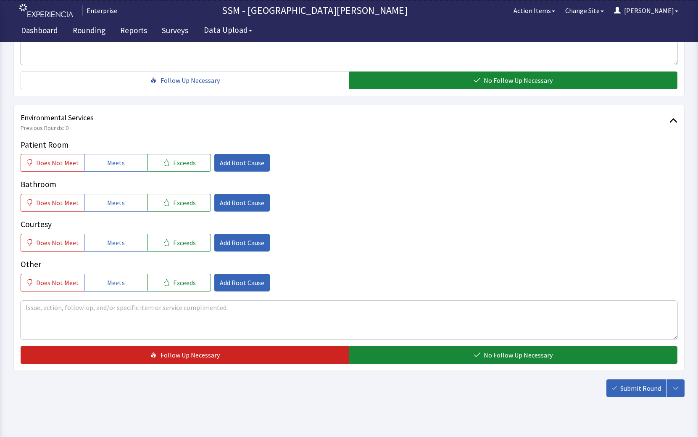
scroll to position [788, 0]
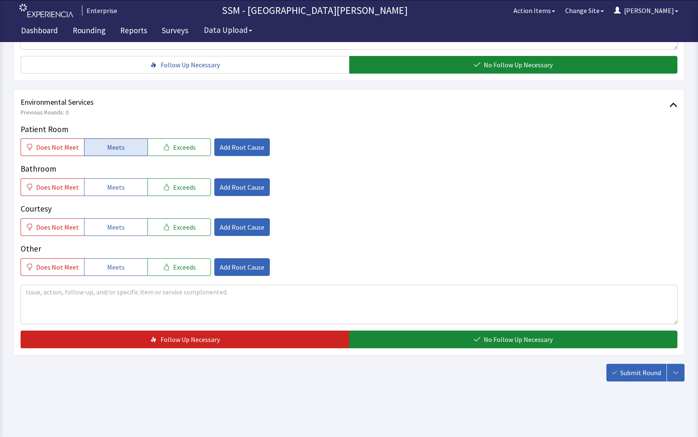
click at [103, 151] on button "Meets" at bounding box center [115, 147] width 63 height 18
click at [112, 197] on div "Patient Room Does Not Meet Meets Exceeds Add Root Cause Bathroom Does Not Meet …" at bounding box center [349, 199] width 657 height 153
click at [116, 190] on span "Meets" at bounding box center [116, 187] width 18 height 10
click at [122, 231] on button "Meets" at bounding box center [115, 227] width 63 height 18
drag, startPoint x: 394, startPoint y: 335, endPoint x: 519, endPoint y: 353, distance: 125.4
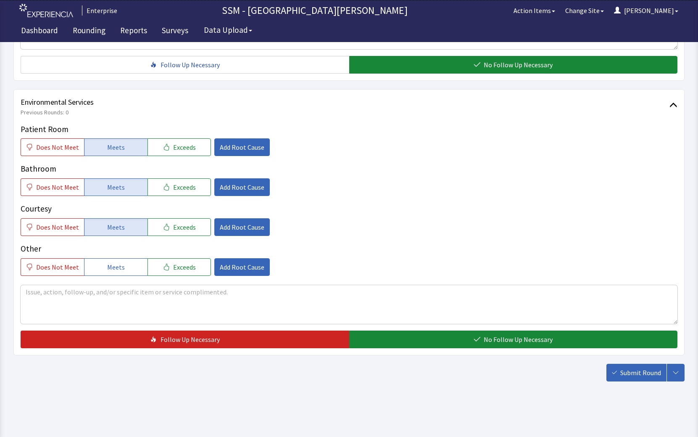
click at [396, 335] on button "No Follow Up Necessary" at bounding box center [513, 340] width 329 height 18
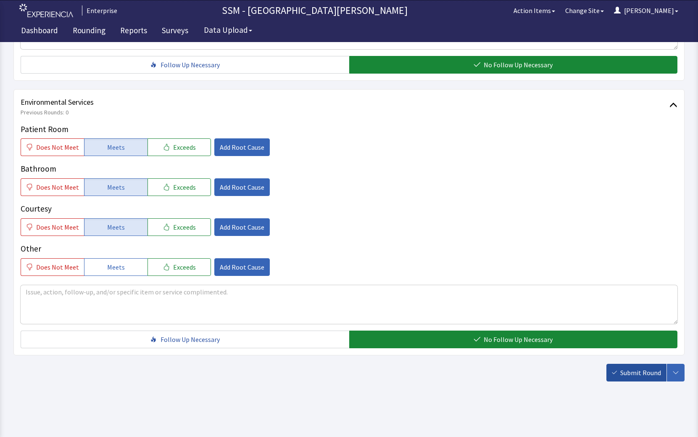
click at [638, 375] on span "Submit Round" at bounding box center [641, 373] width 41 height 10
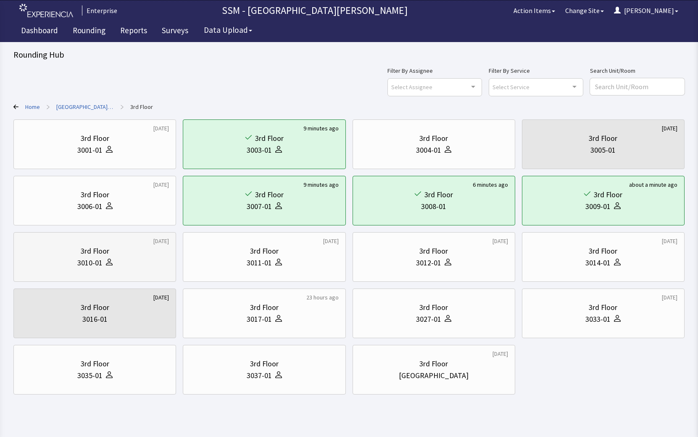
click at [98, 258] on div "3010-01" at bounding box center [89, 263] width 25 height 12
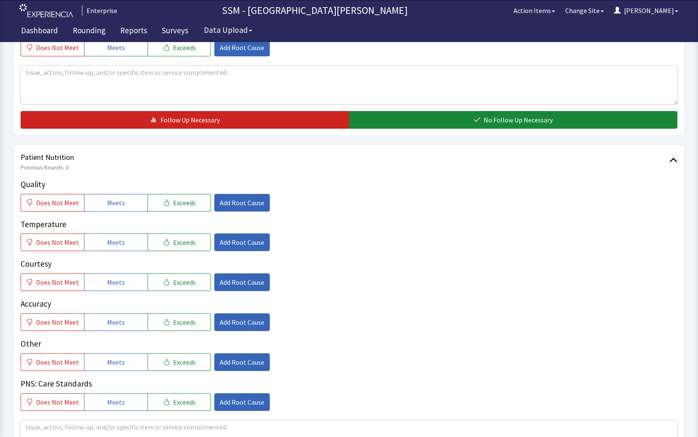
scroll to position [421, 0]
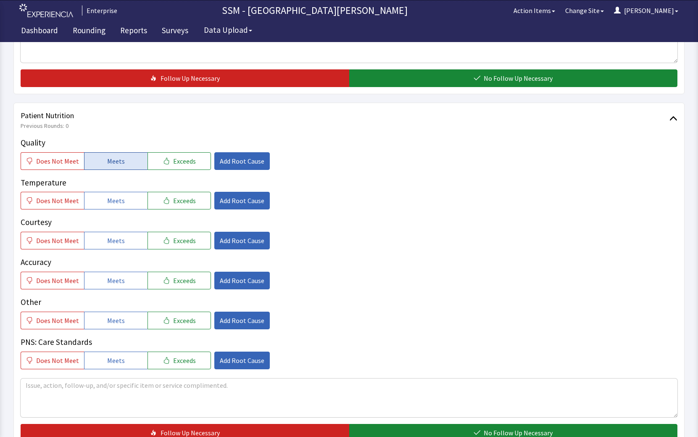
click at [110, 165] on span "Meets" at bounding box center [116, 161] width 18 height 10
click at [107, 203] on span "Meets" at bounding box center [116, 201] width 18 height 10
click at [104, 234] on button "Meets" at bounding box center [115, 241] width 63 height 18
click at [110, 286] on button "Meets" at bounding box center [115, 281] width 63 height 18
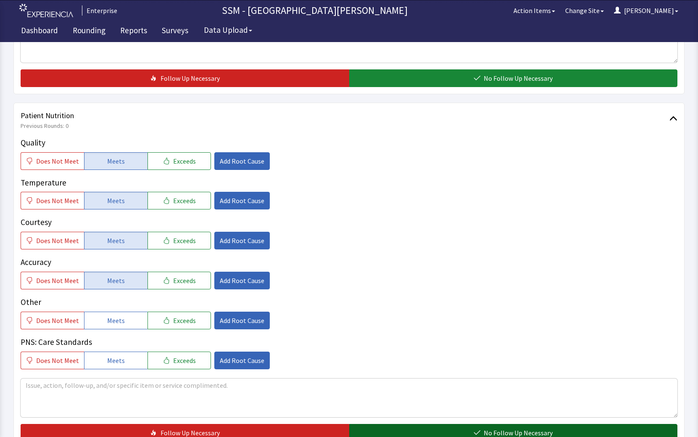
click at [401, 426] on button "No Follow Up Necessary" at bounding box center [513, 433] width 329 height 18
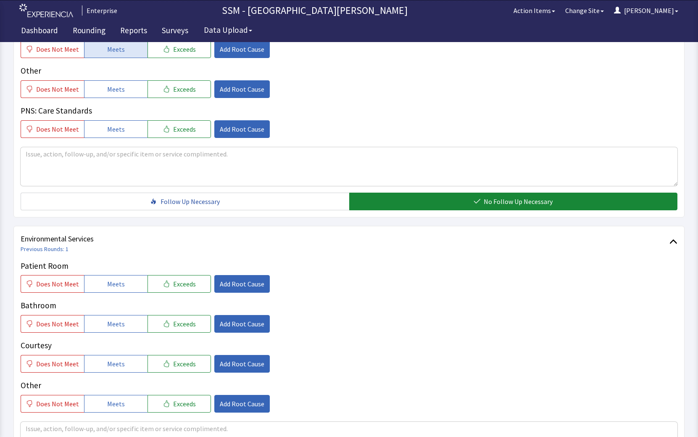
scroll to position [788, 0]
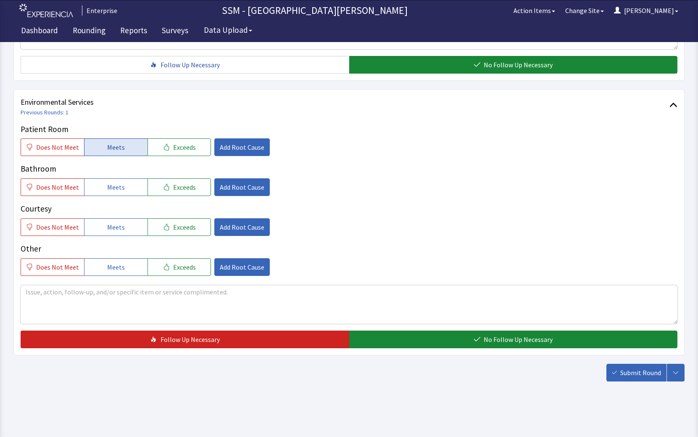
click at [114, 146] on span "Meets" at bounding box center [116, 147] width 18 height 10
click at [114, 189] on span "Meets" at bounding box center [116, 187] width 18 height 10
click at [124, 234] on button "Meets" at bounding box center [115, 227] width 63 height 18
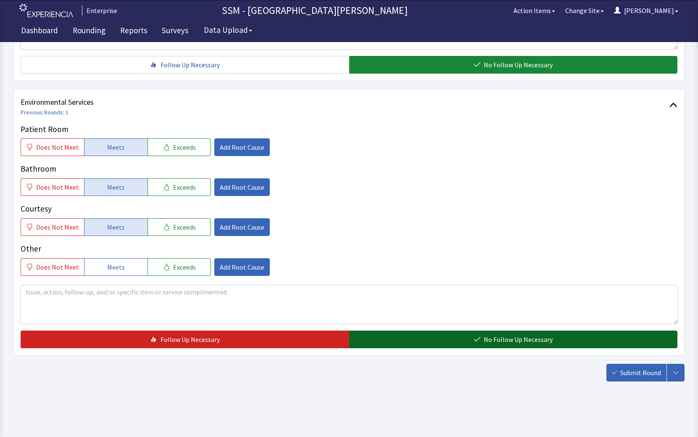
click at [471, 342] on button "No Follow Up Necessary" at bounding box center [513, 340] width 329 height 18
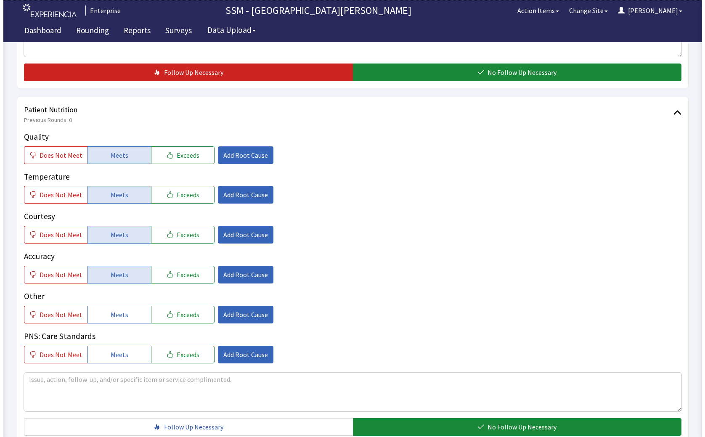
scroll to position [368, 0]
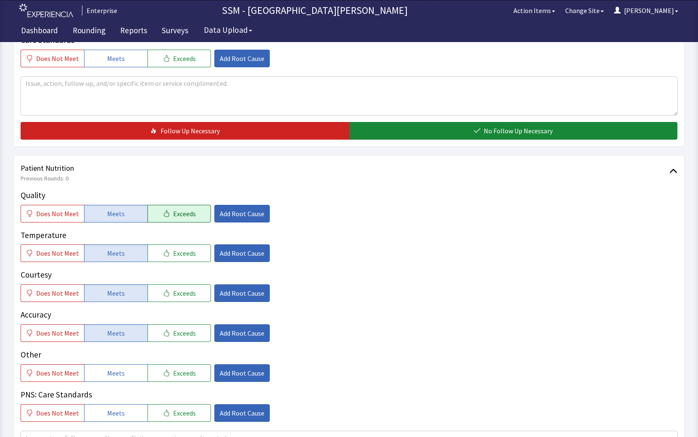
click at [193, 211] on button "Exceeds" at bounding box center [179, 214] width 63 height 18
click at [228, 214] on span "Add Root Cause" at bounding box center [242, 214] width 45 height 10
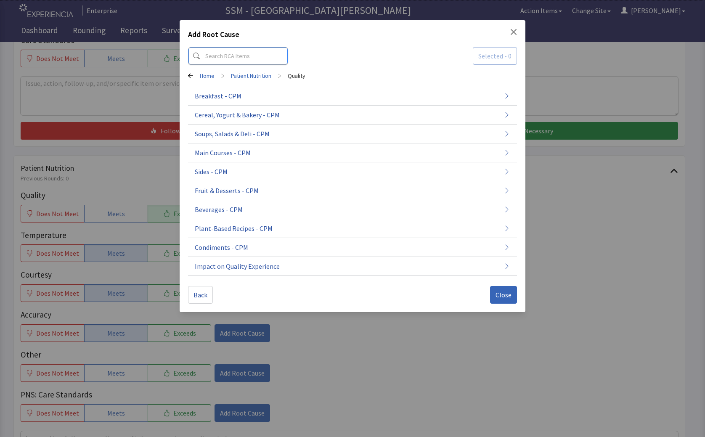
click at [220, 59] on input at bounding box center [238, 56] width 100 height 18
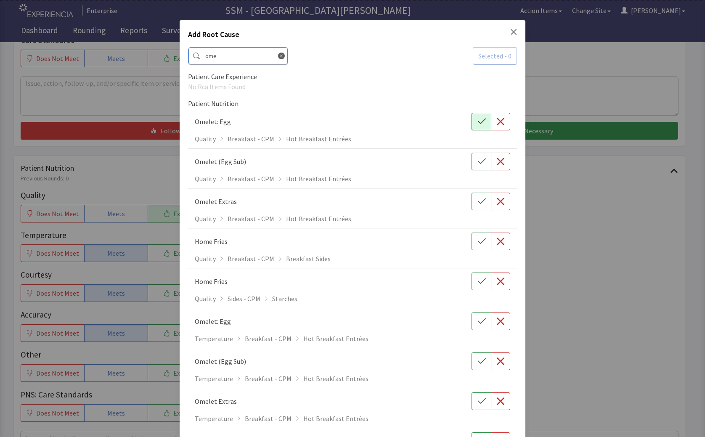
type input "ome"
click at [478, 124] on icon "button" at bounding box center [481, 121] width 8 height 8
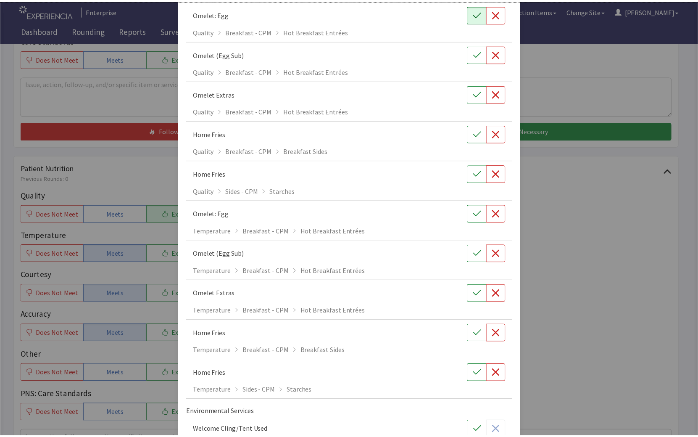
scroll to position [171, 0]
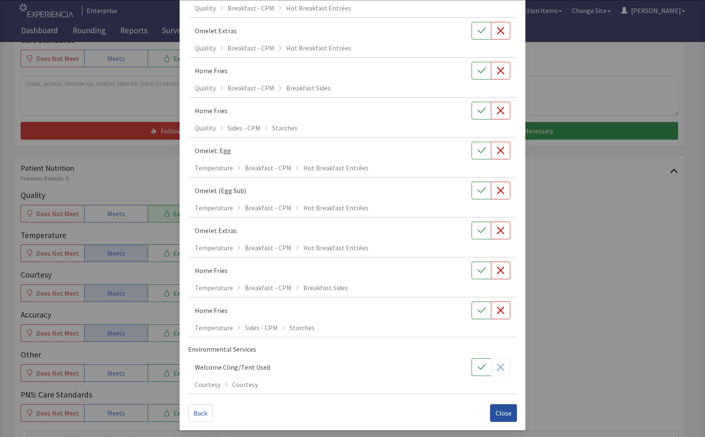
click at [495, 412] on span "Close" at bounding box center [503, 413] width 16 height 10
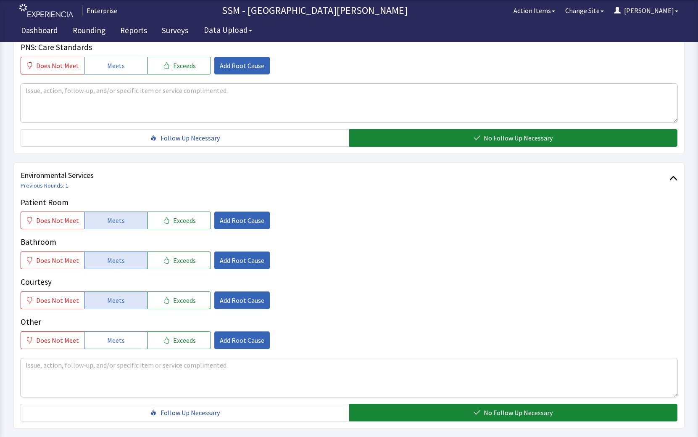
scroll to position [788, 0]
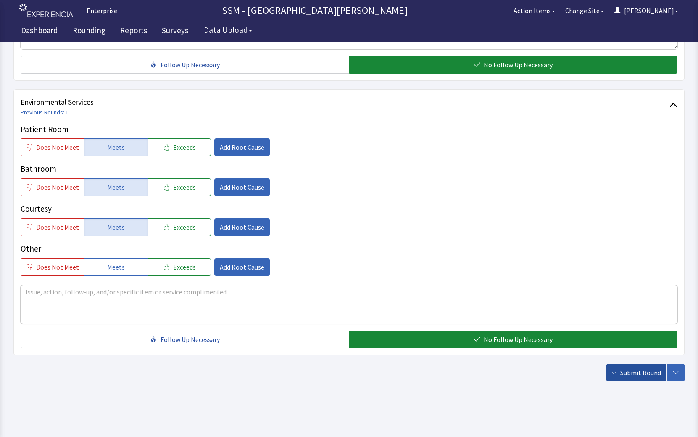
click at [639, 370] on span "Submit Round" at bounding box center [641, 373] width 41 height 10
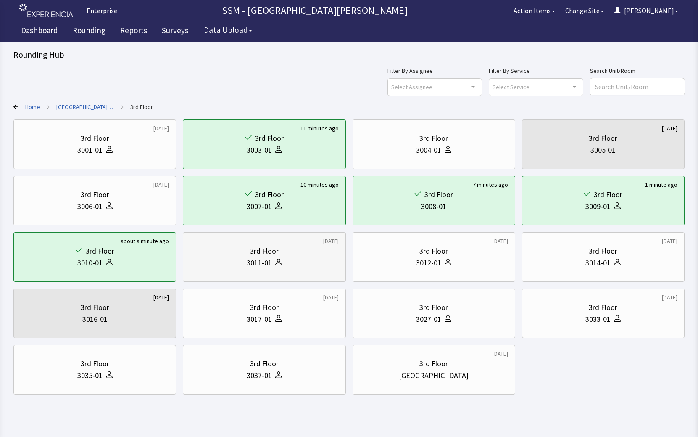
click at [259, 260] on div "3011-01" at bounding box center [259, 263] width 25 height 12
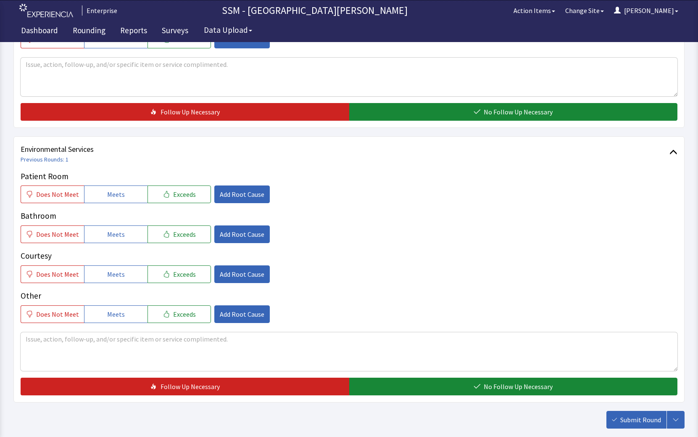
scroll to position [788, 0]
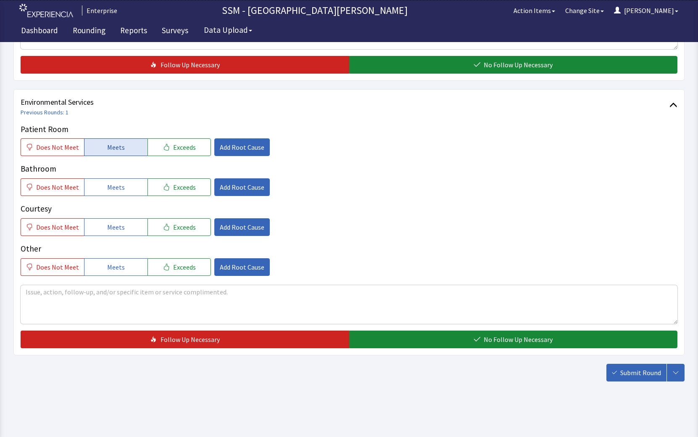
click at [111, 154] on button "Meets" at bounding box center [115, 147] width 63 height 18
drag, startPoint x: 118, startPoint y: 190, endPoint x: 117, endPoint y: 233, distance: 43.3
click at [118, 190] on span "Meets" at bounding box center [116, 187] width 18 height 10
click at [116, 235] on button "Meets" at bounding box center [115, 227] width 63 height 18
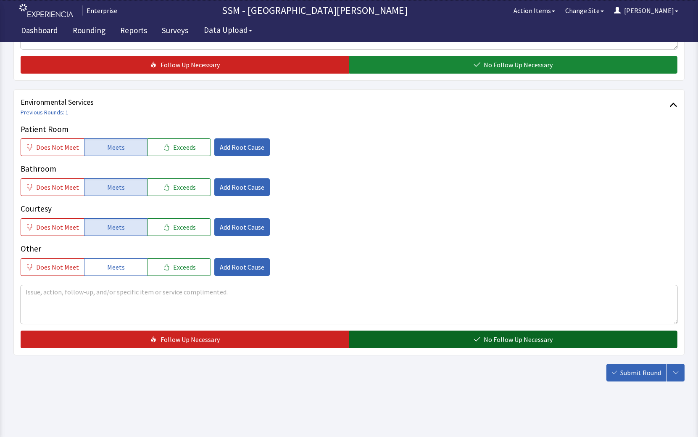
click at [590, 344] on button "No Follow Up Necessary" at bounding box center [513, 340] width 329 height 18
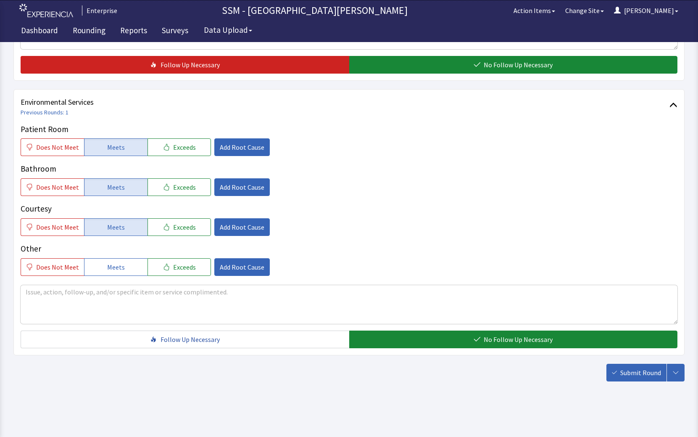
click at [619, 375] on button "Submit Round" at bounding box center [637, 373] width 60 height 18
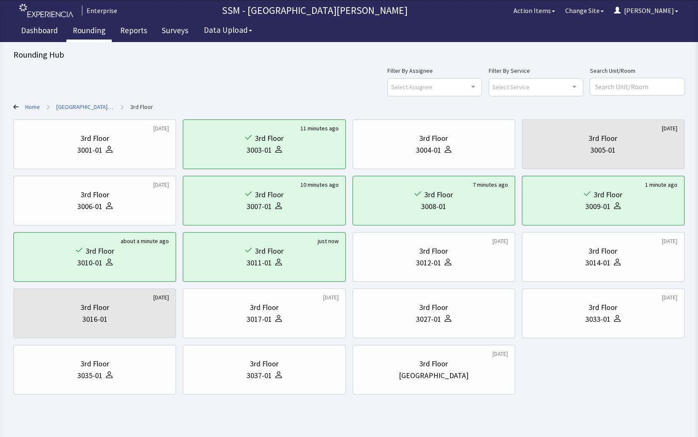
click at [94, 28] on link "Rounding" at bounding box center [88, 31] width 45 height 21
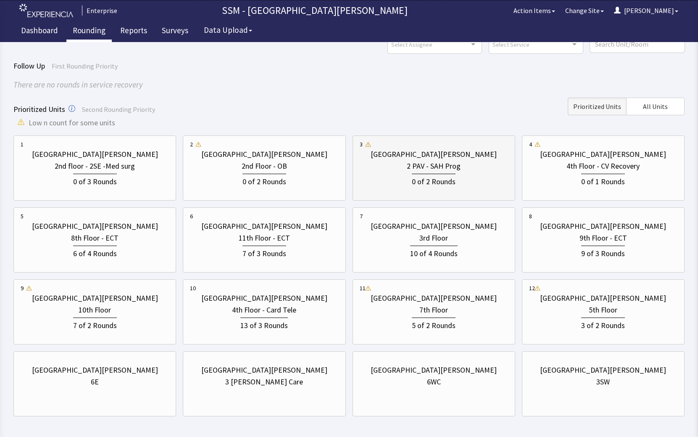
scroll to position [77, 0]
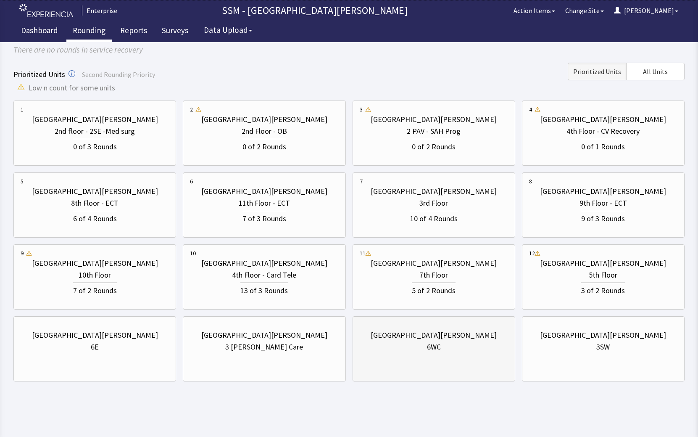
click at [431, 347] on div "6WC" at bounding box center [434, 347] width 14 height 12
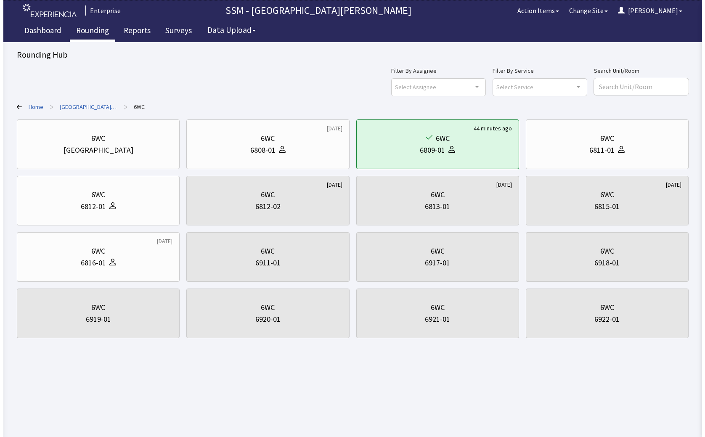
scroll to position [0, 0]
click at [84, 29] on link "Rounding" at bounding box center [88, 31] width 45 height 21
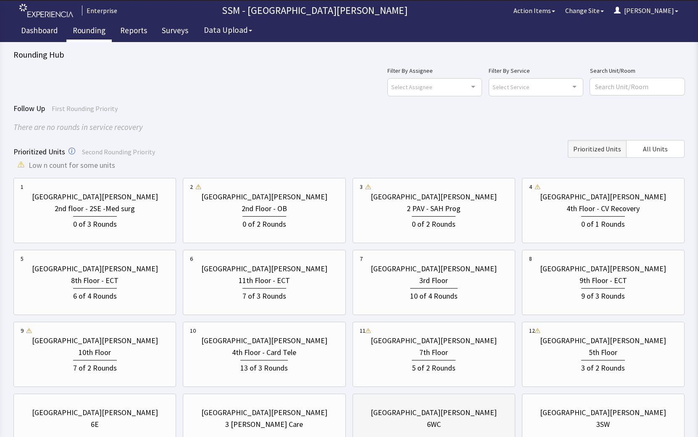
scroll to position [77, 0]
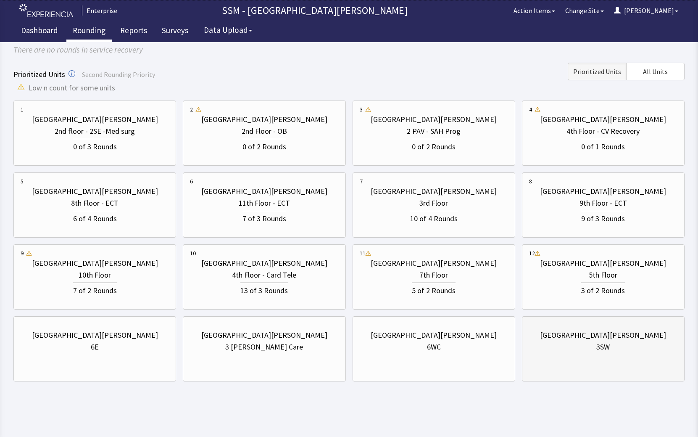
click at [602, 362] on div "[GEOGRAPHIC_DATA][PERSON_NAME] 3SW" at bounding box center [603, 348] width 163 height 65
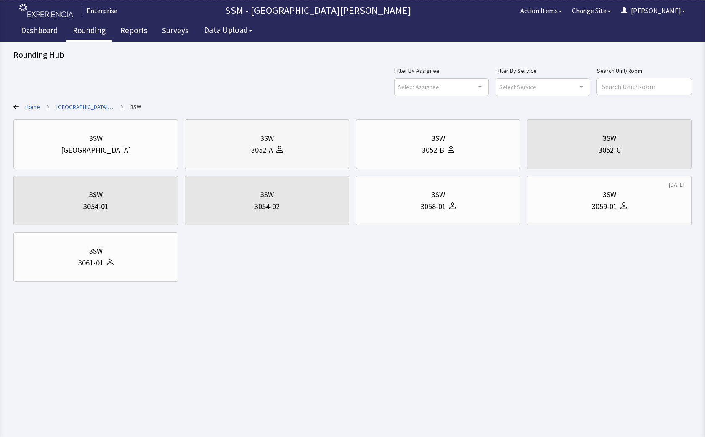
click at [317, 145] on div "3052-A" at bounding box center [267, 150] width 150 height 12
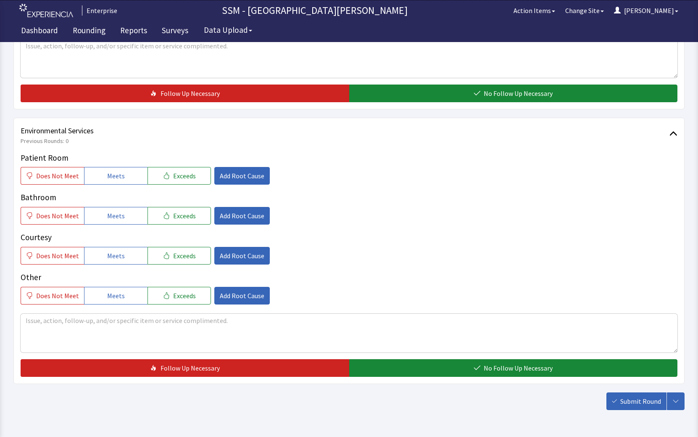
scroll to position [788, 0]
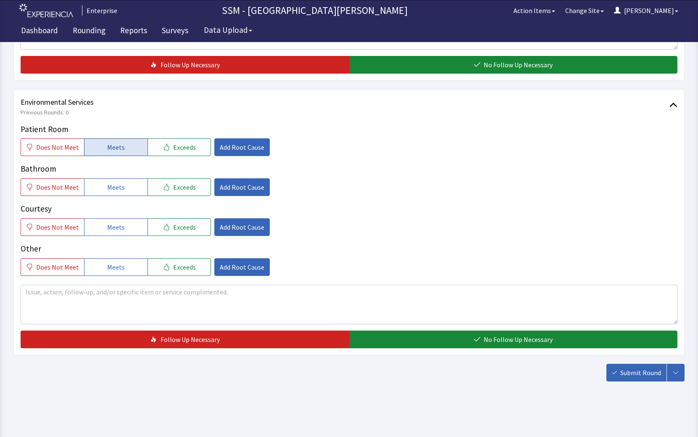
click at [118, 153] on button "Meets" at bounding box center [115, 147] width 63 height 18
click at [107, 190] on span "Meets" at bounding box center [116, 187] width 18 height 10
click at [109, 231] on span "Meets" at bounding box center [116, 227] width 18 height 10
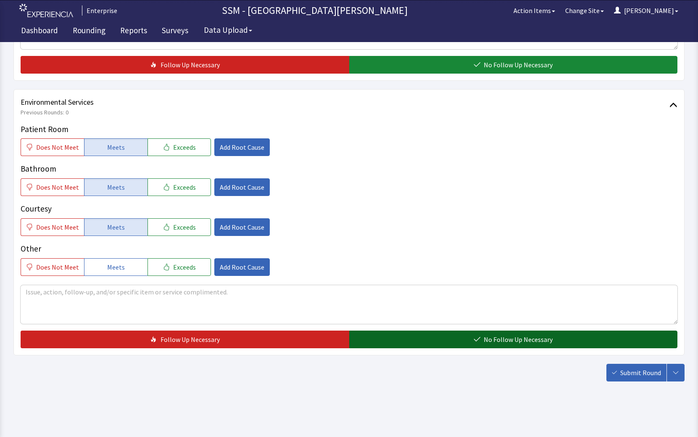
click at [482, 345] on button "No Follow Up Necessary" at bounding box center [513, 340] width 329 height 18
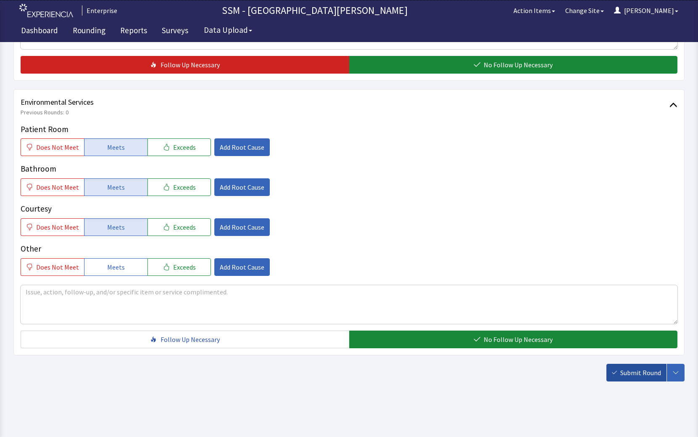
click at [635, 372] on span "Submit Round" at bounding box center [641, 373] width 41 height 10
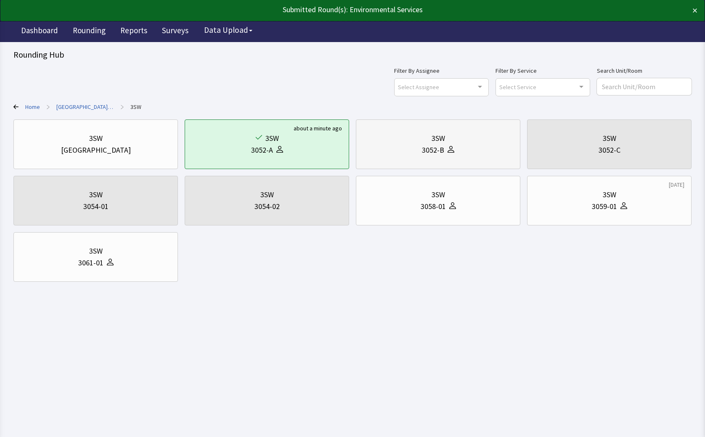
click at [421, 158] on div "3SW 3052-B" at bounding box center [438, 144] width 150 height 40
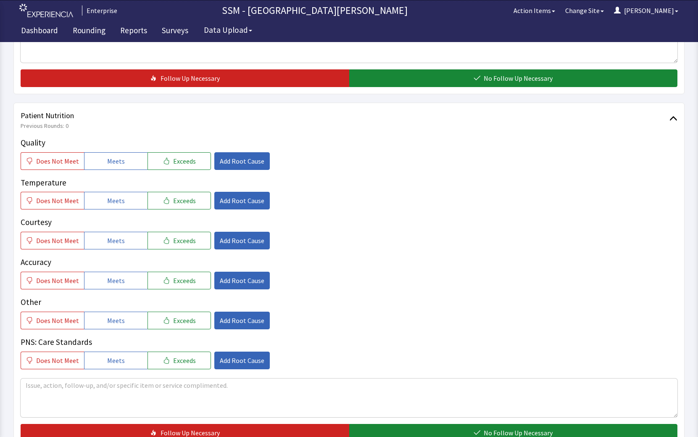
scroll to position [631, 0]
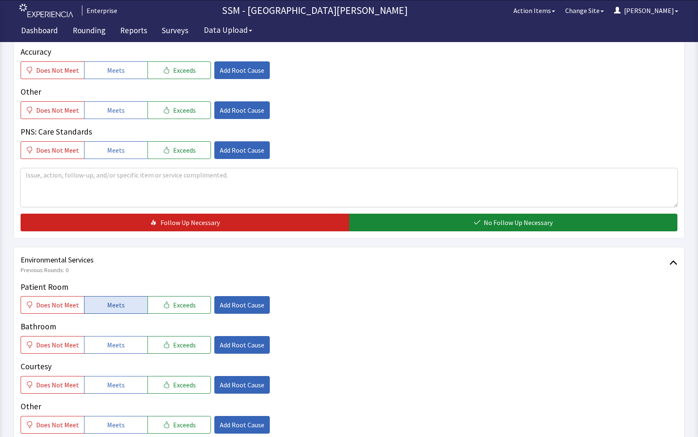
click at [93, 306] on button "Meets" at bounding box center [115, 305] width 63 height 18
drag, startPoint x: 98, startPoint y: 340, endPoint x: 103, endPoint y: 372, distance: 32.4
click at [98, 341] on button "Meets" at bounding box center [115, 345] width 63 height 18
click at [103, 383] on button "Meets" at bounding box center [115, 385] width 63 height 18
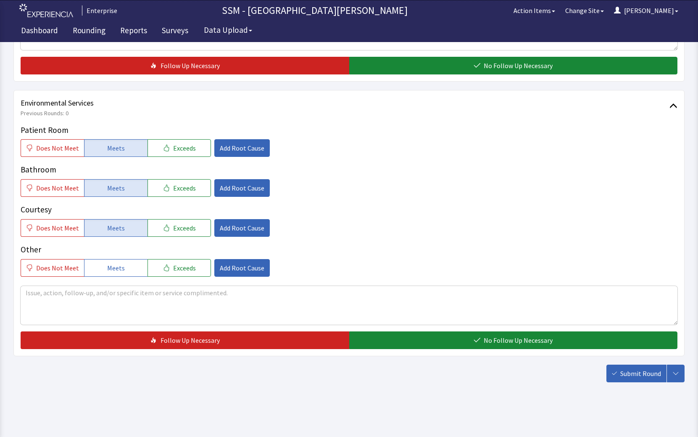
scroll to position [788, 0]
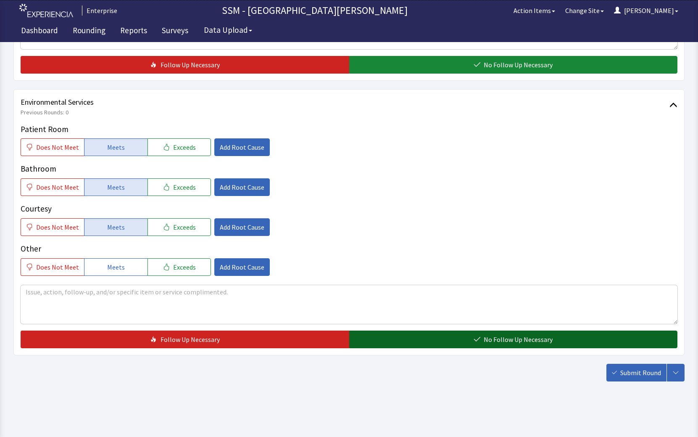
click at [414, 338] on button "No Follow Up Necessary" at bounding box center [513, 340] width 329 height 18
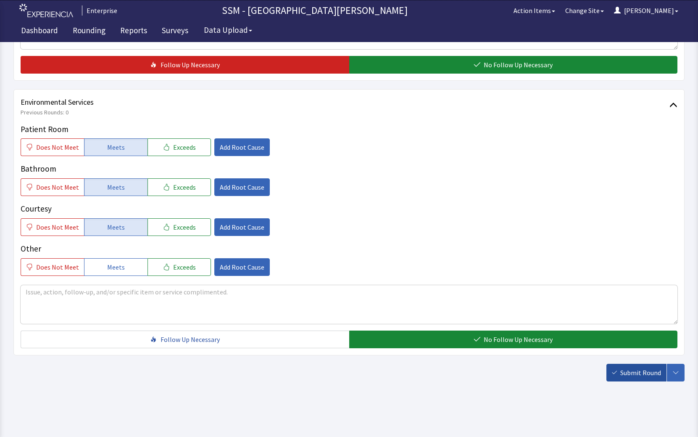
click at [613, 374] on icon "button" at bounding box center [614, 372] width 5 height 5
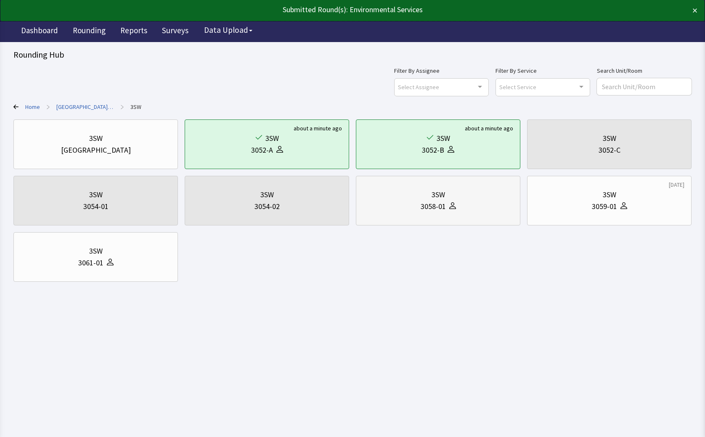
click at [424, 215] on div "3SW 3058-01" at bounding box center [438, 200] width 150 height 40
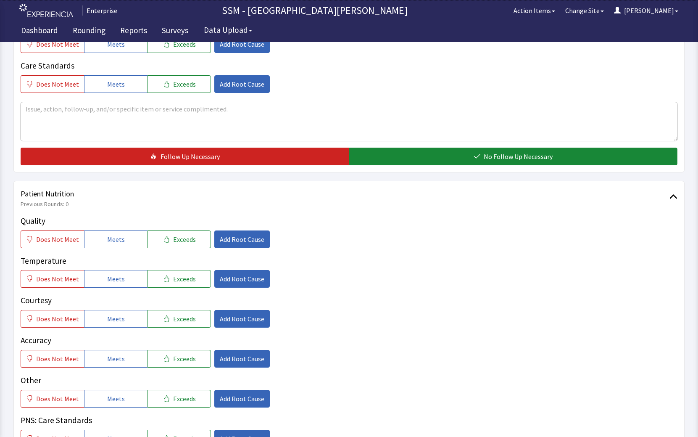
scroll to position [421, 0]
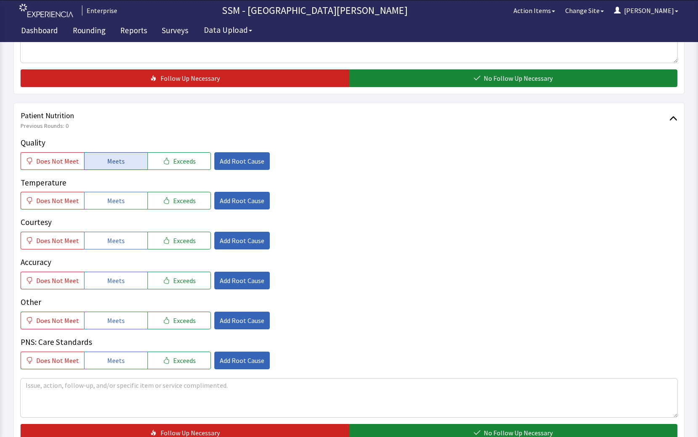
click at [90, 156] on button "Meets" at bounding box center [115, 161] width 63 height 18
click at [110, 209] on button "Meets" at bounding box center [115, 201] width 63 height 18
click at [116, 244] on span "Meets" at bounding box center [116, 240] width 18 height 10
click at [116, 277] on span "Meets" at bounding box center [116, 280] width 18 height 10
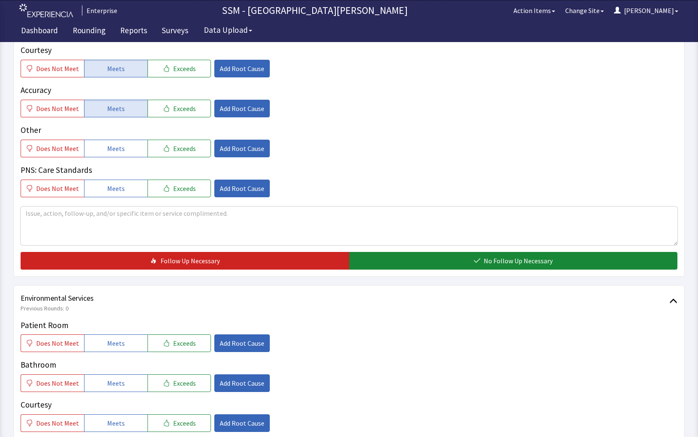
scroll to position [673, 0]
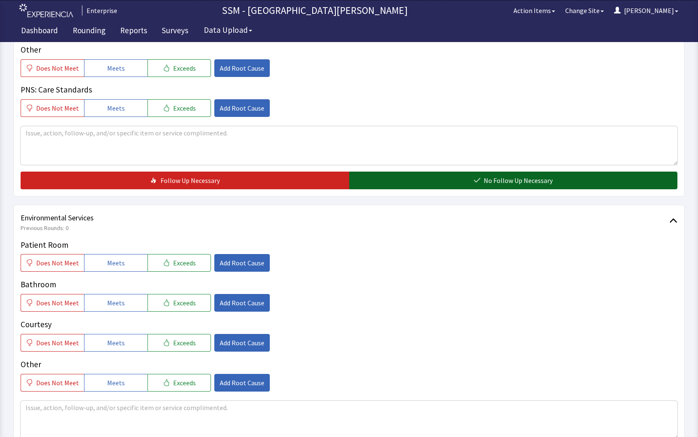
click at [492, 177] on span "No Follow Up Necessary" at bounding box center [518, 180] width 69 height 10
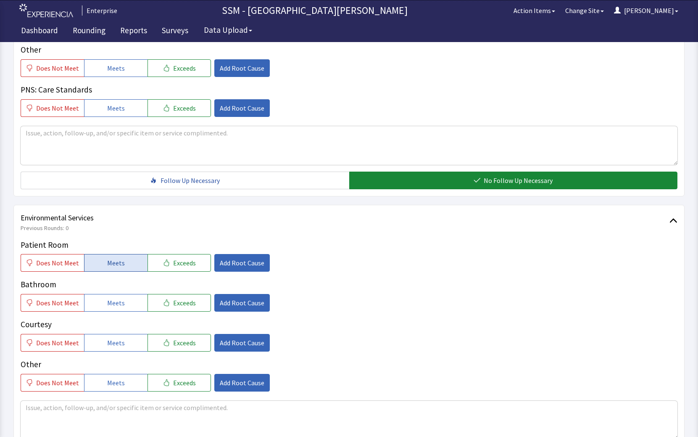
click at [99, 265] on button "Meets" at bounding box center [115, 263] width 63 height 18
drag, startPoint x: 108, startPoint y: 300, endPoint x: 118, endPoint y: 344, distance: 45.4
click at [108, 300] on span "Meets" at bounding box center [116, 303] width 18 height 10
click at [118, 347] on span "Meets" at bounding box center [116, 343] width 18 height 10
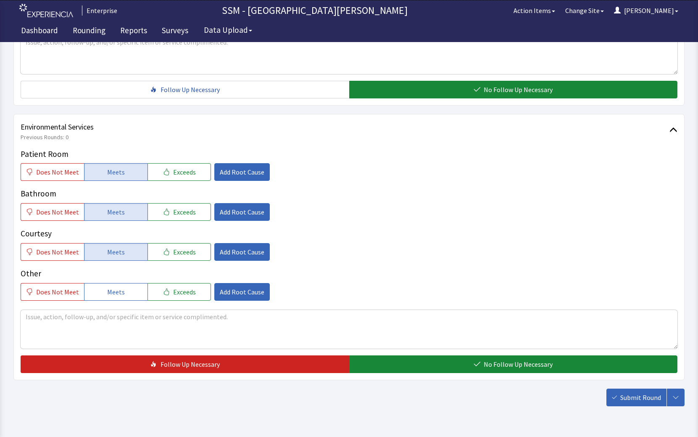
scroll to position [788, 0]
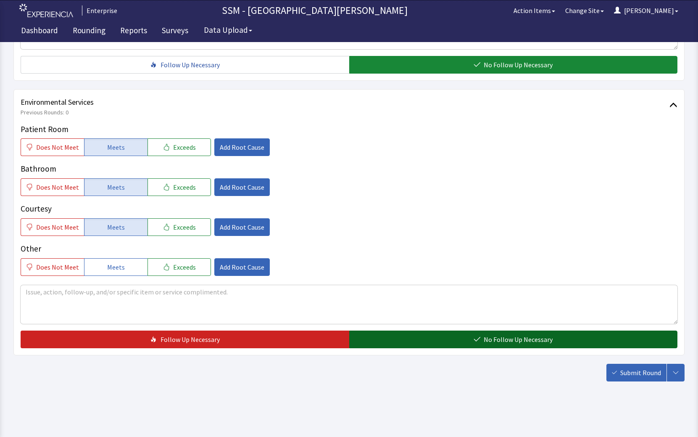
click at [480, 342] on icon "button" at bounding box center [477, 339] width 7 height 7
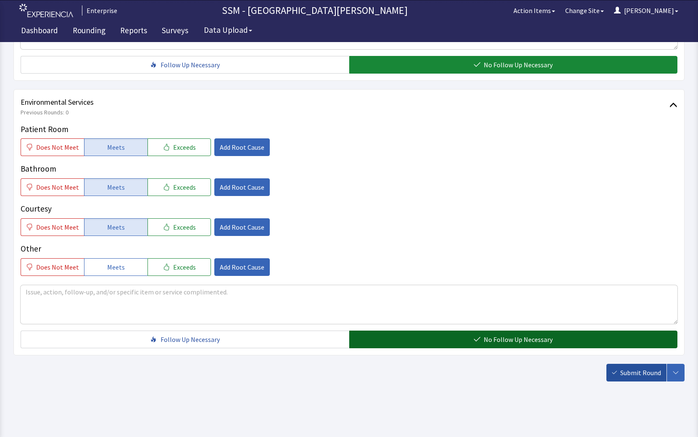
click at [617, 375] on icon "button" at bounding box center [614, 372] width 5 height 5
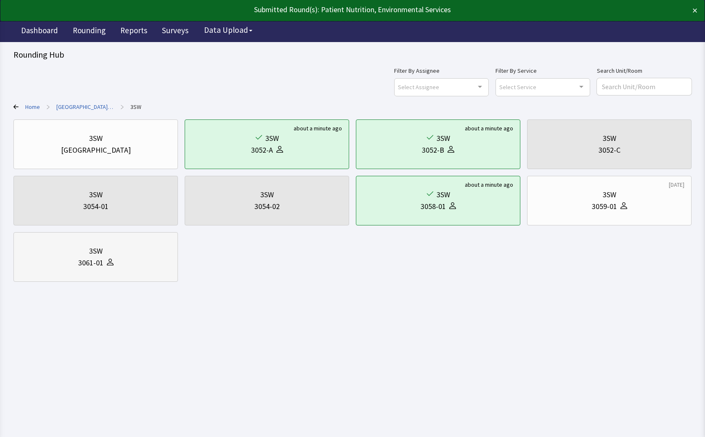
click at [87, 265] on div "3061-01" at bounding box center [90, 263] width 25 height 12
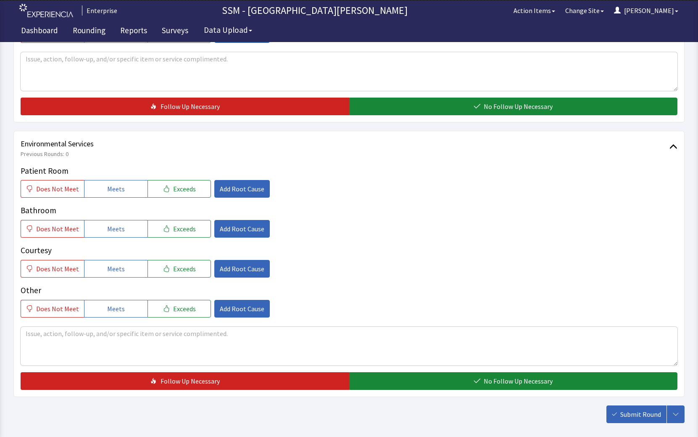
scroll to position [788, 0]
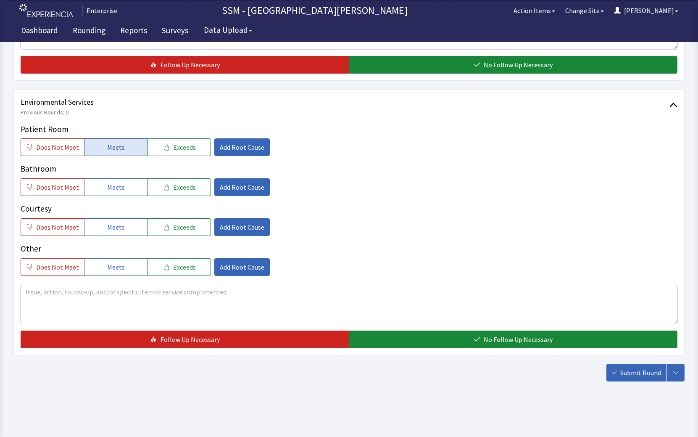
click at [120, 148] on span "Meets" at bounding box center [116, 147] width 18 height 10
drag, startPoint x: 128, startPoint y: 193, endPoint x: 126, endPoint y: 217, distance: 24.1
click at [128, 194] on button "Meets" at bounding box center [115, 187] width 63 height 18
click at [118, 228] on span "Meets" at bounding box center [116, 227] width 18 height 10
click at [488, 348] on div "Environmental Services Previous Rounds: 0 Patient Room Does Not Meet Meets Exce…" at bounding box center [349, 222] width 672 height 266
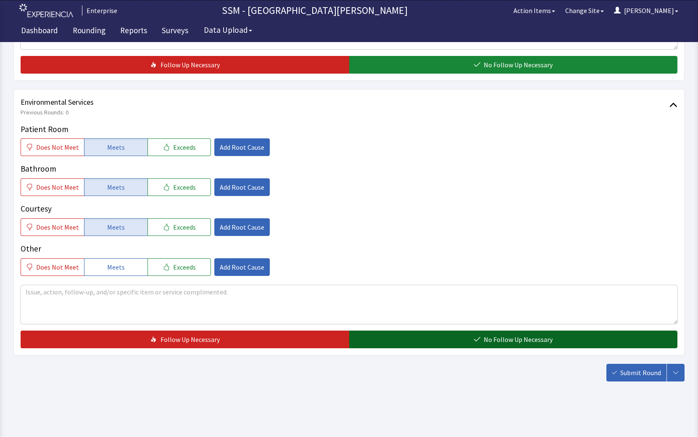
click at [489, 344] on span "No Follow Up Necessary" at bounding box center [518, 339] width 69 height 10
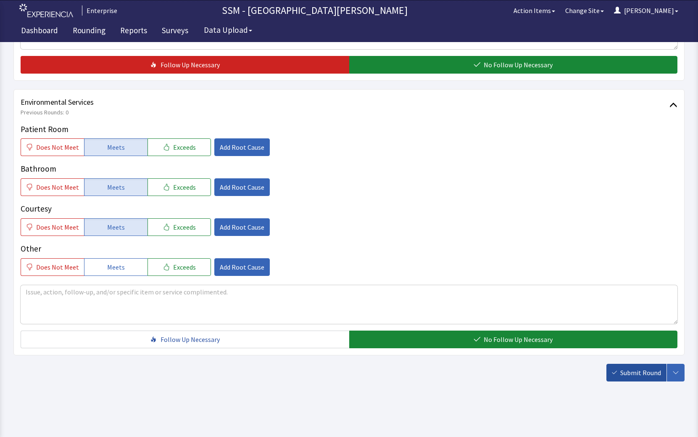
click at [620, 368] on button "Submit Round" at bounding box center [637, 373] width 60 height 18
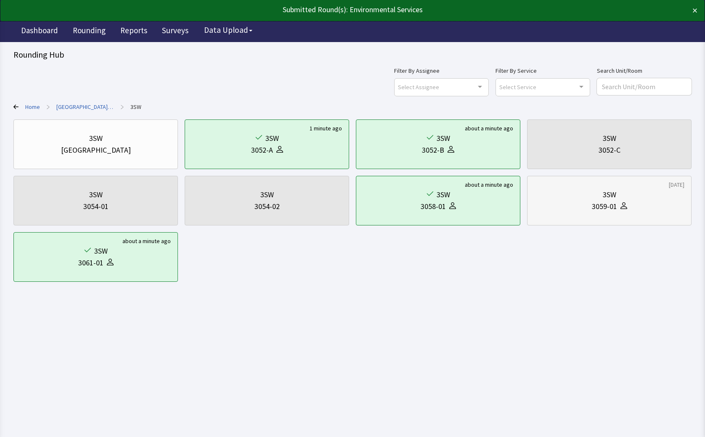
click at [610, 202] on div "3059-01" at bounding box center [604, 207] width 25 height 12
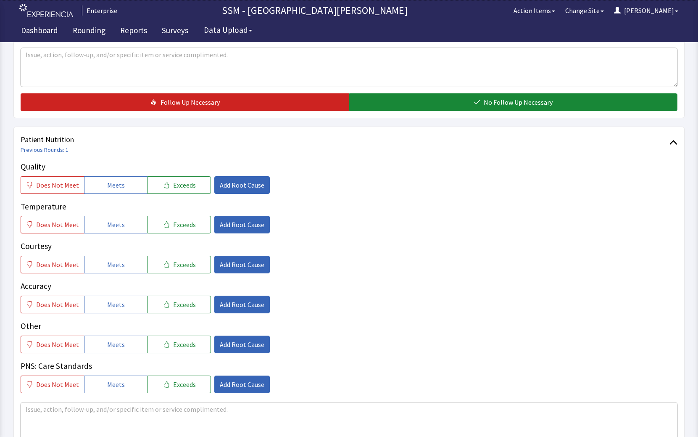
scroll to position [378, 0]
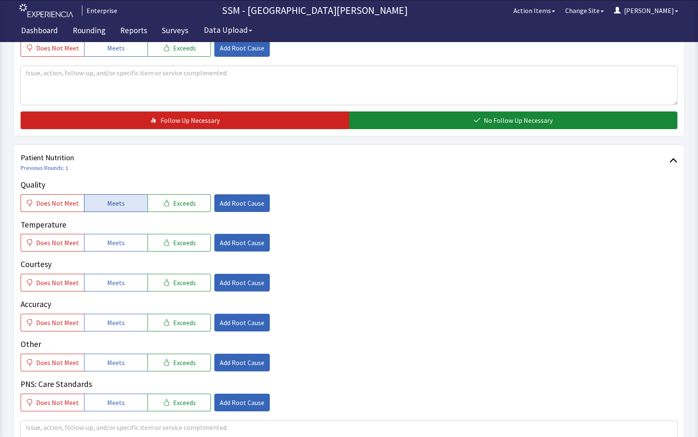
click at [119, 204] on span "Meets" at bounding box center [116, 203] width 18 height 10
click at [132, 248] on button "Meets" at bounding box center [115, 243] width 63 height 18
drag, startPoint x: 127, startPoint y: 276, endPoint x: 127, endPoint y: 292, distance: 16.0
click at [127, 277] on button "Meets" at bounding box center [115, 283] width 63 height 18
click at [117, 329] on button "Meets" at bounding box center [115, 323] width 63 height 18
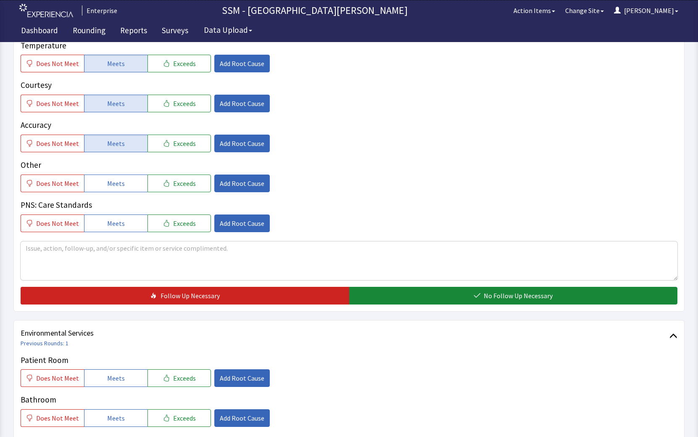
scroll to position [673, 0]
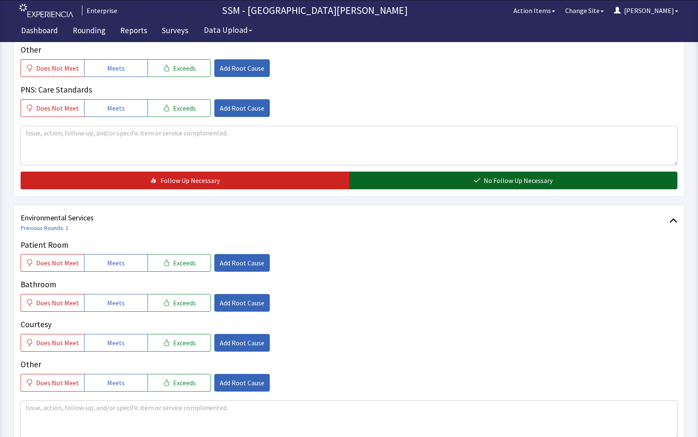
click at [449, 183] on button "No Follow Up Necessary" at bounding box center [513, 181] width 329 height 18
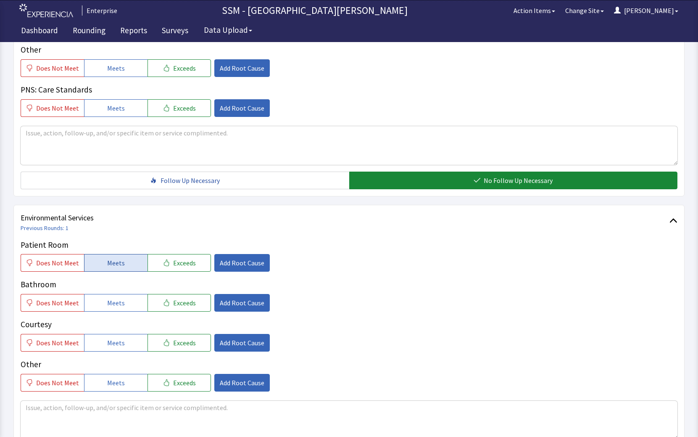
click at [101, 259] on button "Meets" at bounding box center [115, 263] width 63 height 18
click at [106, 311] on button "Meets" at bounding box center [115, 303] width 63 height 18
click at [119, 349] on button "Meets" at bounding box center [115, 343] width 63 height 18
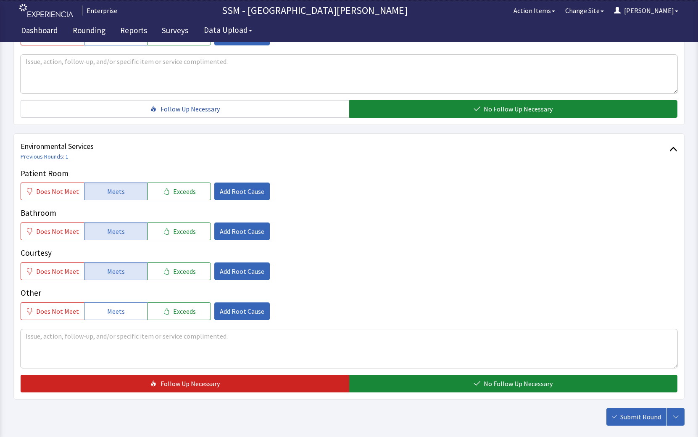
scroll to position [788, 0]
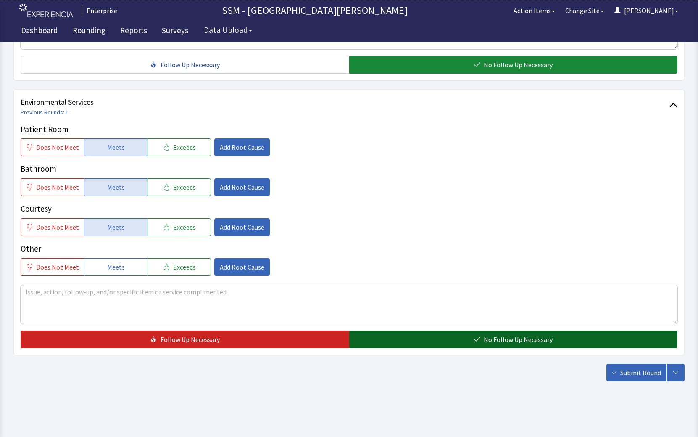
click at [469, 332] on button "No Follow Up Necessary" at bounding box center [513, 340] width 329 height 18
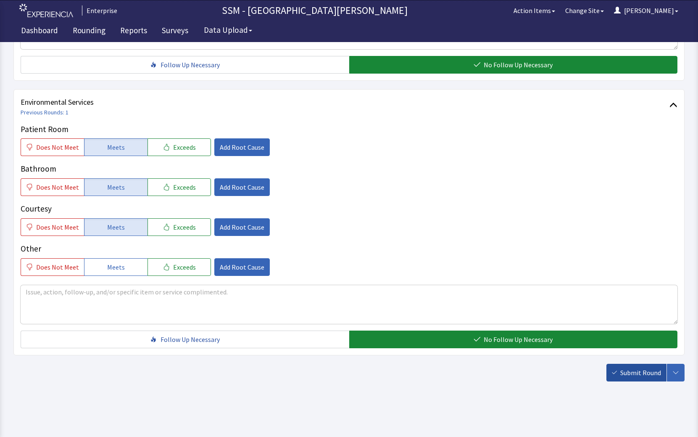
click at [643, 377] on span "Submit Round" at bounding box center [641, 373] width 41 height 10
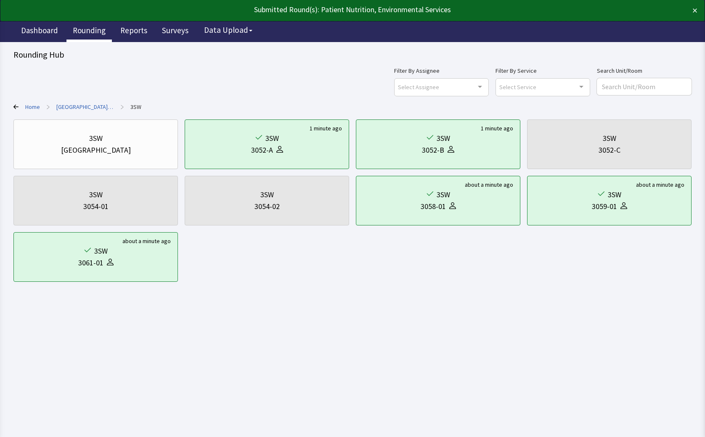
click at [94, 28] on link "Rounding" at bounding box center [88, 31] width 45 height 21
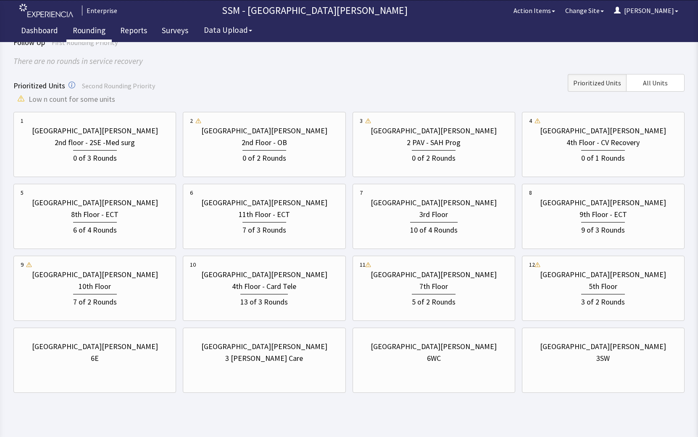
scroll to position [77, 0]
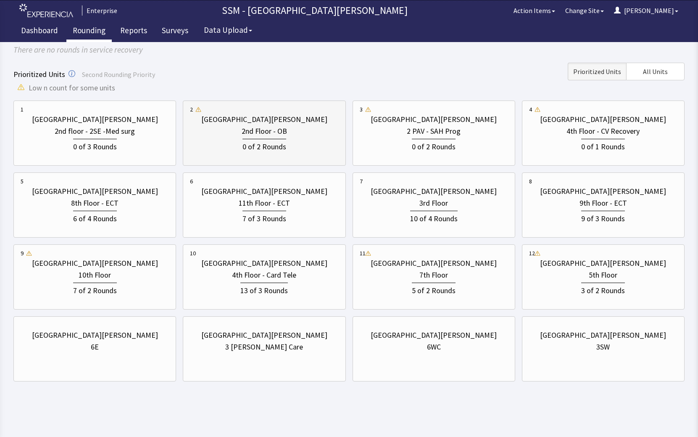
click at [236, 146] on div "0 of 2 Rounds" at bounding box center [264, 145] width 148 height 16
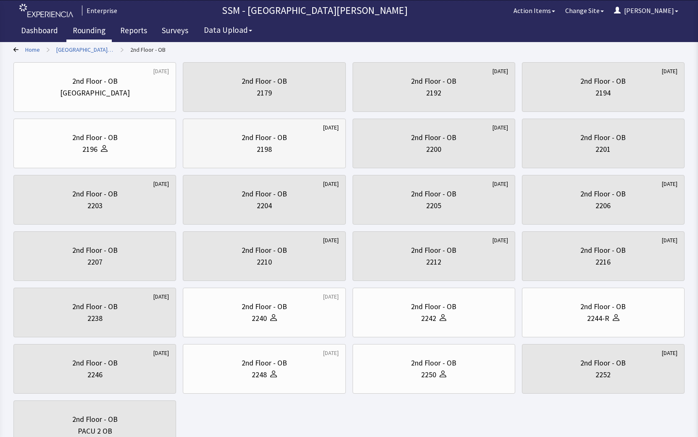
scroll to position [126, 0]
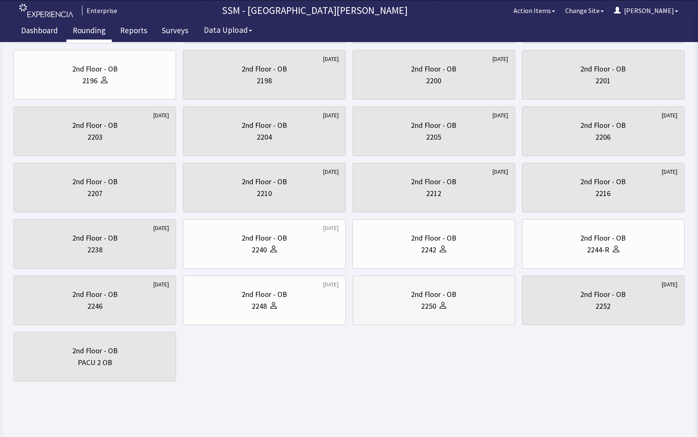
click at [429, 308] on div "2250" at bounding box center [428, 306] width 15 height 12
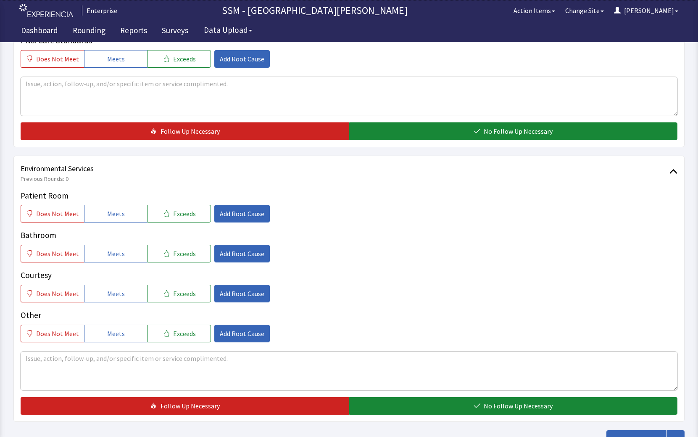
scroll to position [788, 0]
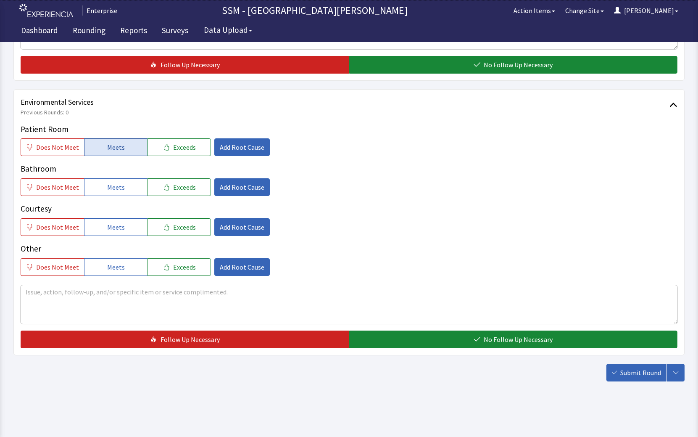
click at [115, 146] on span "Meets" at bounding box center [116, 147] width 18 height 10
click at [116, 180] on button "Meets" at bounding box center [115, 187] width 63 height 18
click at [117, 231] on span "Meets" at bounding box center [116, 227] width 18 height 10
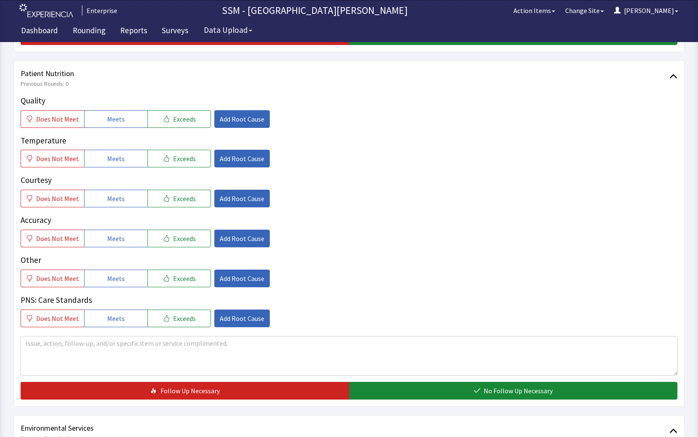
scroll to position [410, 0]
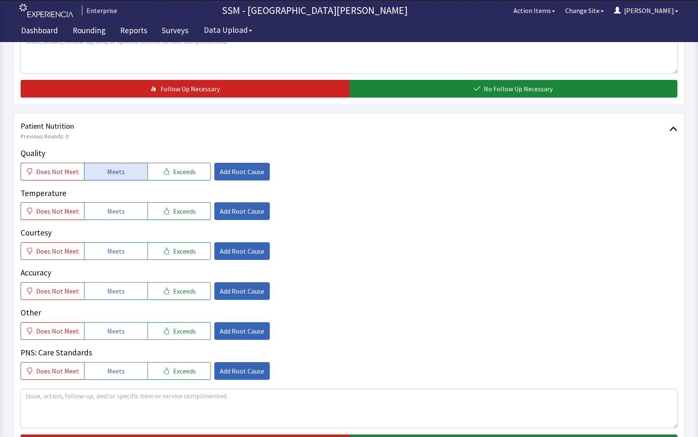
click at [129, 178] on button "Meets" at bounding box center [115, 172] width 63 height 18
drag, startPoint x: 128, startPoint y: 206, endPoint x: 128, endPoint y: 221, distance: 15.1
click at [128, 207] on button "Meets" at bounding box center [115, 211] width 63 height 18
click at [124, 256] on button "Meets" at bounding box center [115, 251] width 63 height 18
click at [118, 289] on span "Meets" at bounding box center [116, 291] width 18 height 10
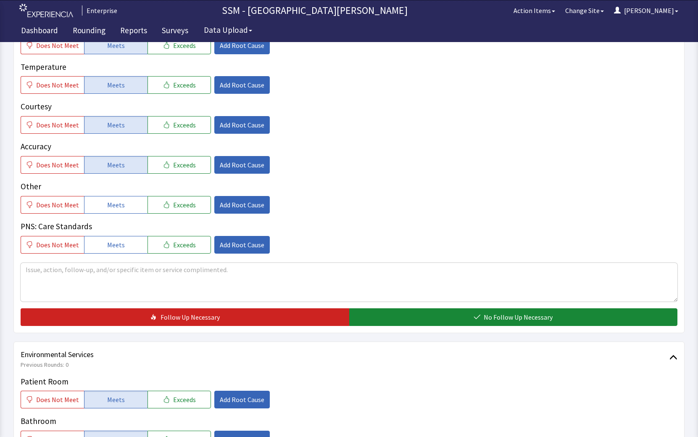
scroll to position [620, 0]
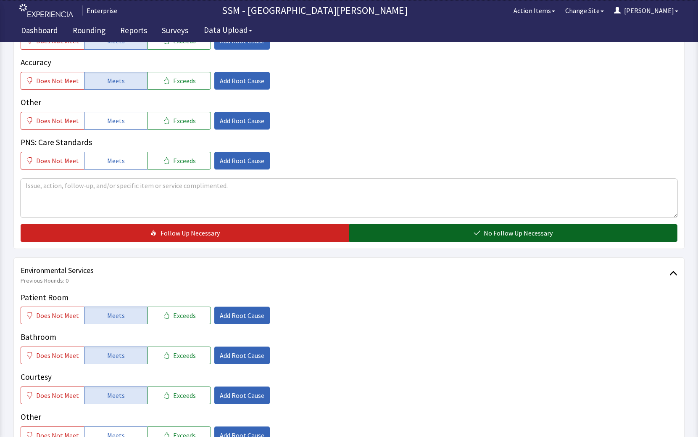
click at [491, 231] on span "No Follow Up Necessary" at bounding box center [518, 233] width 69 height 10
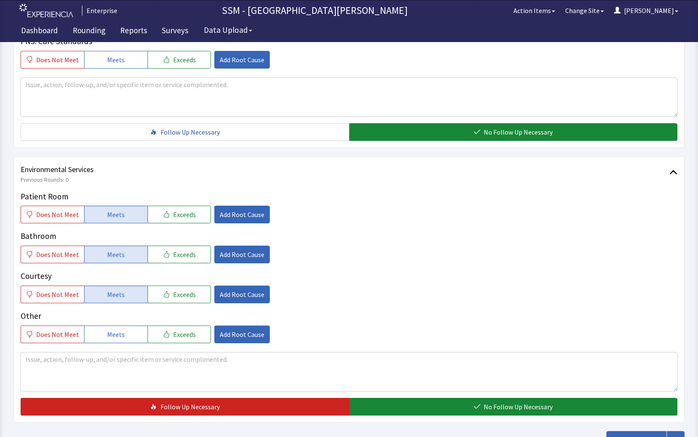
scroll to position [788, 0]
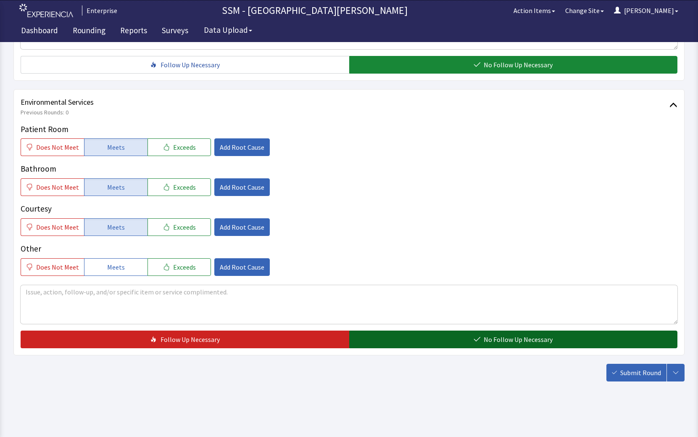
click at [541, 345] on button "No Follow Up Necessary" at bounding box center [513, 340] width 329 height 18
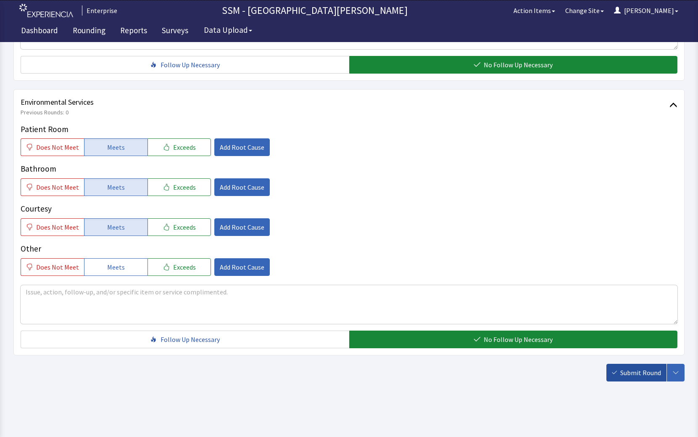
click at [623, 371] on span "Submit Round" at bounding box center [641, 373] width 41 height 10
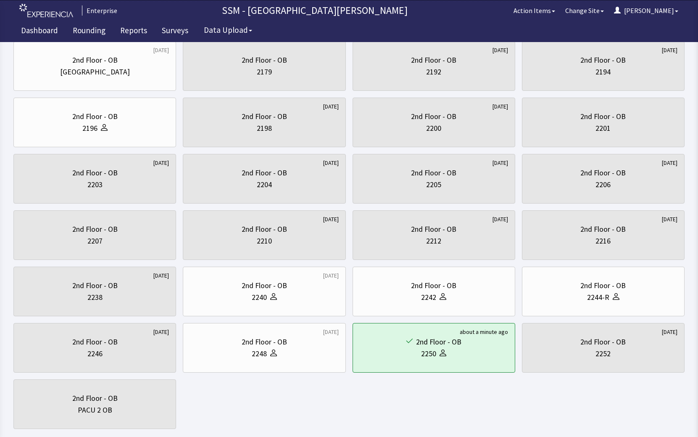
scroll to position [126, 0]
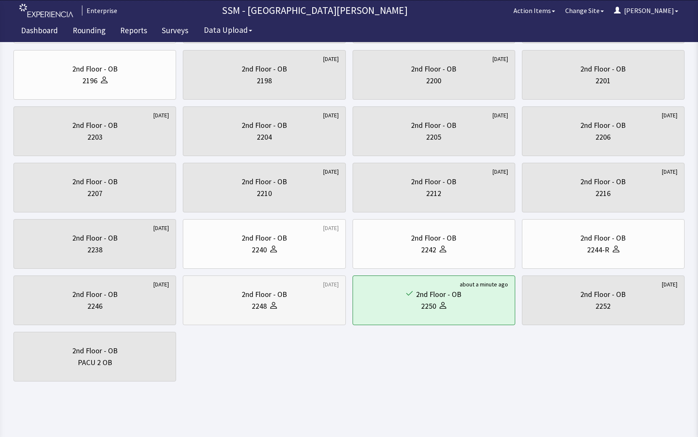
click at [219, 322] on div "1 day ago 2nd Floor - OB 2248" at bounding box center [264, 300] width 163 height 50
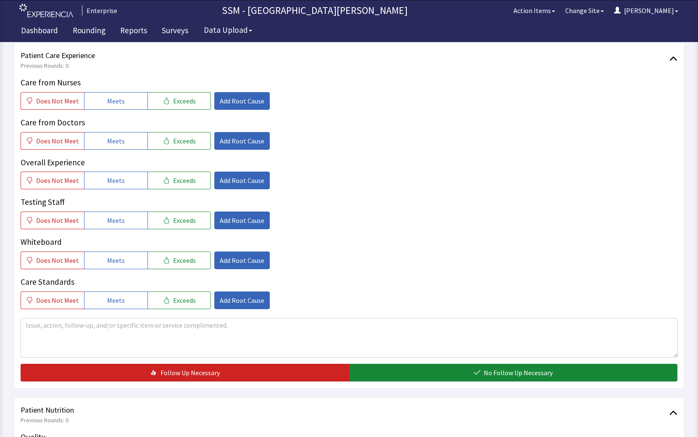
scroll to position [421, 0]
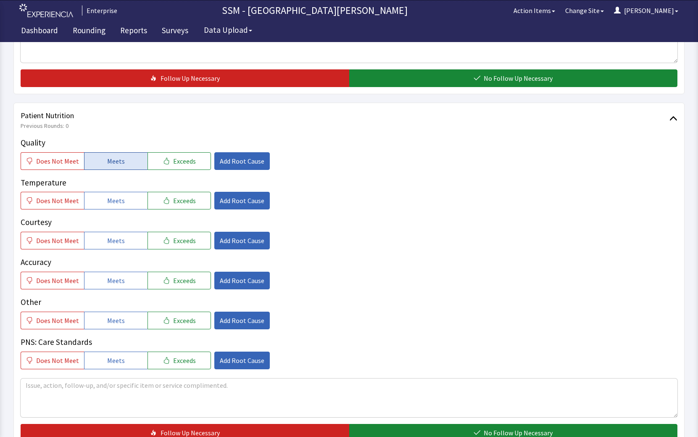
click at [110, 162] on span "Meets" at bounding box center [116, 161] width 18 height 10
click at [109, 196] on span "Meets" at bounding box center [116, 201] width 18 height 10
click at [104, 247] on button "Meets" at bounding box center [115, 241] width 63 height 18
click at [110, 280] on span "Meets" at bounding box center [116, 280] width 18 height 10
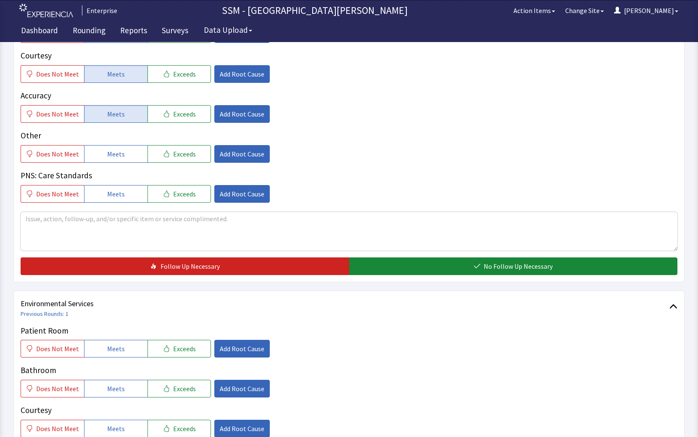
scroll to position [631, 0]
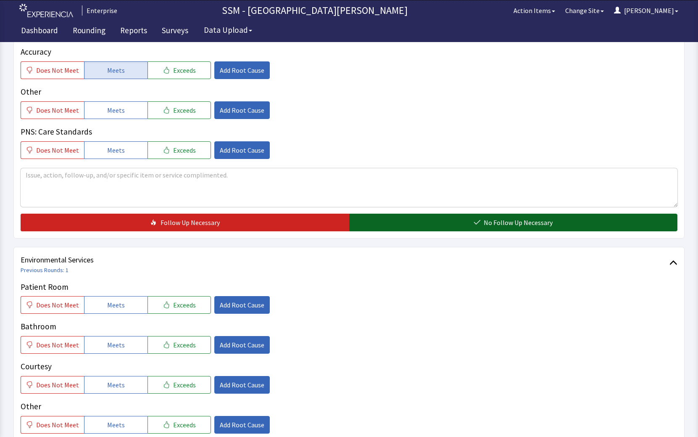
click at [511, 223] on span "No Follow Up Necessary" at bounding box center [518, 222] width 69 height 10
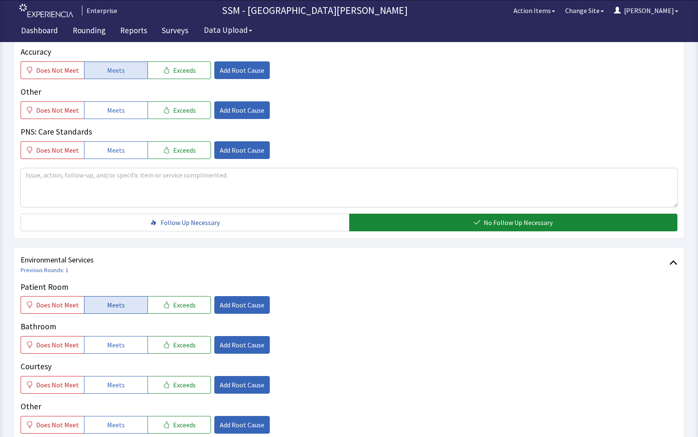
click at [122, 301] on button "Meets" at bounding box center [115, 305] width 63 height 18
click at [108, 346] on span "Meets" at bounding box center [116, 345] width 18 height 10
click at [104, 382] on button "Meets" at bounding box center [115, 385] width 63 height 18
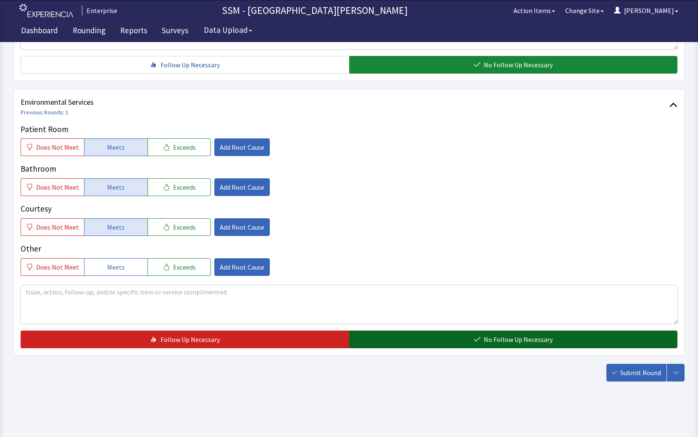
click at [540, 338] on span "No Follow Up Necessary" at bounding box center [518, 339] width 69 height 10
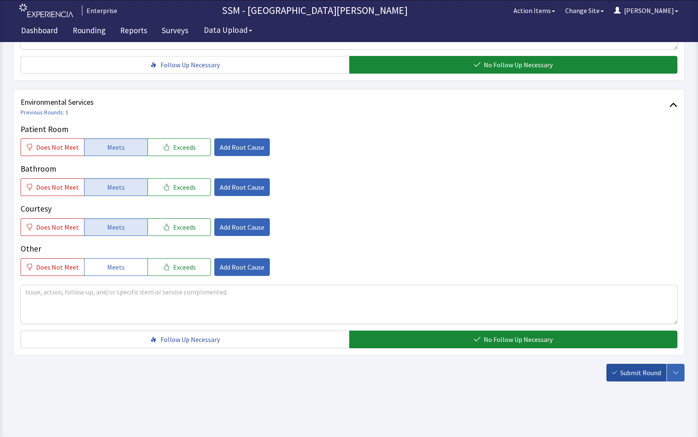
click at [628, 377] on span "Submit Round" at bounding box center [641, 373] width 41 height 10
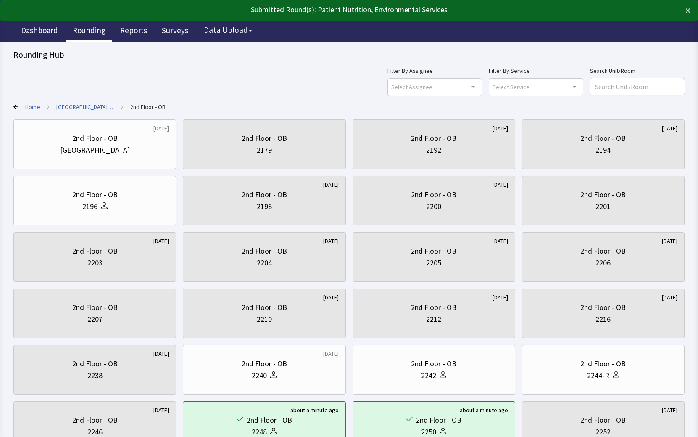
click at [100, 29] on link "Rounding" at bounding box center [88, 31] width 45 height 21
